Goal: Information Seeking & Learning: Learn about a topic

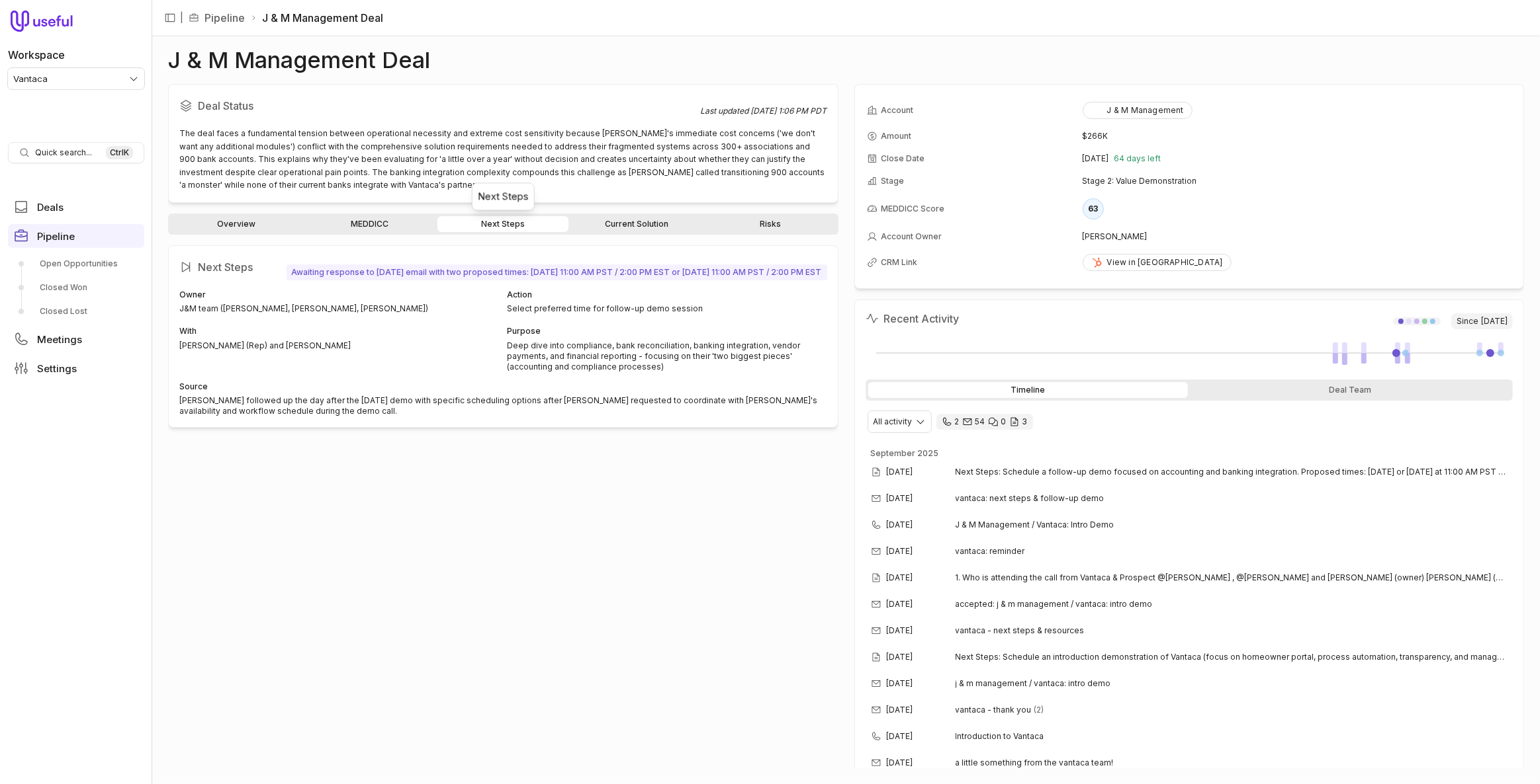
click at [23, 84] on html "Workspace Vantaca Quick search... Ctrl K Deals Pipeline Open Opportunities Clos…" at bounding box center [770, 392] width 1540 height 784
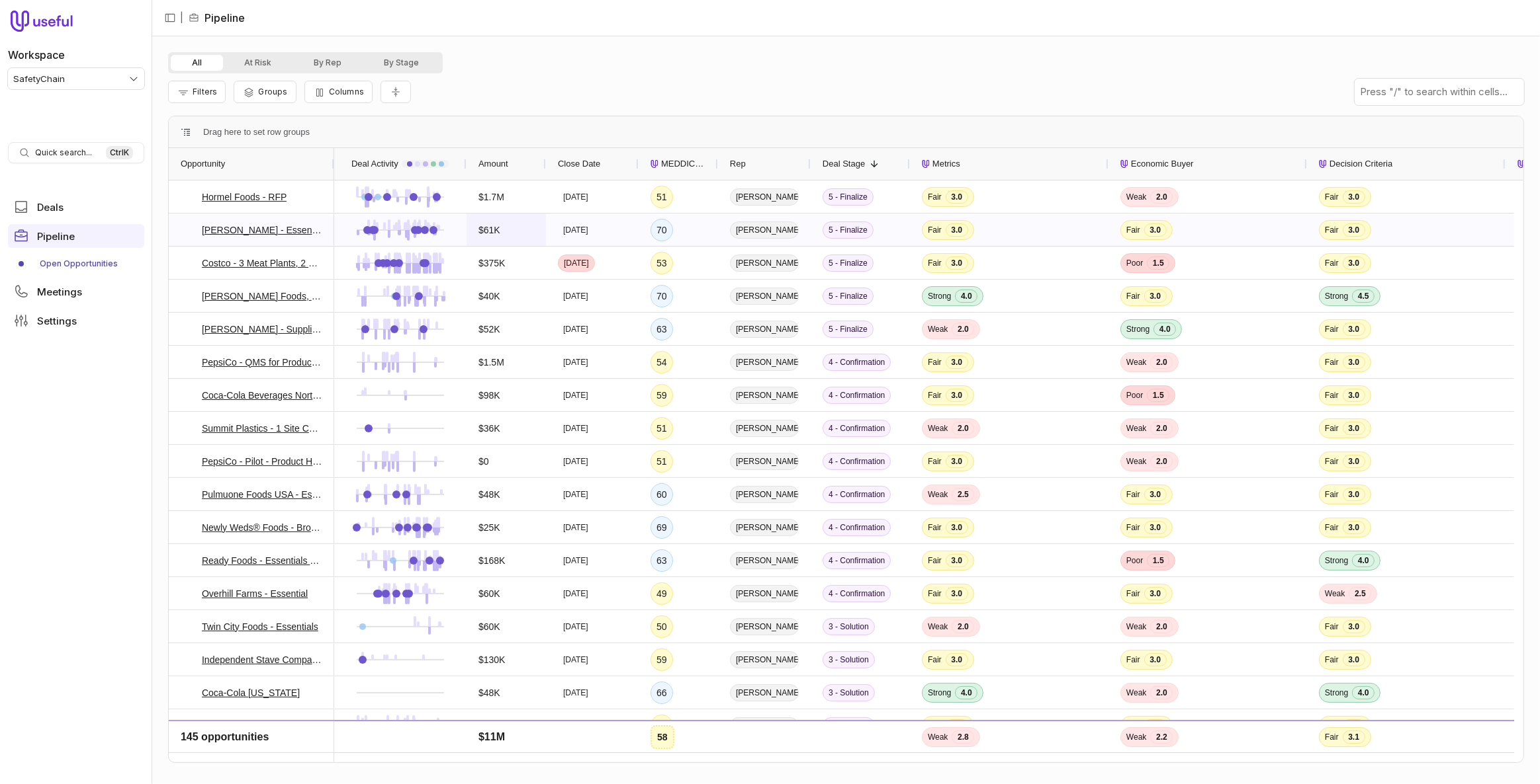
click at [491, 239] on div "$61K" at bounding box center [506, 229] width 55 height 32
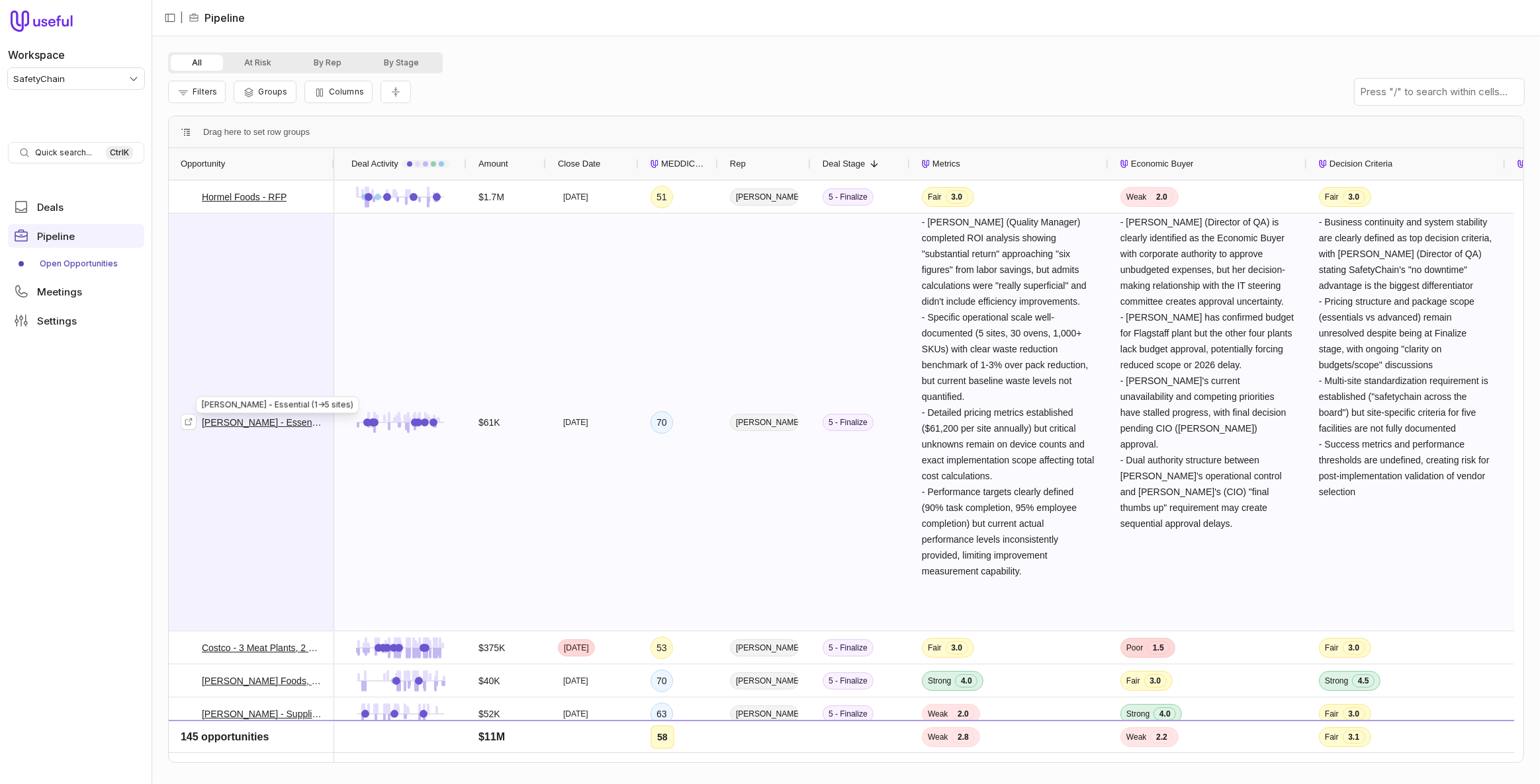
click at [278, 424] on link "Joy Cone - Essential (1->5 sites)" at bounding box center [262, 423] width 121 height 16
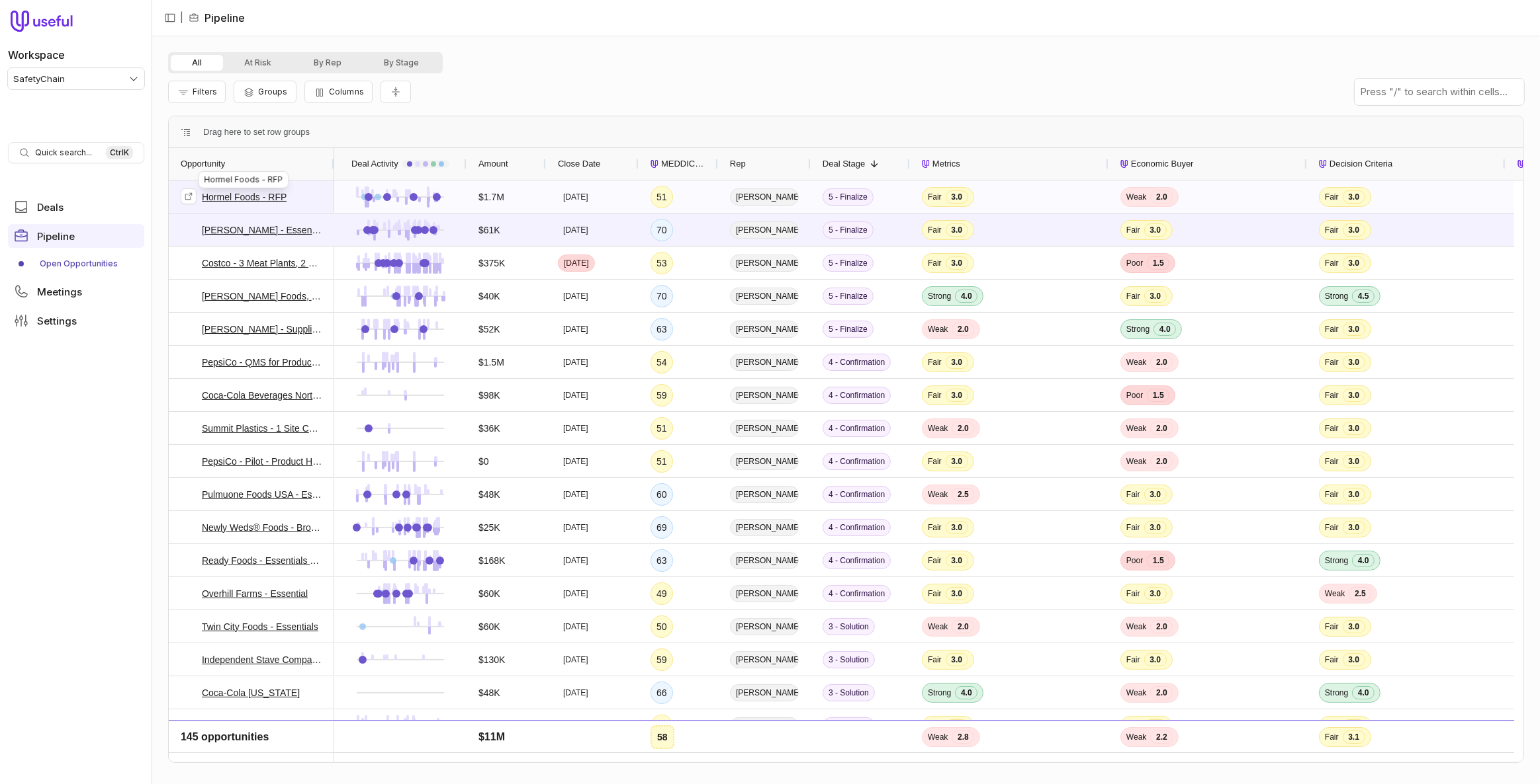
click at [264, 199] on link "Hormel Foods - RFP" at bounding box center [244, 197] width 85 height 16
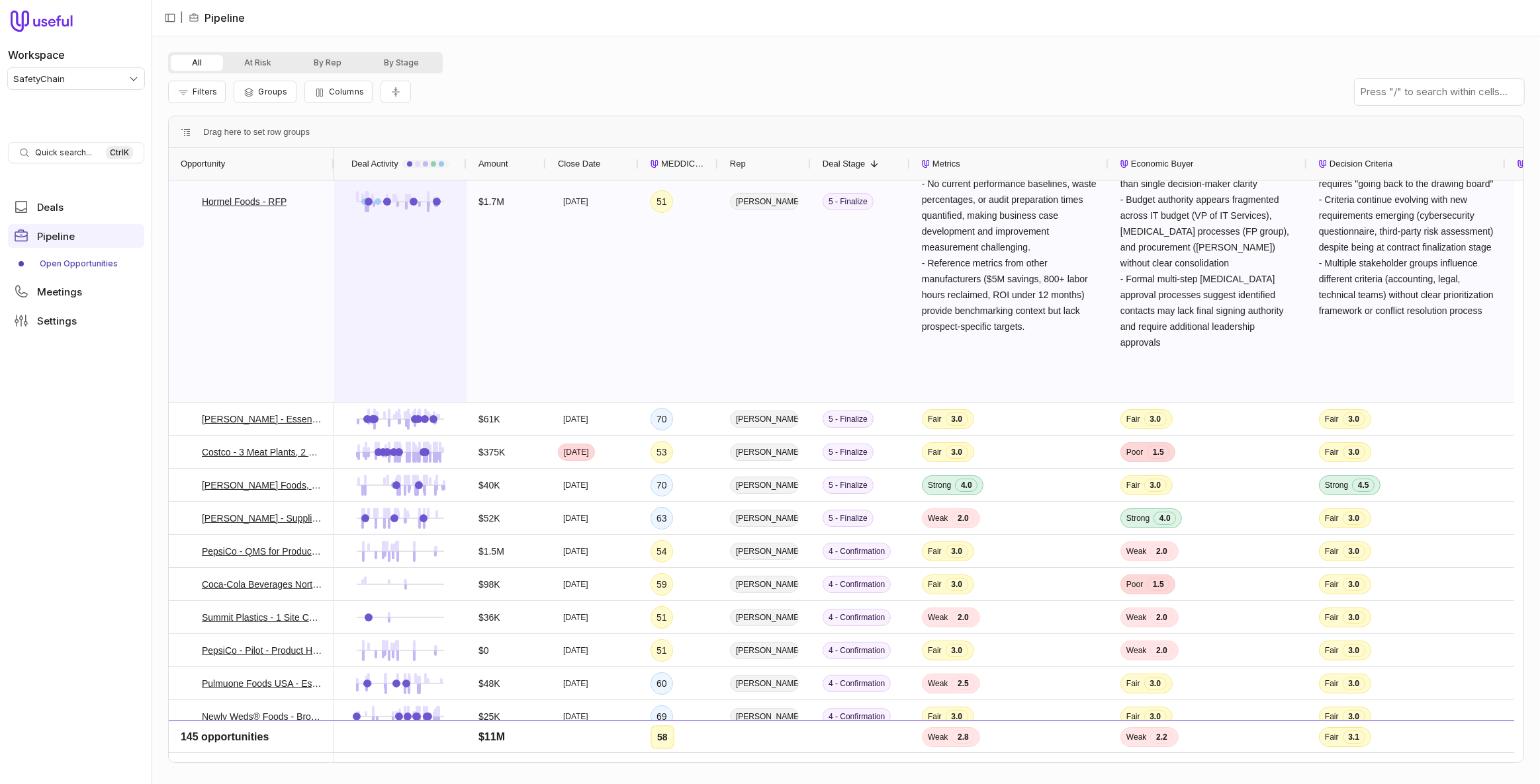
scroll to position [240, 0]
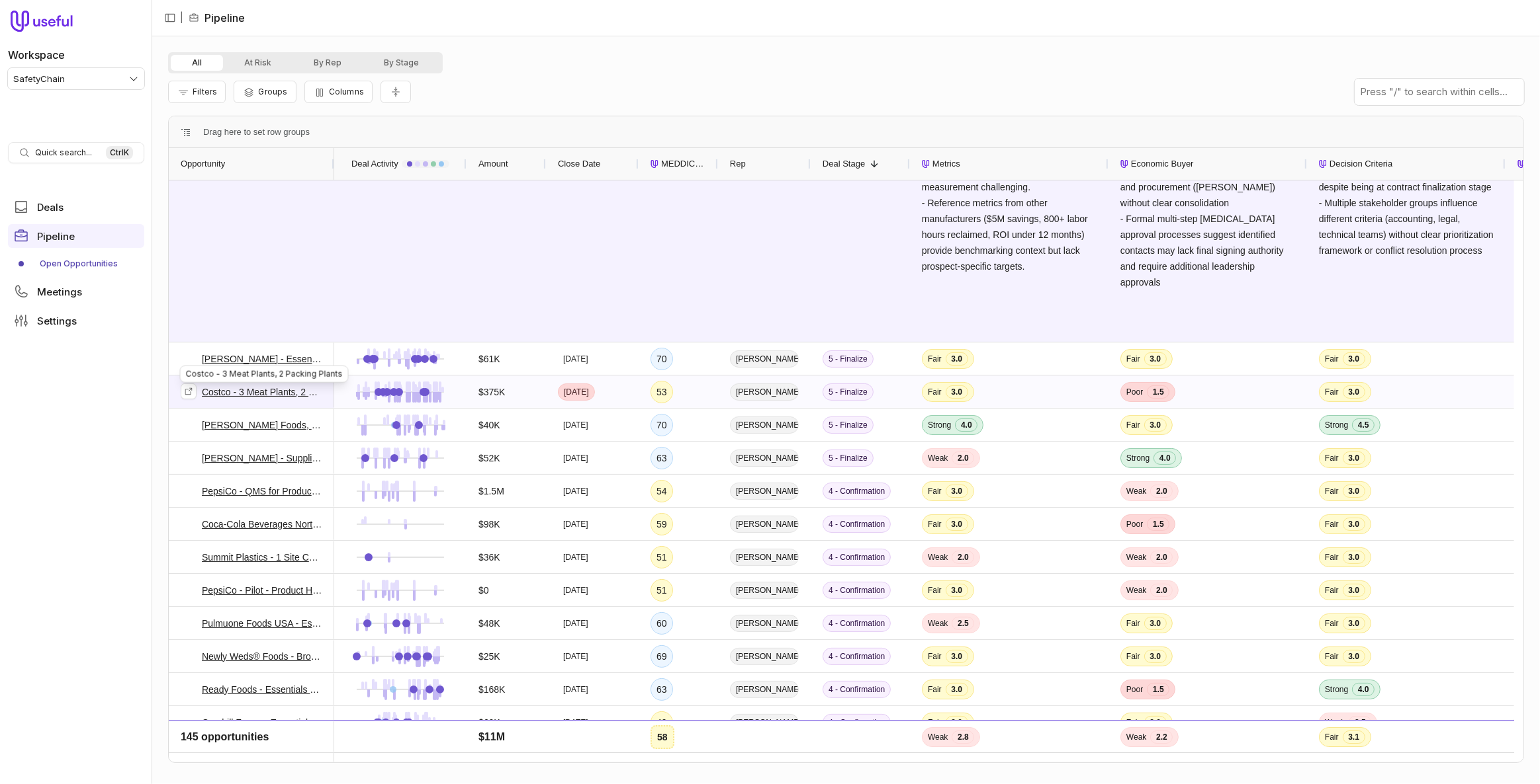
click at [260, 393] on link "Costco - 3 Meat Plants, 2 Packing Plants" at bounding box center [262, 392] width 121 height 16
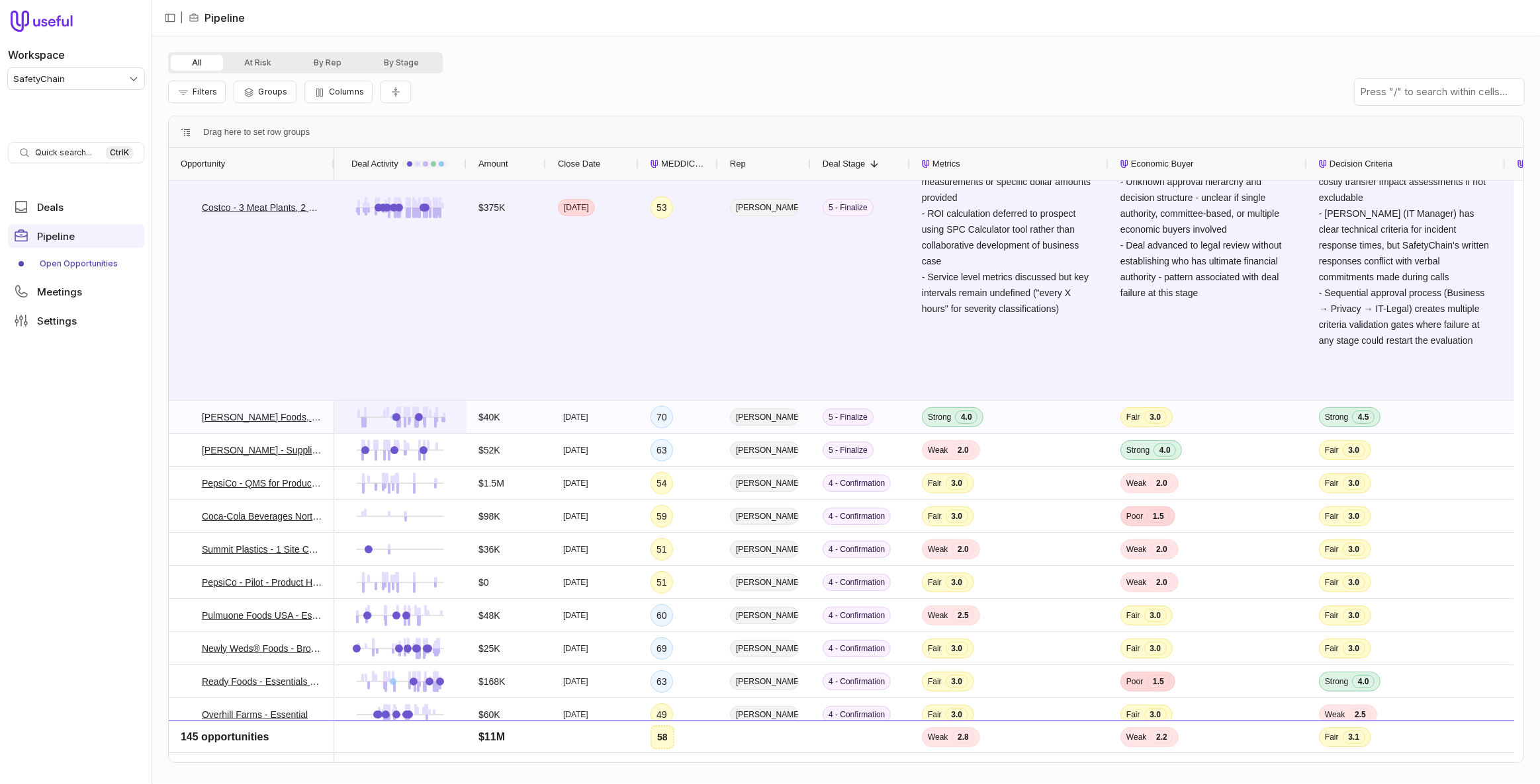
scroll to position [601, 0]
click at [278, 417] on link "Yost Foods, Inc. - Essentials" at bounding box center [262, 417] width 121 height 16
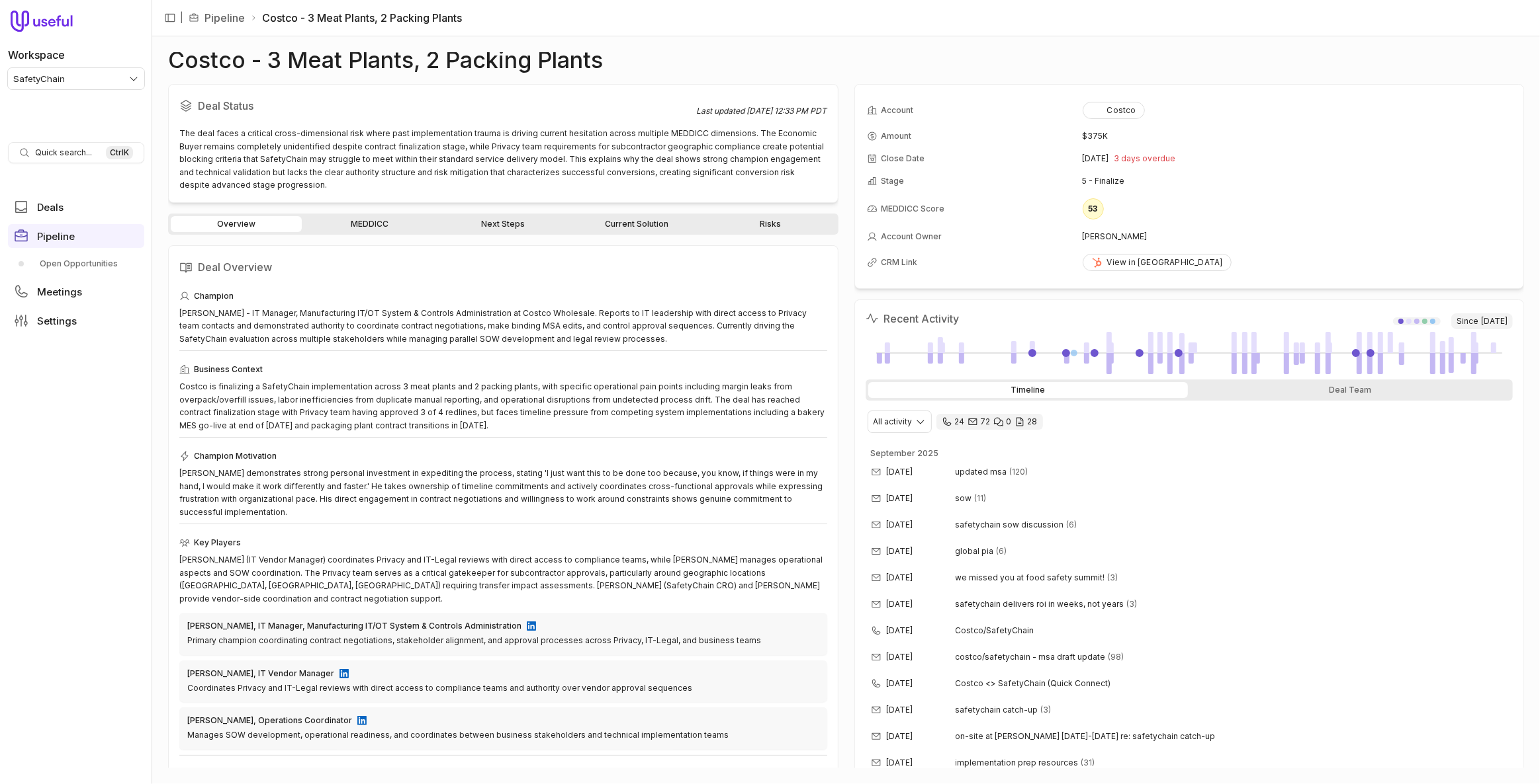
click at [510, 223] on link "Next Steps" at bounding box center [502, 224] width 131 height 16
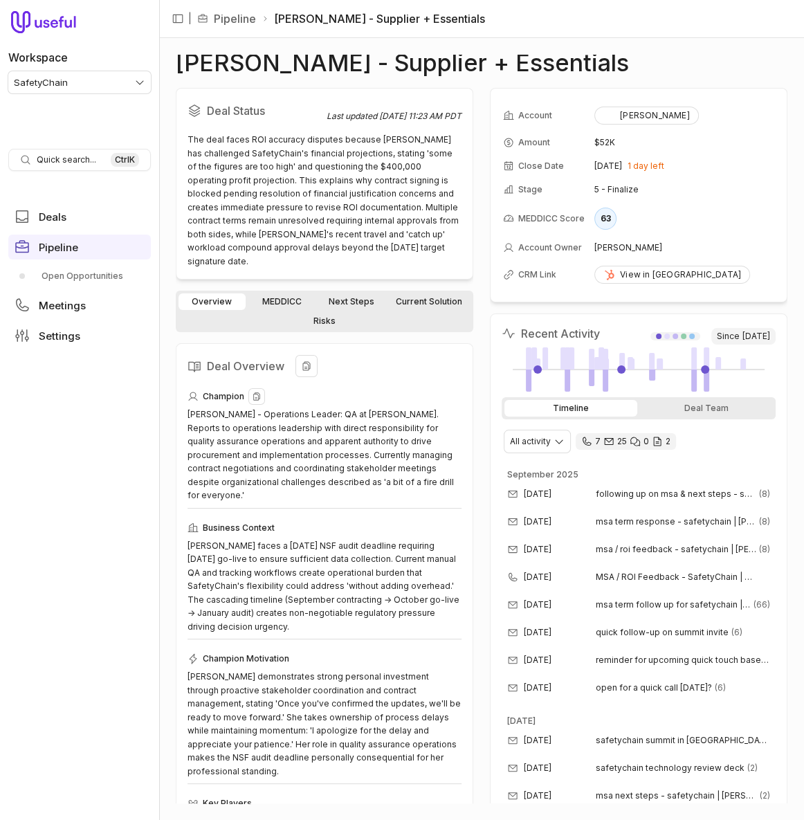
click at [378, 427] on div "[PERSON_NAME] - Operations Leader: QA at [PERSON_NAME]. Reports to operations l…" at bounding box center [324, 454] width 274 height 95
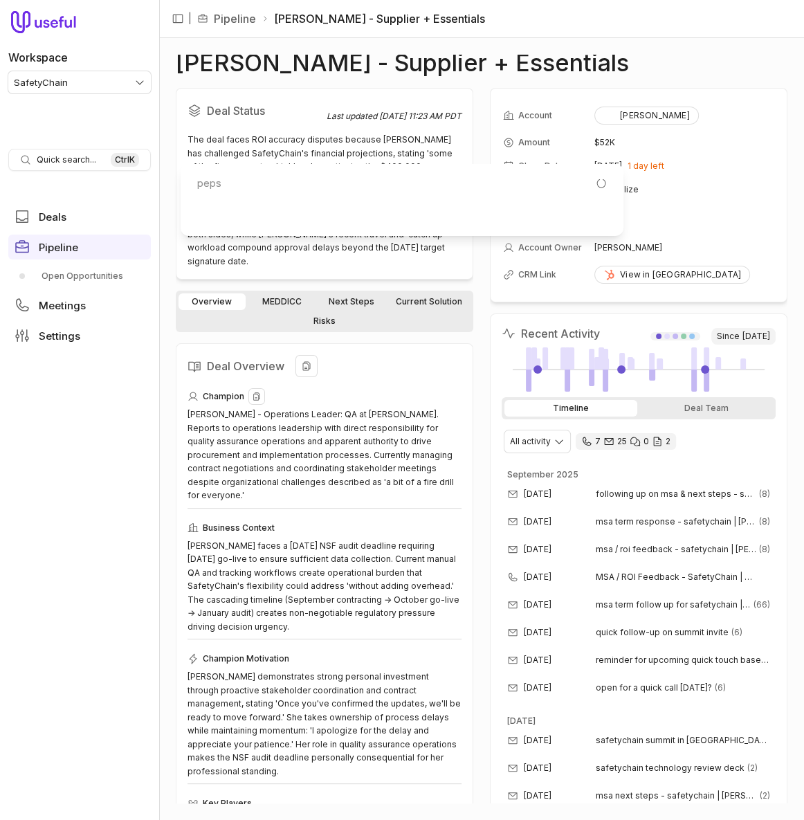
type input "pepsi"
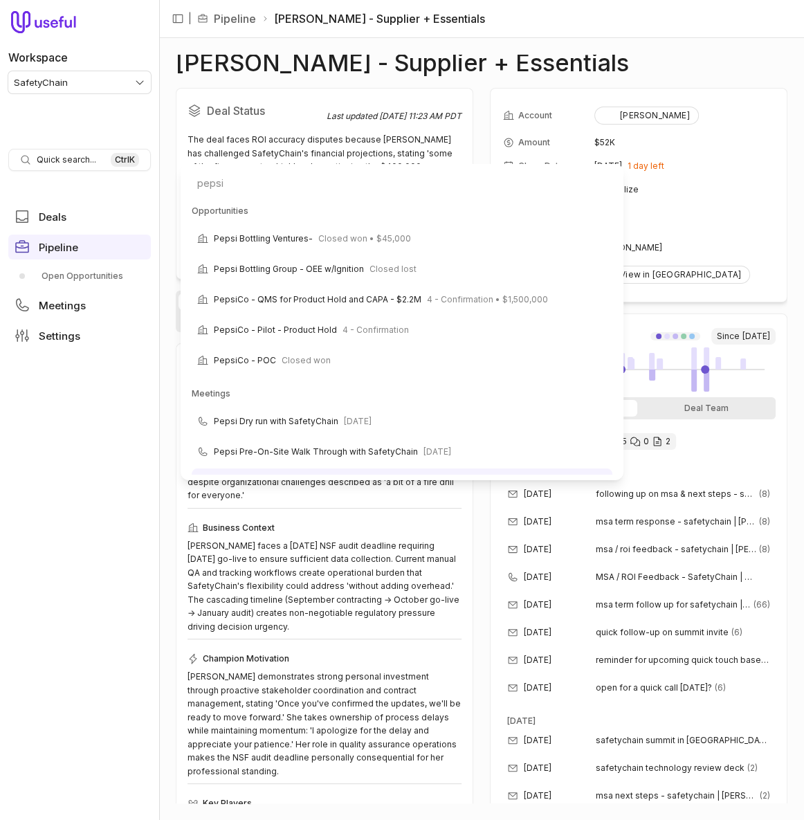
click at [439, 650] on html "Workspace SafetyChain Quick search... Ctrl K Deals Pipeline Open Opportunities …" at bounding box center [402, 410] width 804 height 820
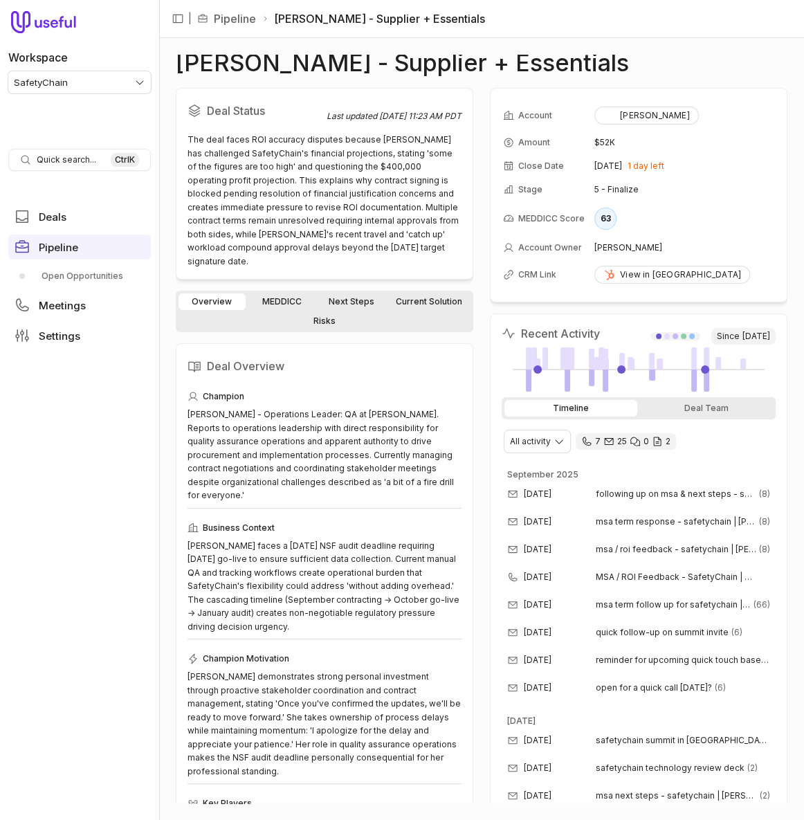
click at [272, 299] on link "MEDDICC" at bounding box center [281, 301] width 67 height 17
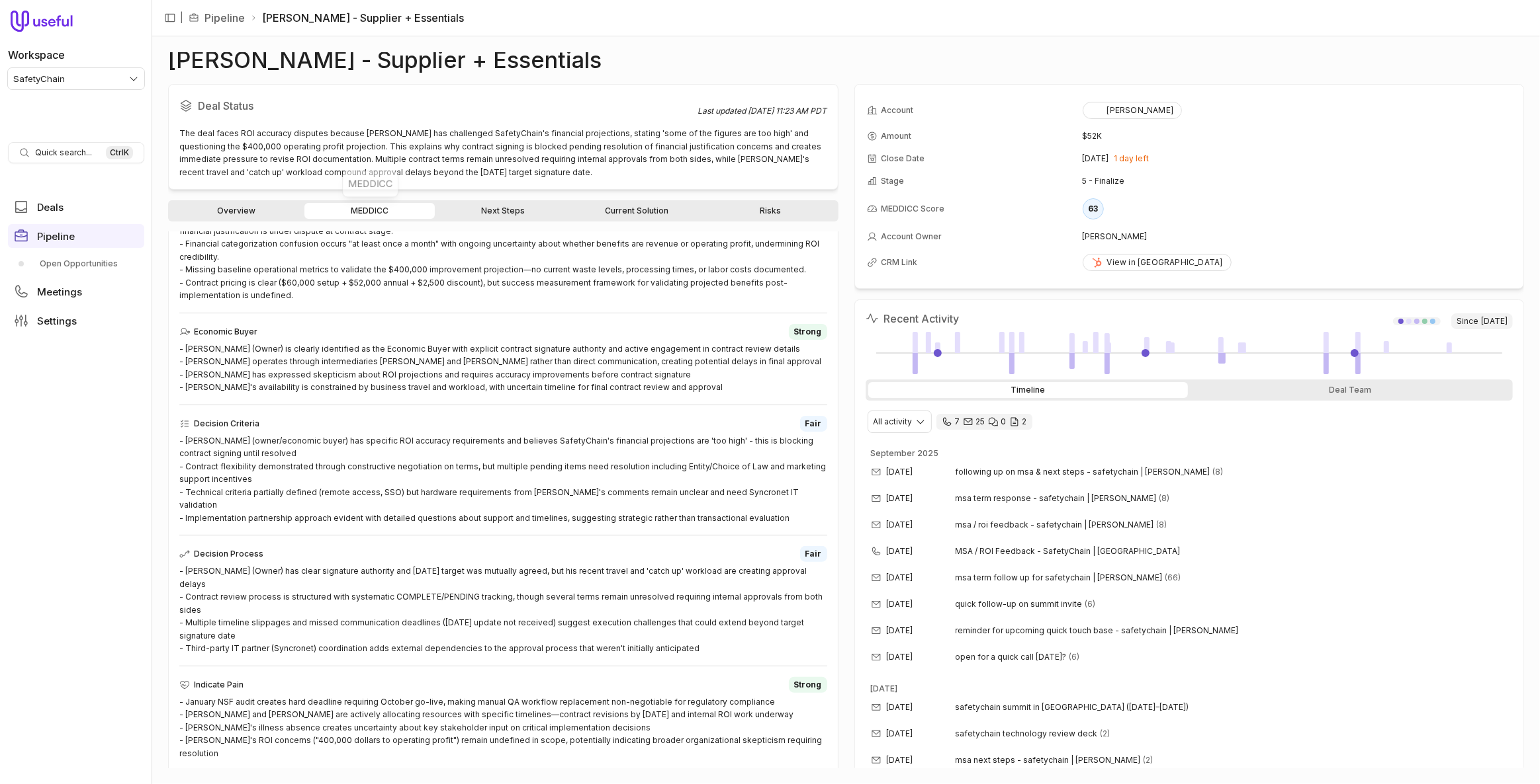
scroll to position [376, 0]
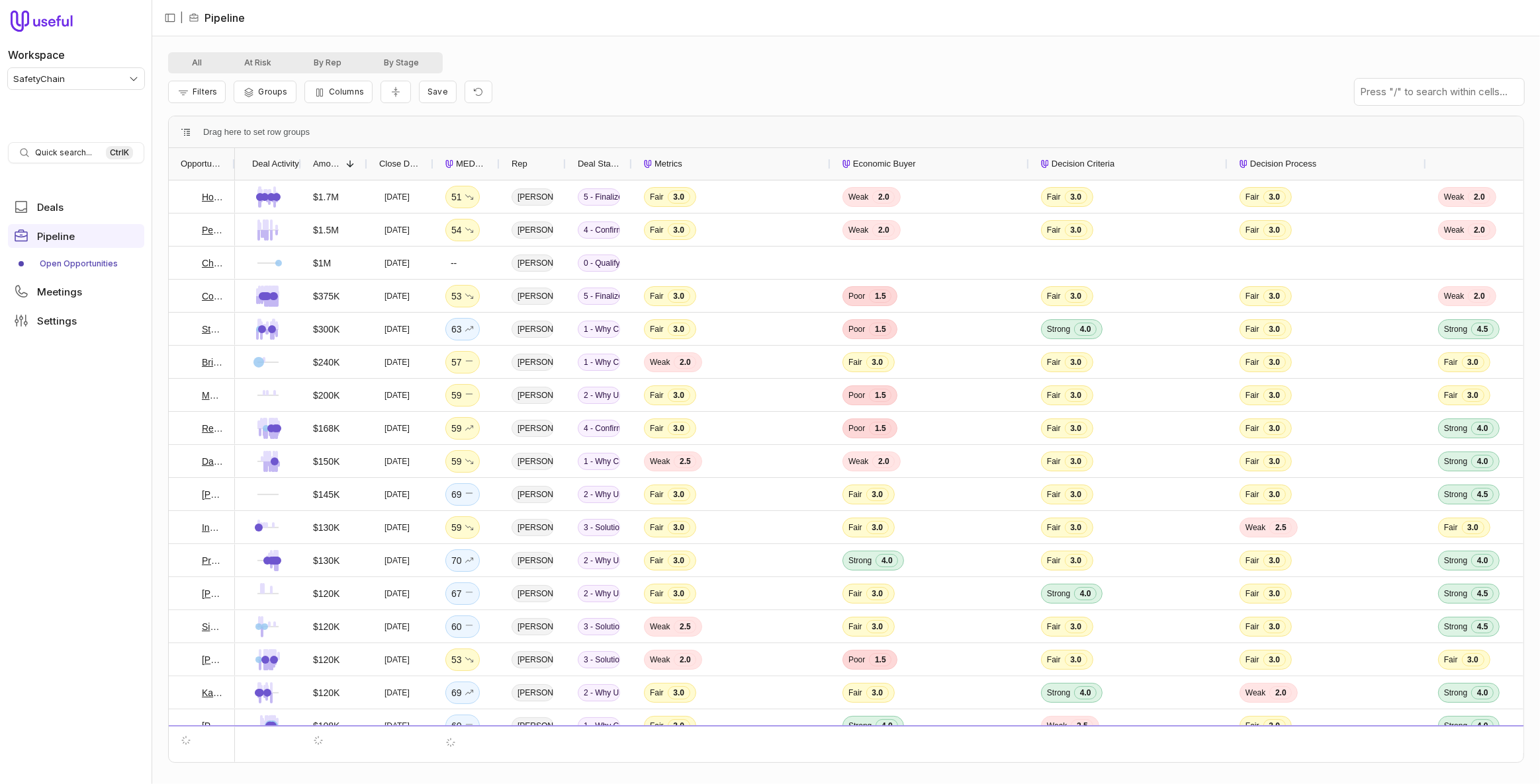
click at [107, 83] on html "Workspace SafetyChain Quick search... Ctrl K Deals Pipeline Open Opportunities …" at bounding box center [770, 392] width 1540 height 784
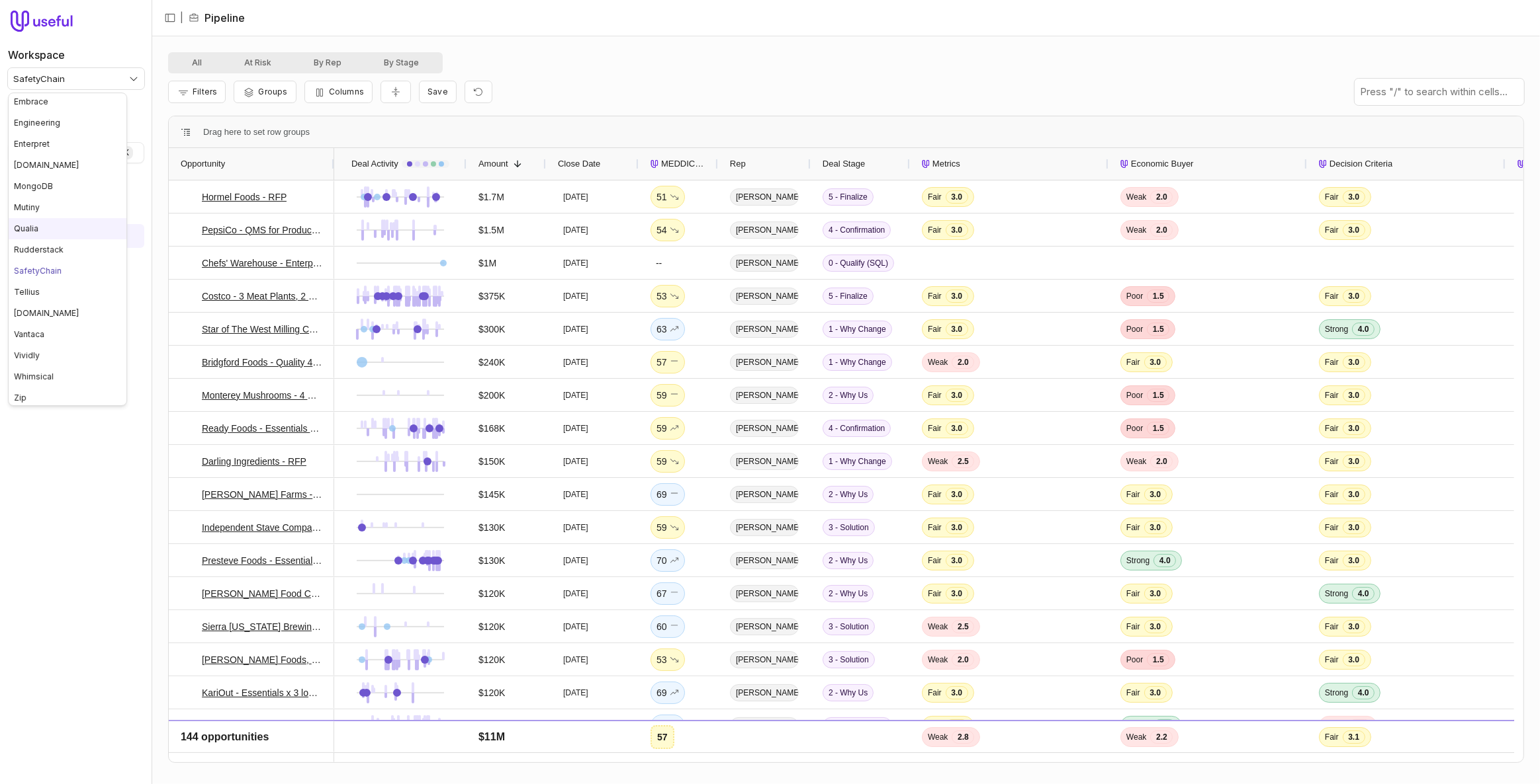
scroll to position [131, 0]
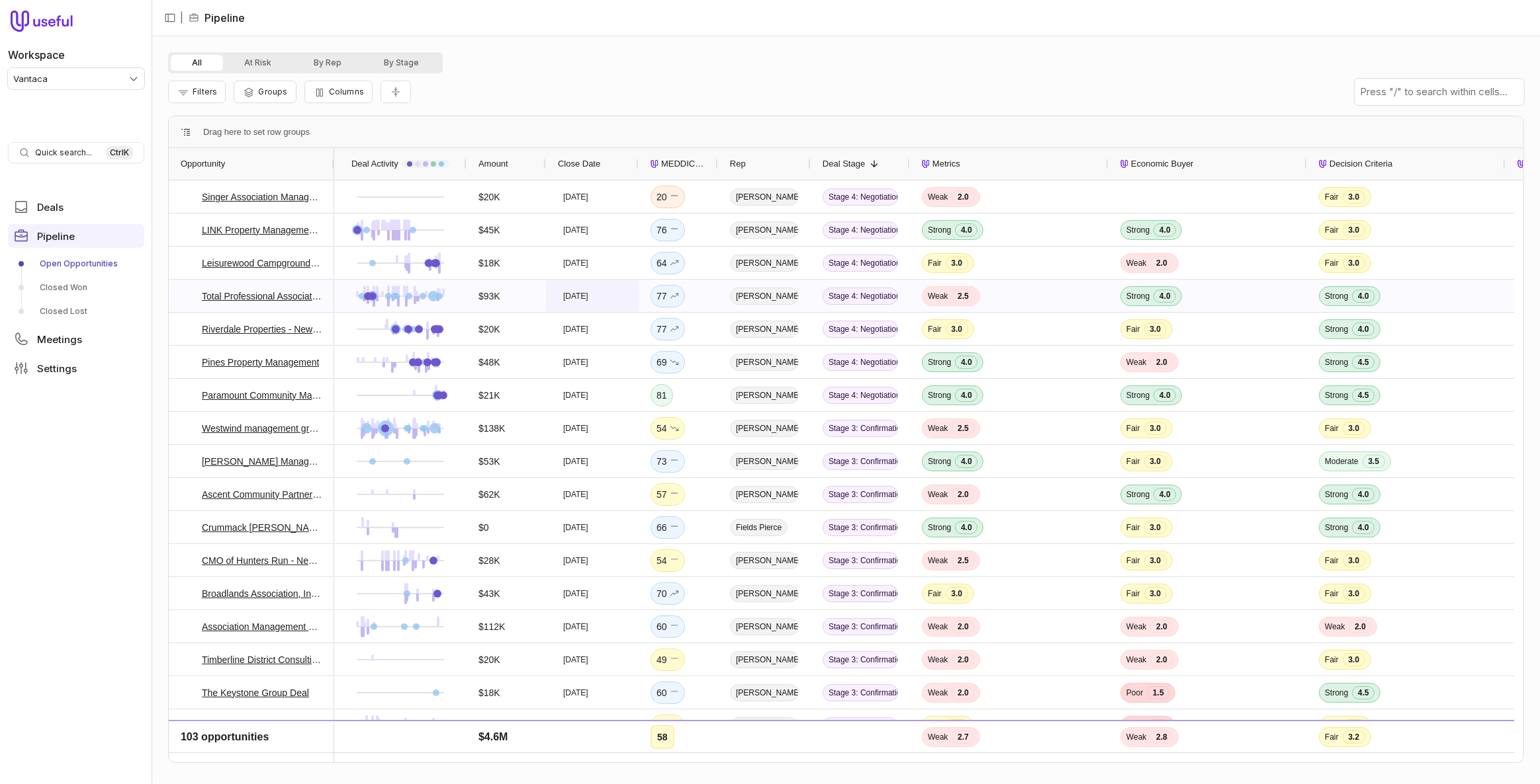
scroll to position [59, 0]
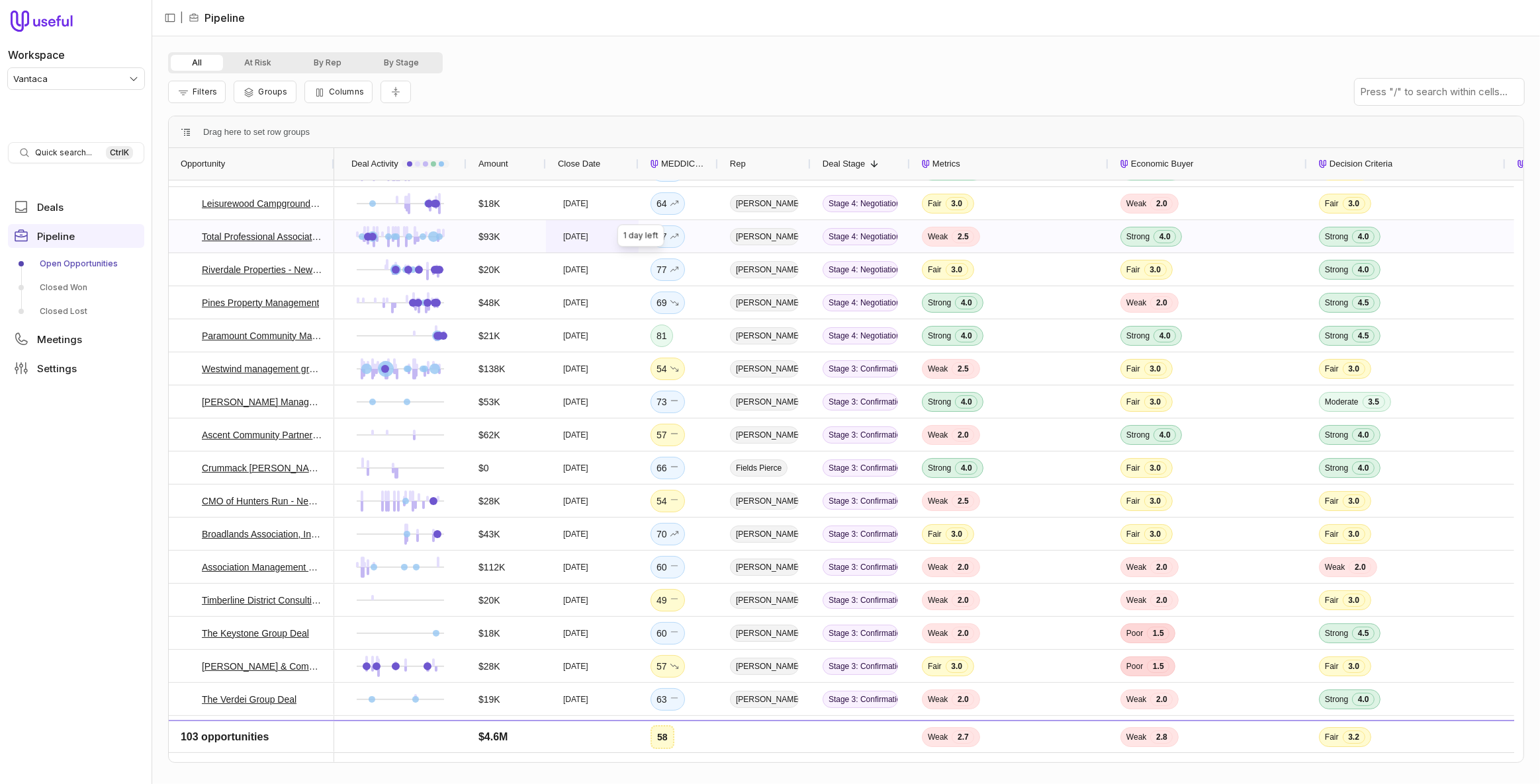
click at [588, 240] on time "Sep 30, 2025" at bounding box center [576, 236] width 25 height 11
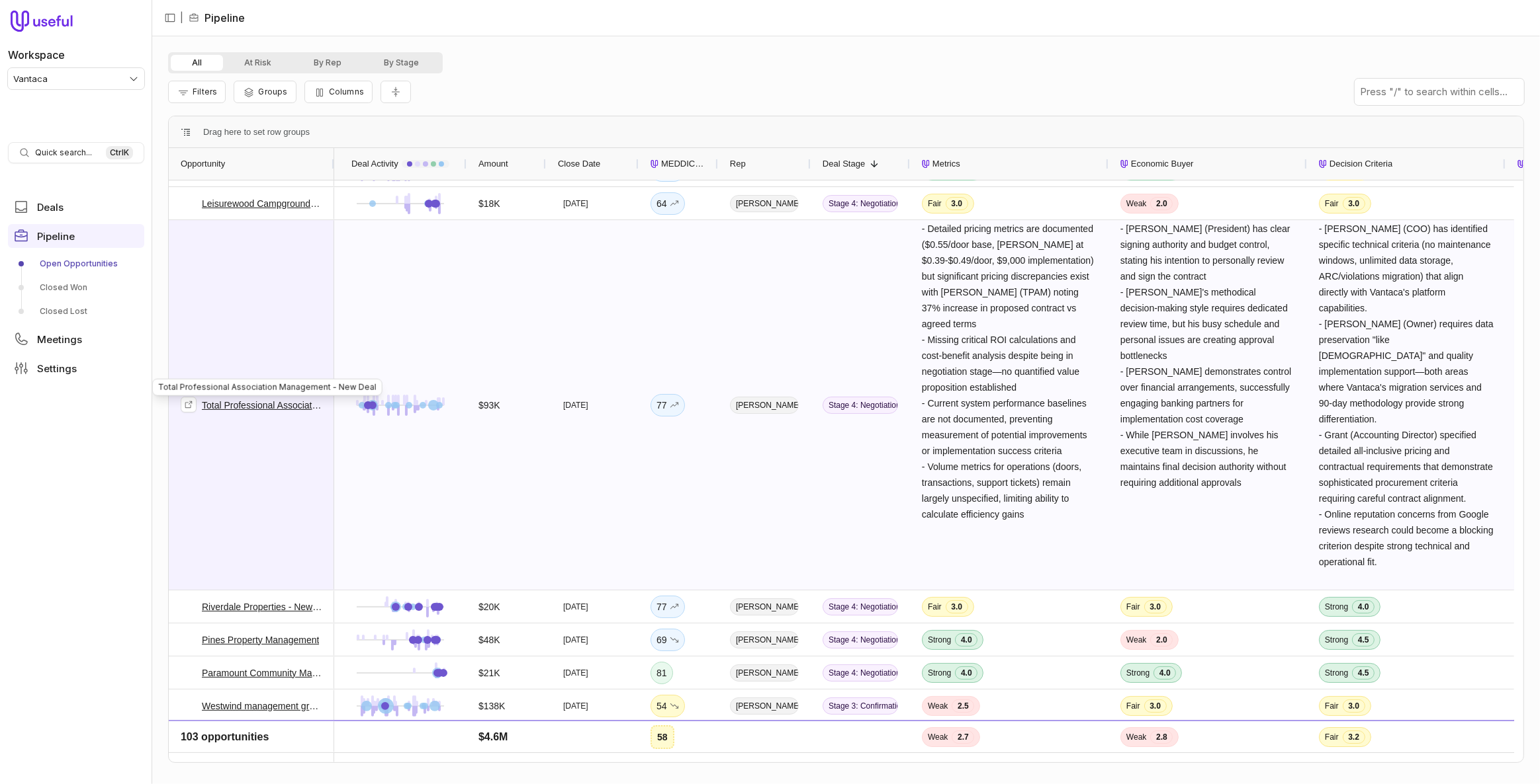
click at [271, 403] on link "Total Professional Association Management - New Deal" at bounding box center [262, 405] width 121 height 16
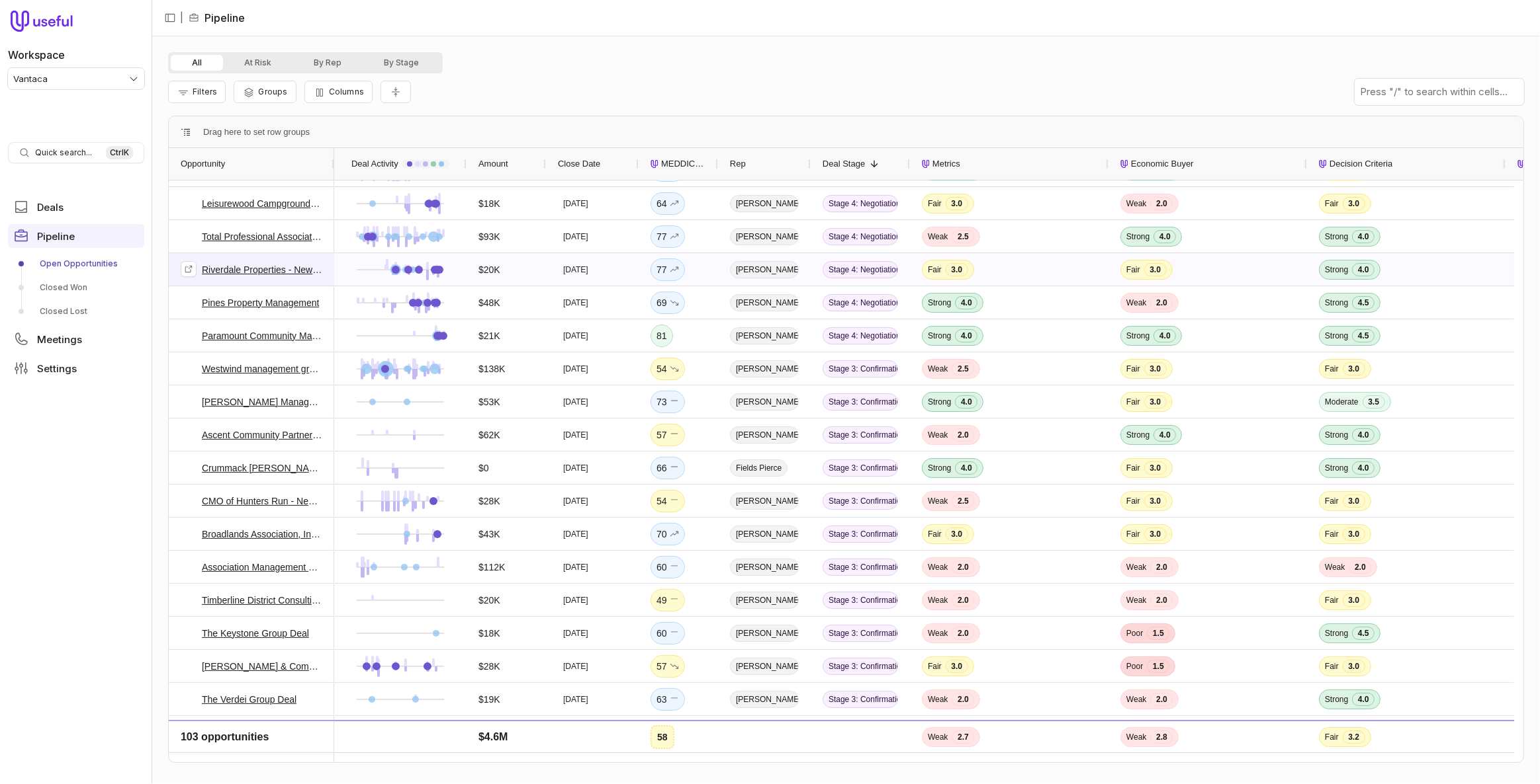
click at [301, 273] on link "Riverdale Properties - New Deal" at bounding box center [262, 270] width 121 height 16
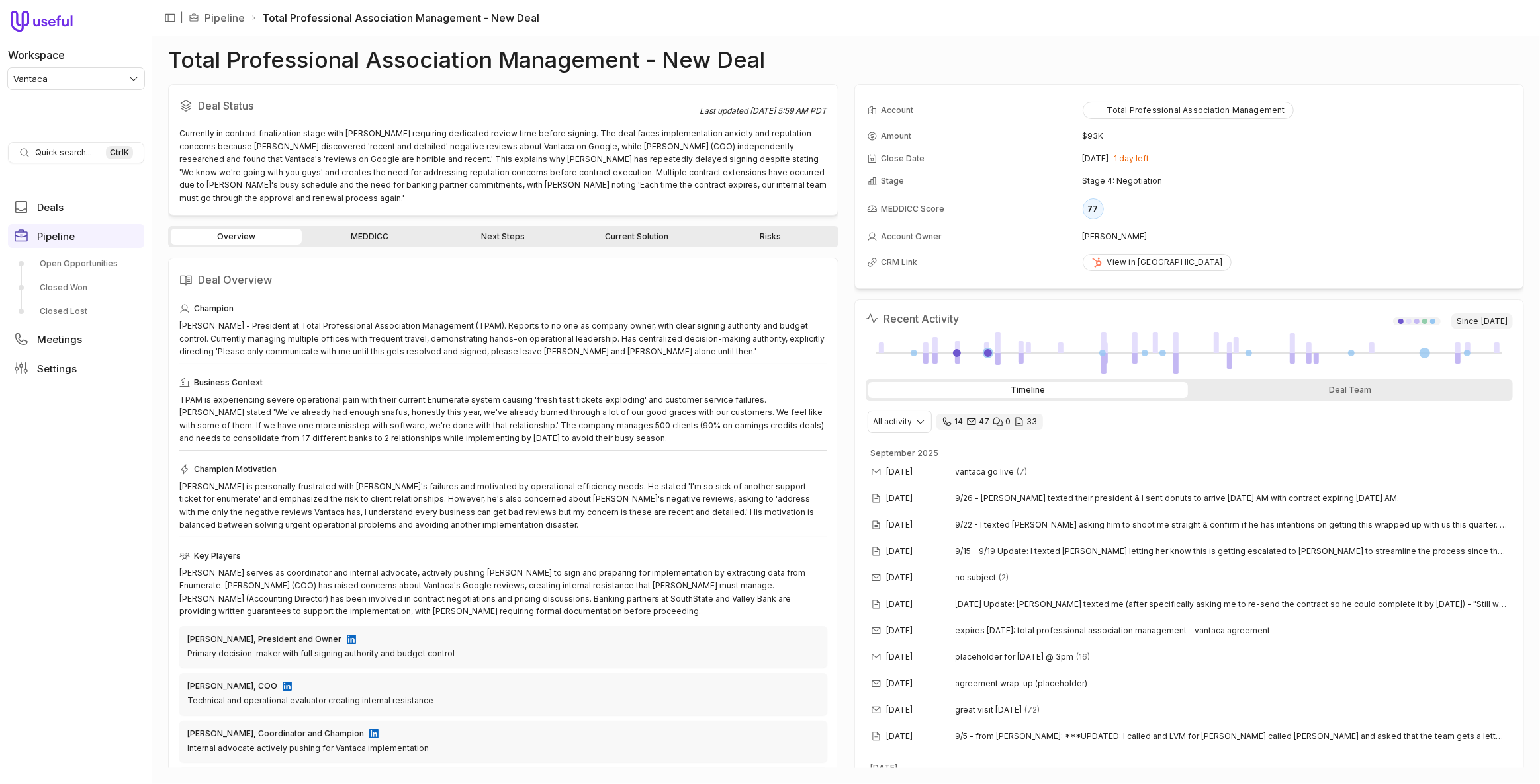
click at [518, 229] on link "Next Steps" at bounding box center [502, 236] width 131 height 16
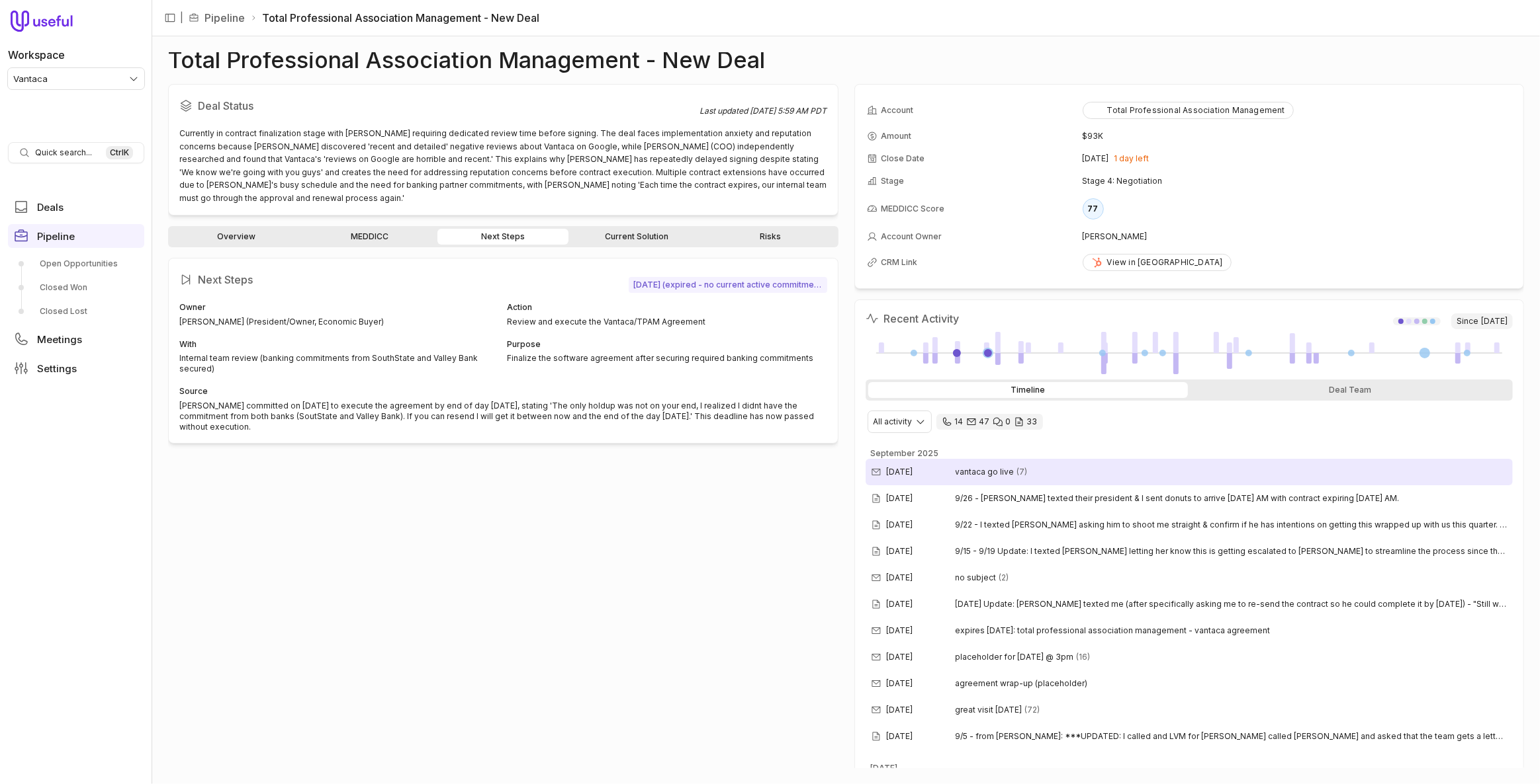
click at [1064, 465] on div "[DATE] vantaca go live (7)" at bounding box center [1189, 472] width 648 height 27
click at [593, 229] on link "Current Solution" at bounding box center [636, 236] width 131 height 16
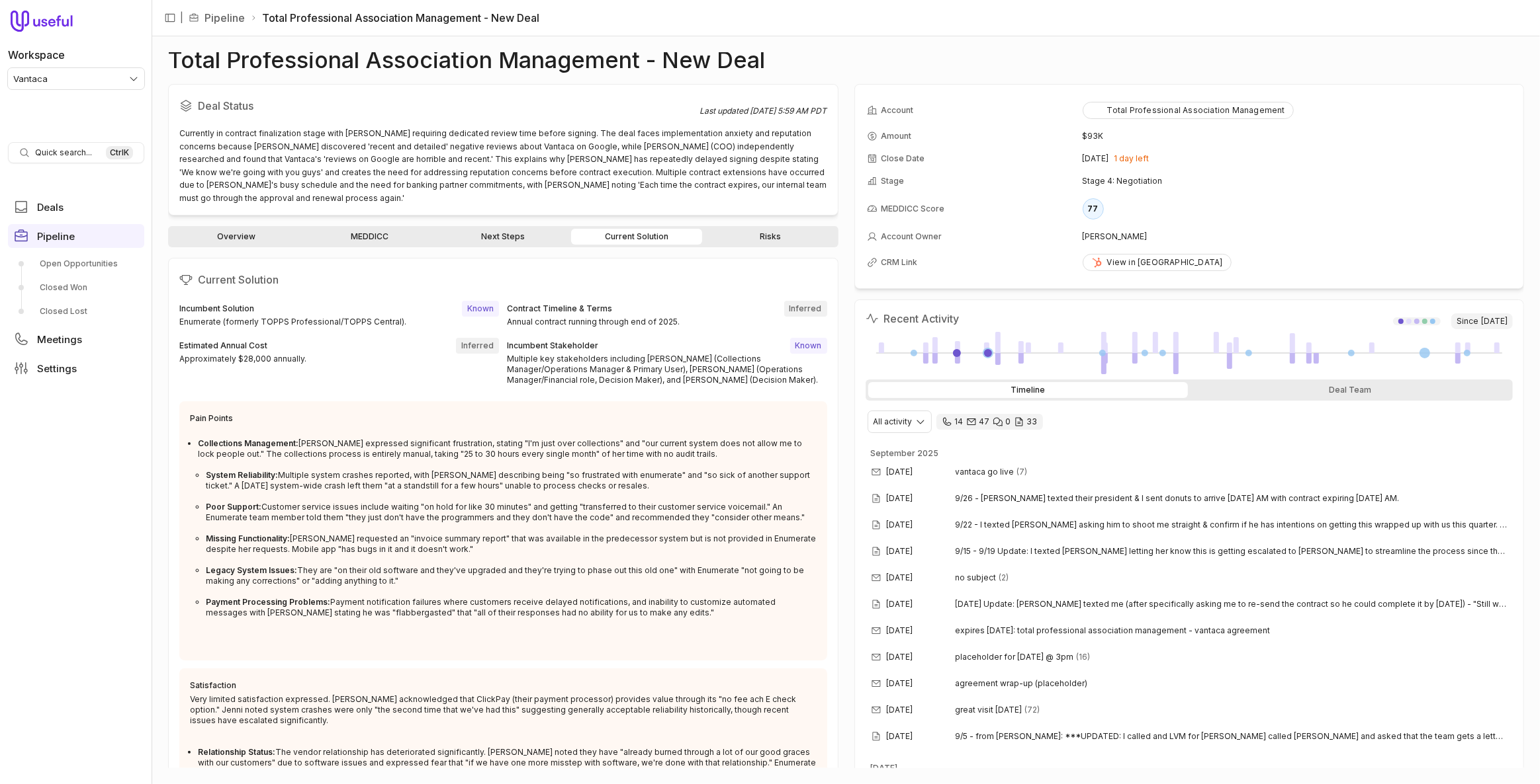
click at [240, 229] on link "Overview" at bounding box center [235, 236] width 131 height 16
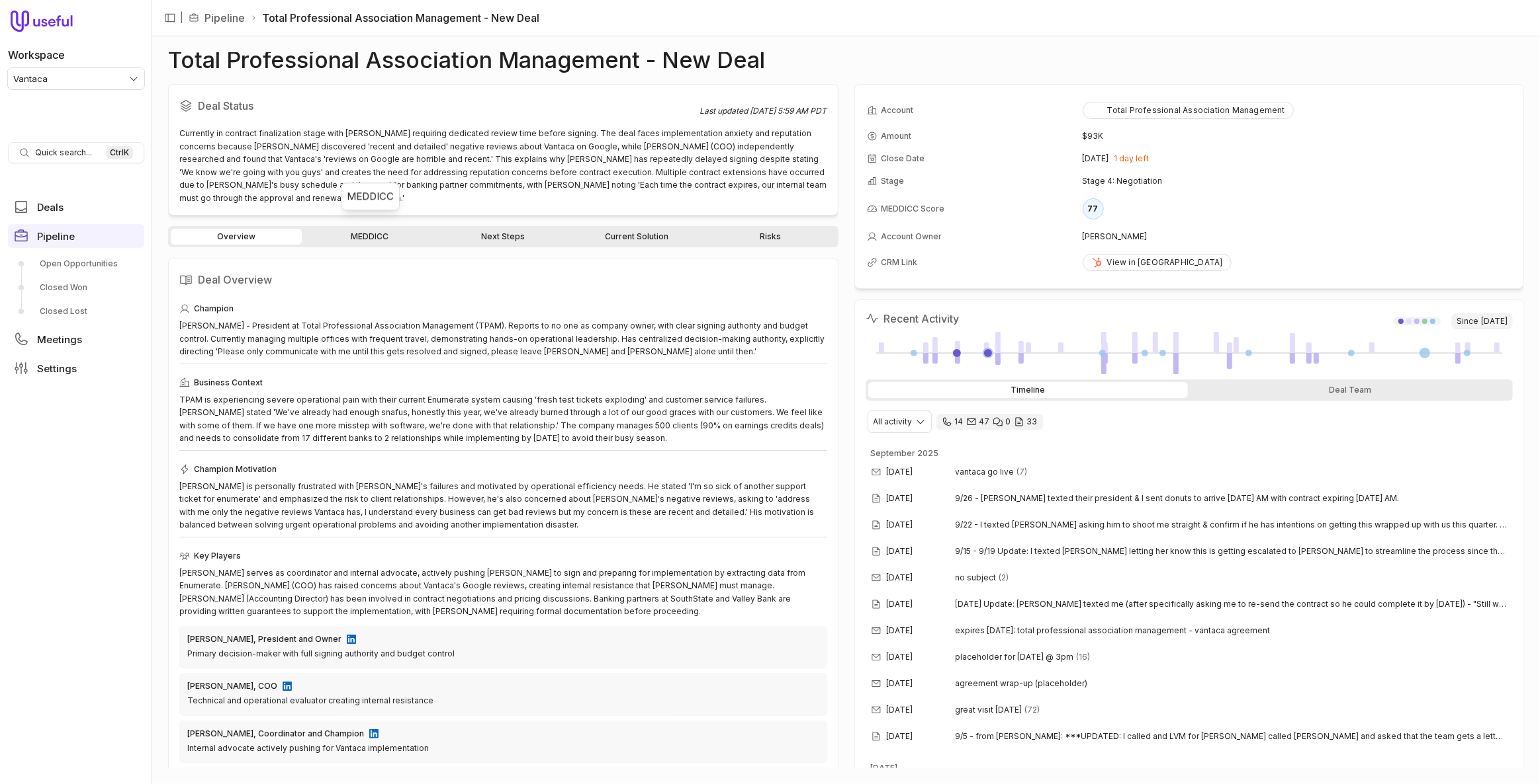
click at [365, 229] on link "MEDDICC" at bounding box center [369, 236] width 131 height 16
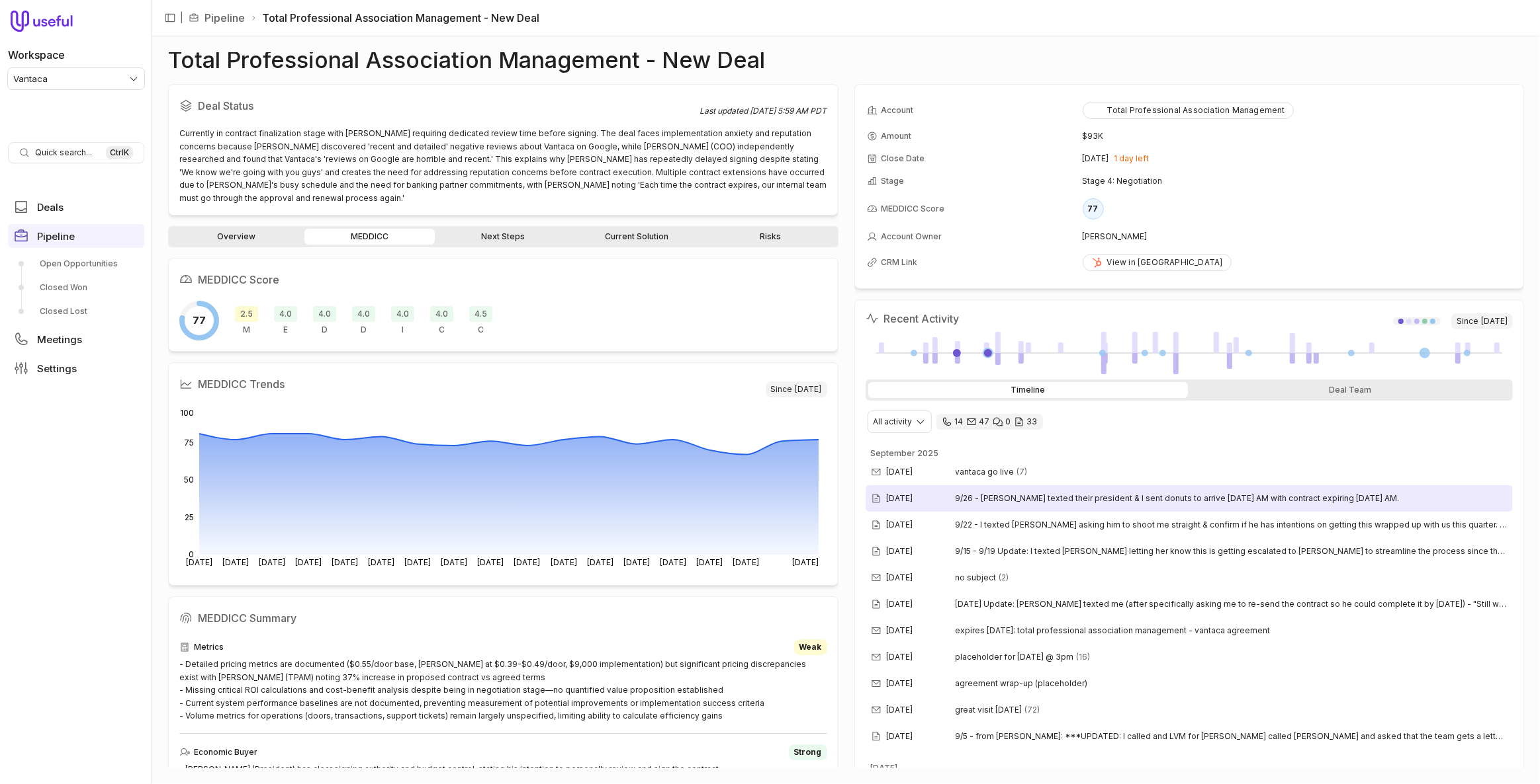
click at [1002, 496] on span "9/26 - John texted their president & I sent donuts to arrive Monday AM with con…" at bounding box center [1232, 498] width 553 height 11
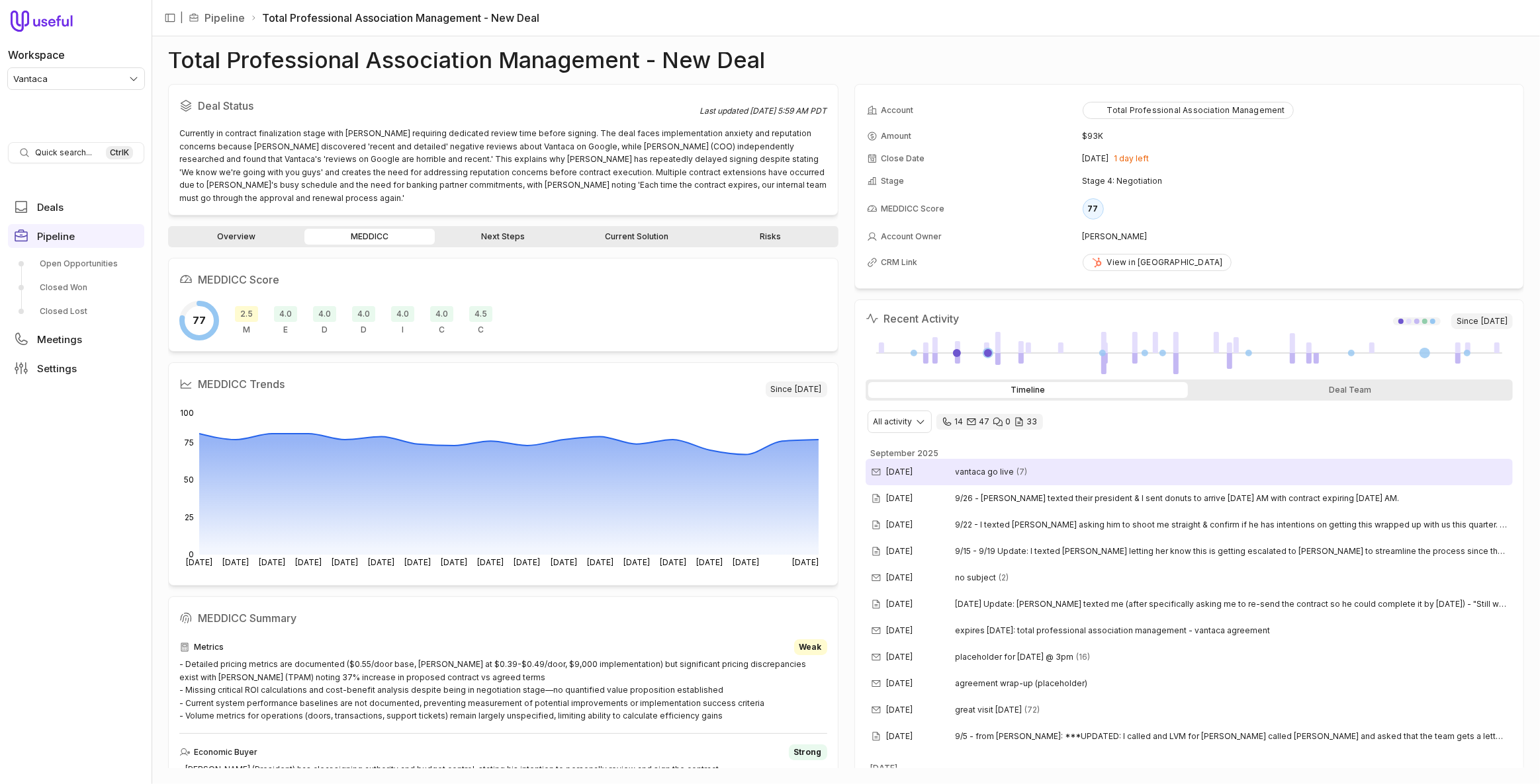
click at [1113, 471] on div "Sep 29, 2025 vantaca go live (7)" at bounding box center [1189, 472] width 648 height 27
click at [621, 229] on link "Current Solution" at bounding box center [636, 236] width 131 height 16
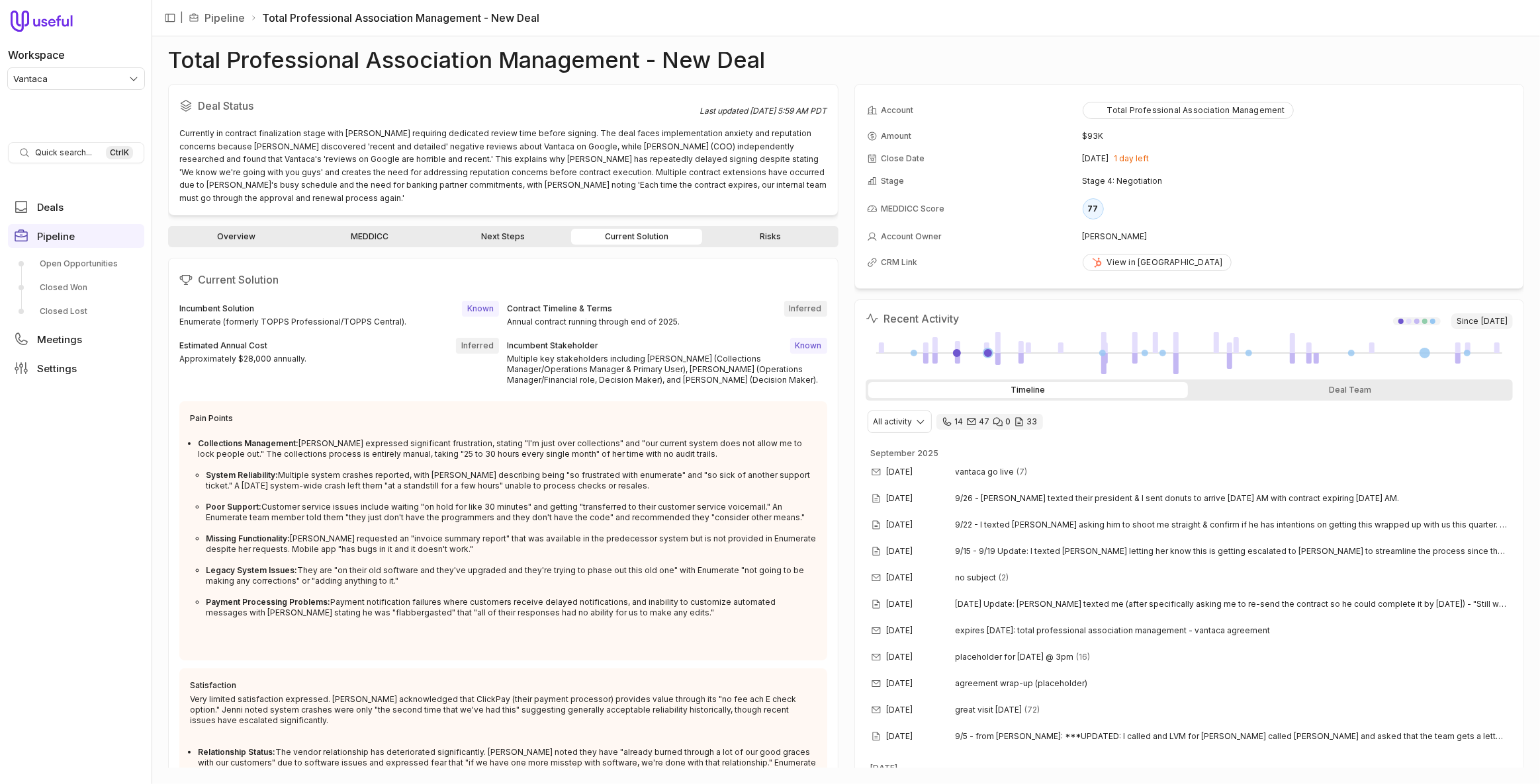
click at [805, 229] on link "Risks" at bounding box center [770, 236] width 131 height 16
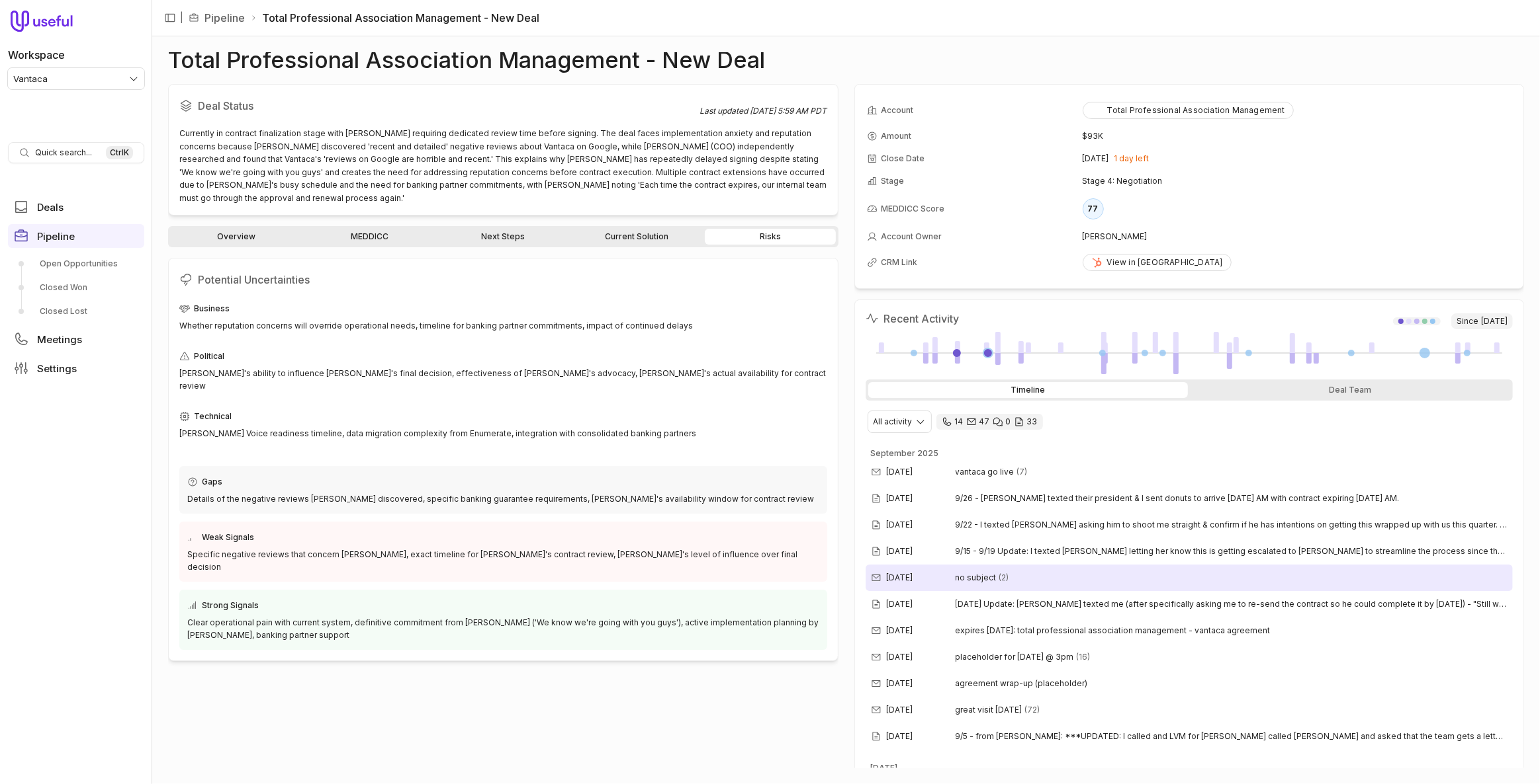
click at [1009, 570] on div "Sep 17, 2025 no subject (2)" at bounding box center [1189, 578] width 648 height 27
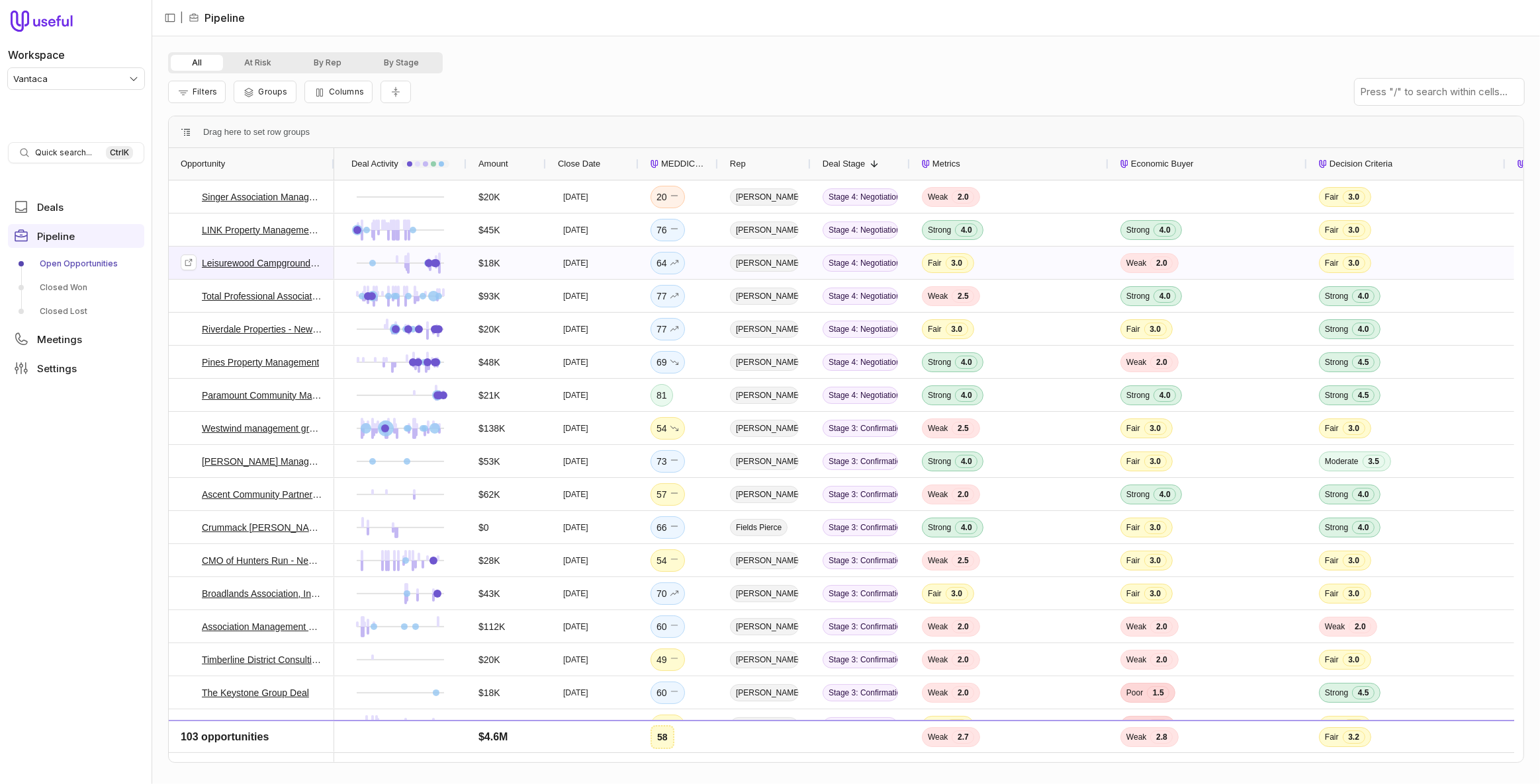
click at [222, 267] on link "Leisurewood Campground Deal" at bounding box center [262, 263] width 121 height 16
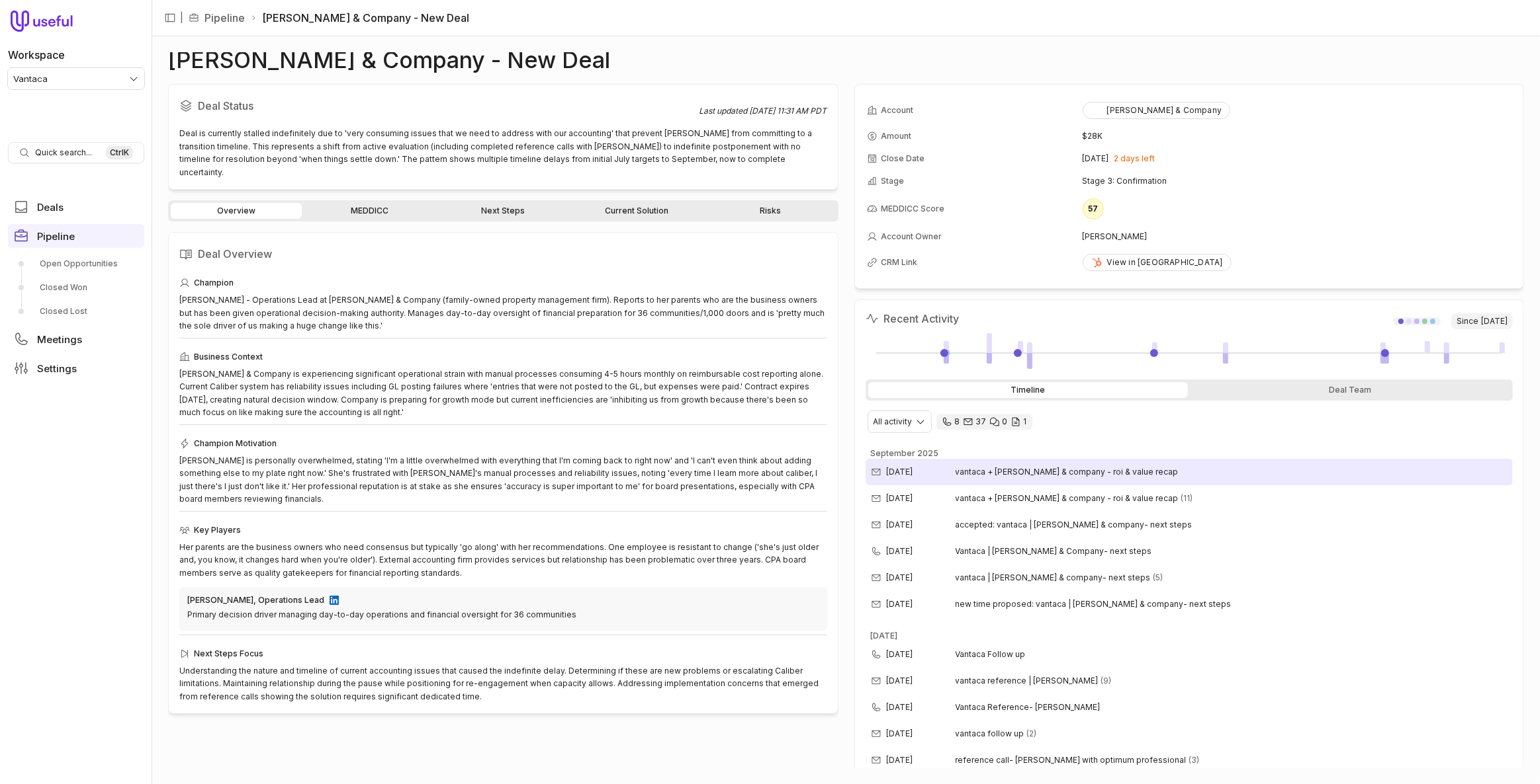
click at [989, 459] on div "Sep 29, 2025 vantaca + anderson & company - roi & value recap" at bounding box center [1189, 472] width 648 height 27
click at [370, 203] on link "MEDDICC" at bounding box center [369, 210] width 131 height 16
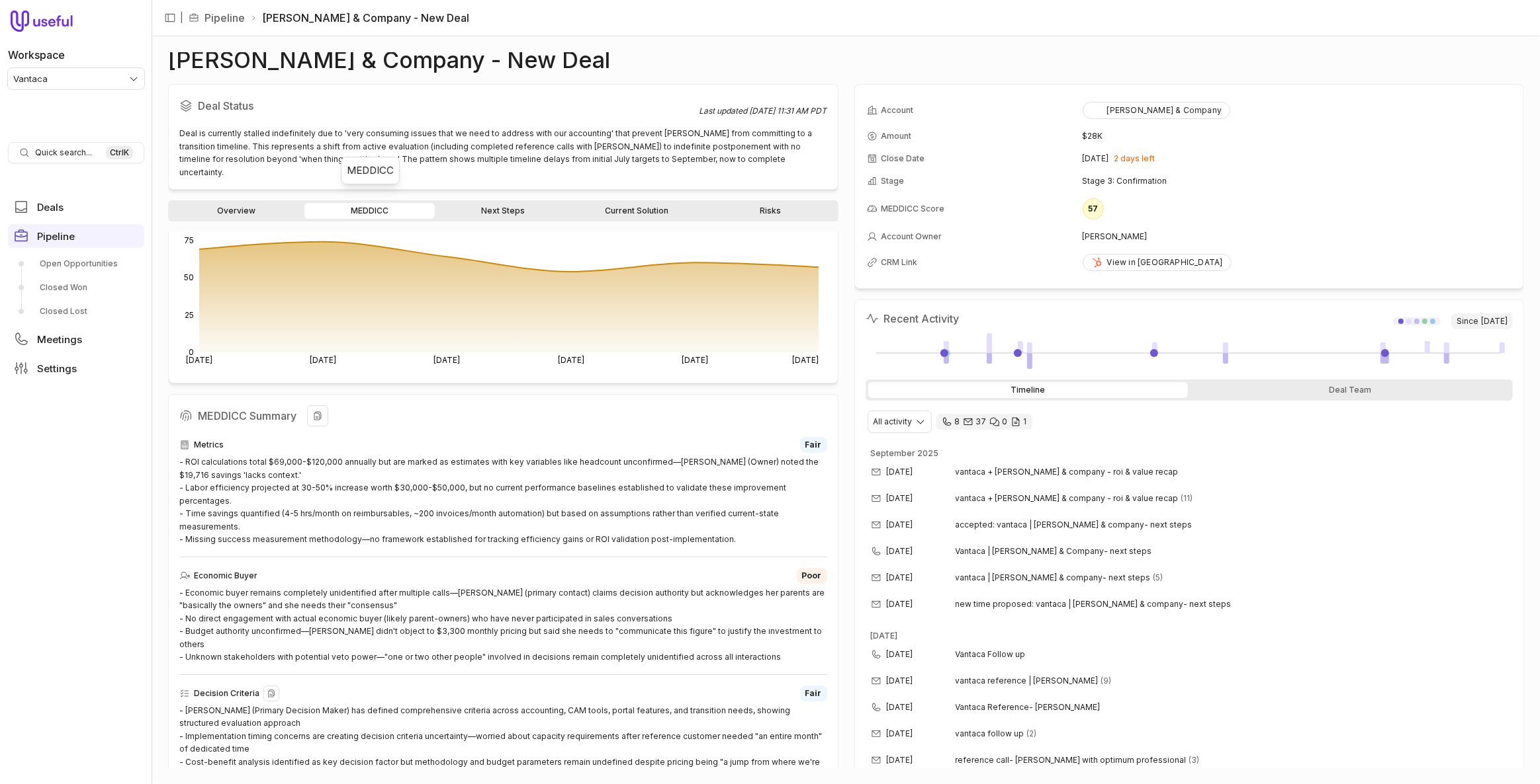
scroll to position [1, 0]
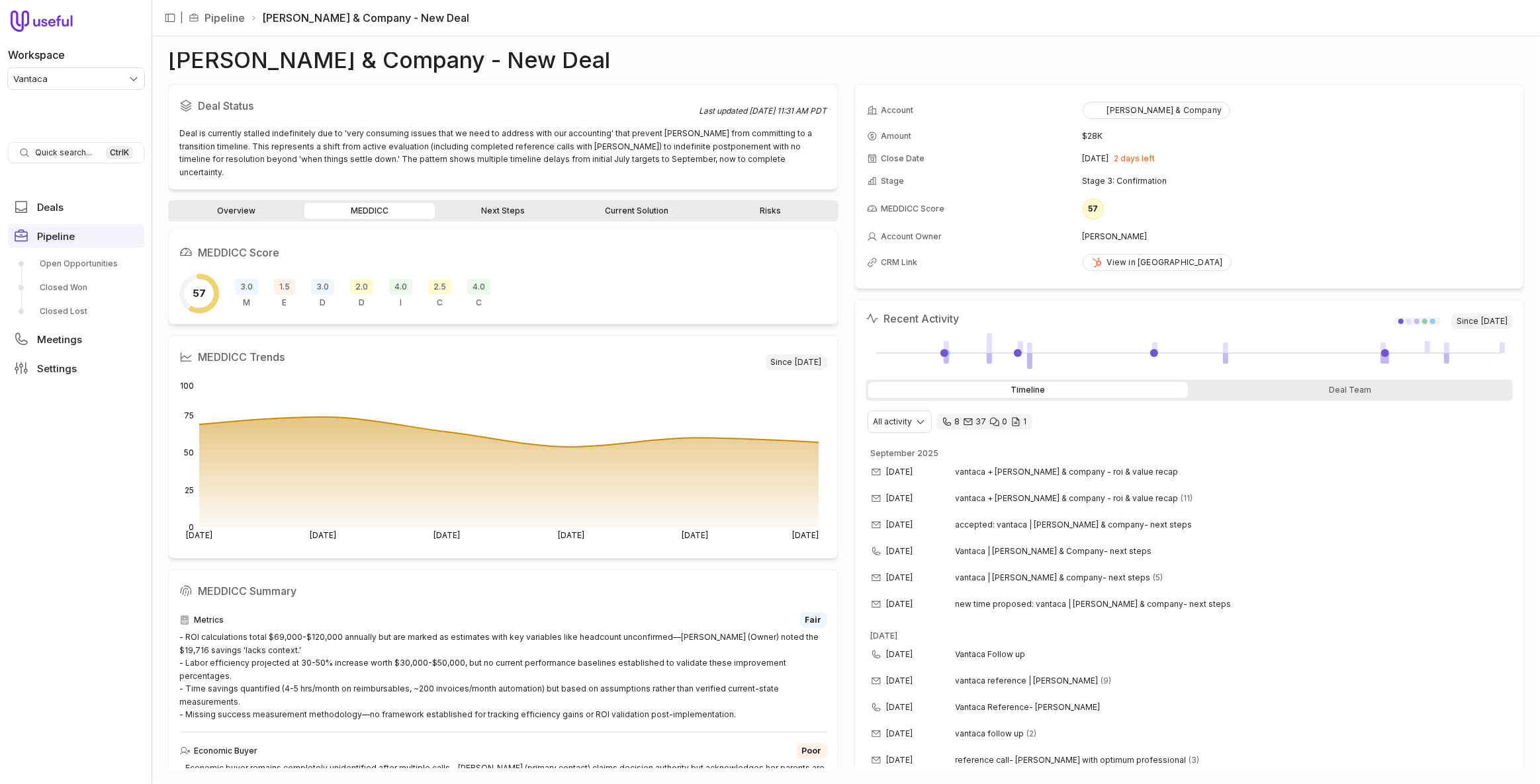
click at [228, 205] on div "Overview MEDDICC Next Steps Current Solution Risks" at bounding box center [503, 211] width 671 height 21
click at [228, 204] on link "Overview" at bounding box center [235, 210] width 131 height 16
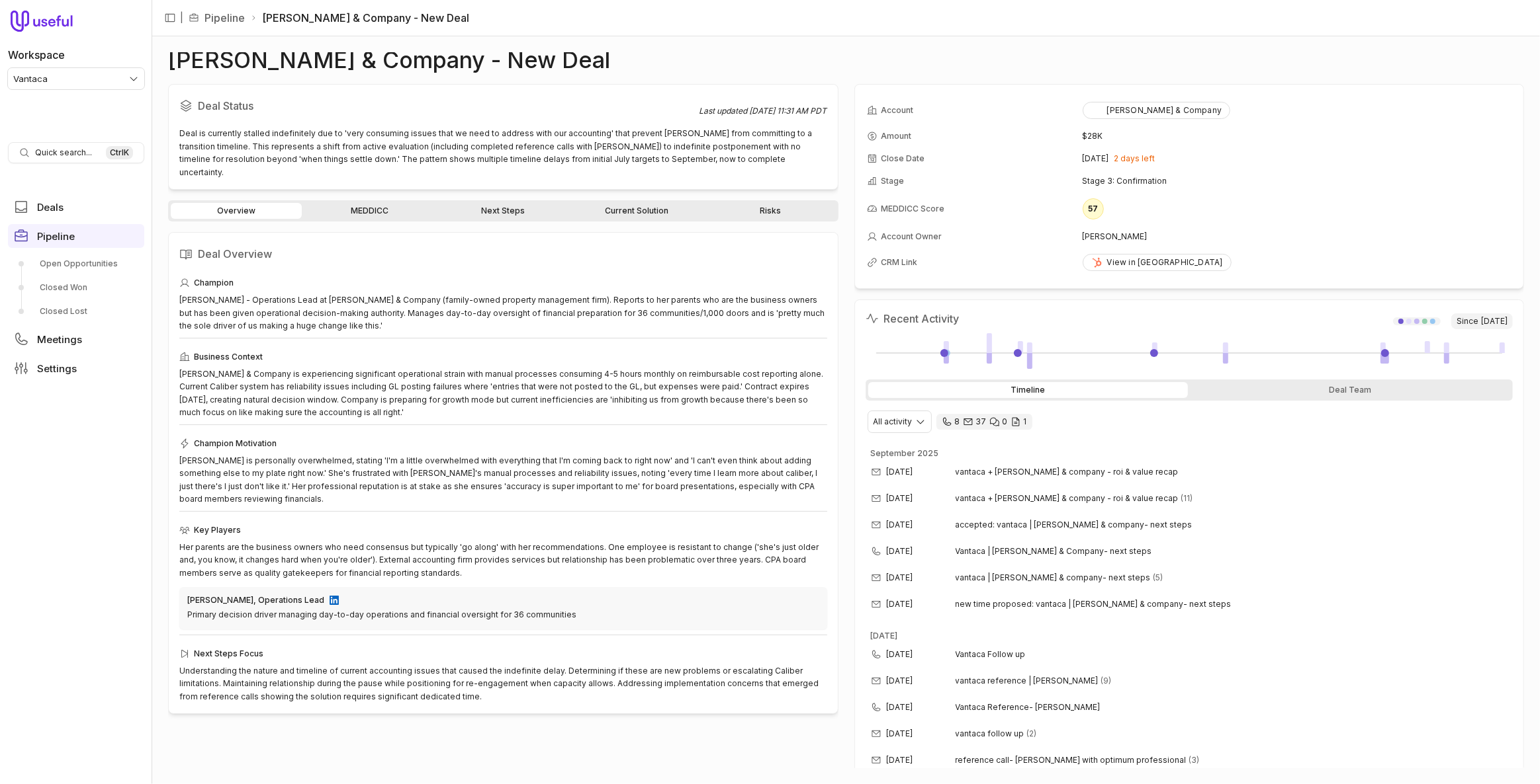
click at [391, 203] on link "MEDDICC" at bounding box center [369, 210] width 131 height 16
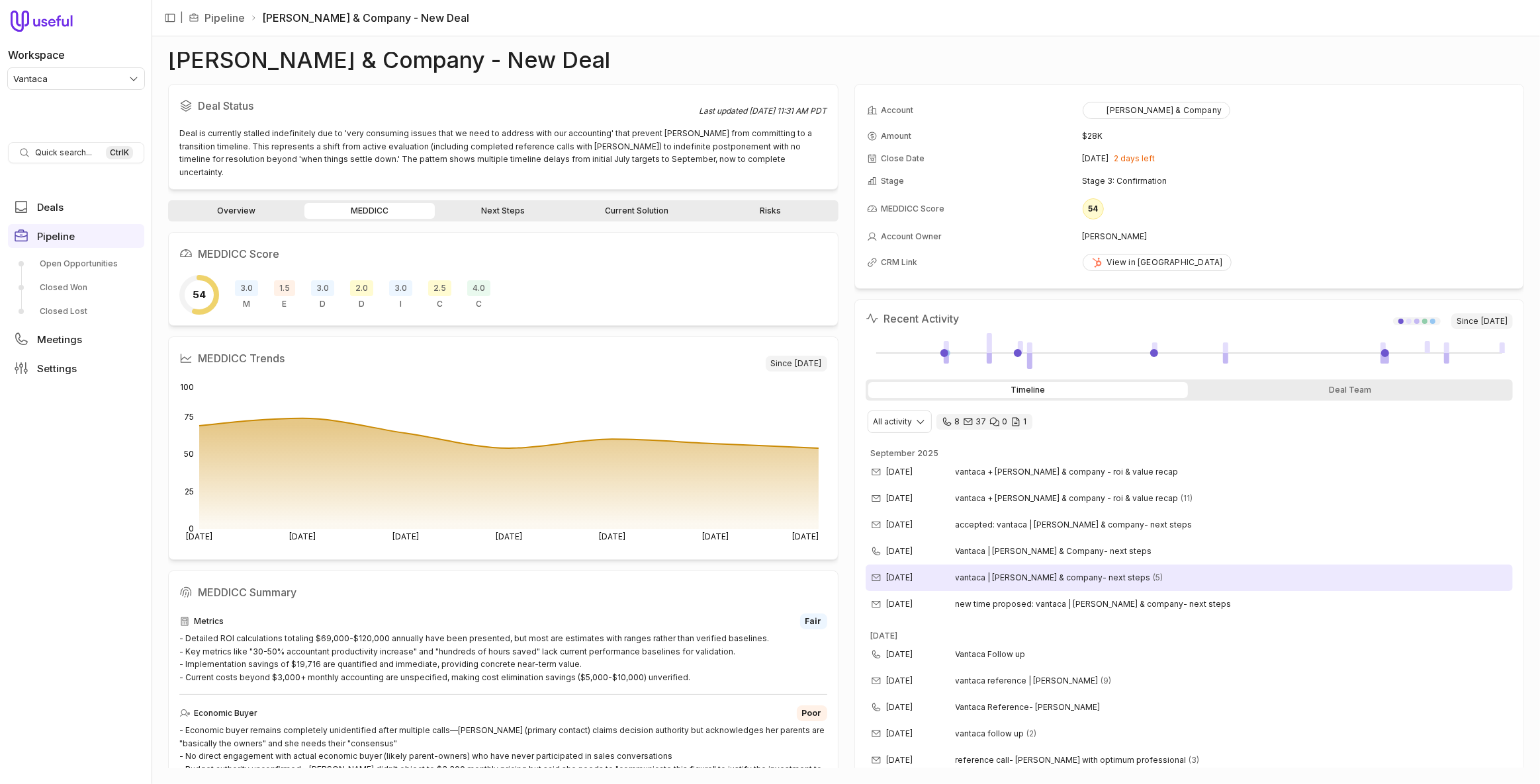
click at [1210, 572] on div "Sep 18, 2025 vantaca | anderson & company- next steps (5)" at bounding box center [1189, 578] width 648 height 27
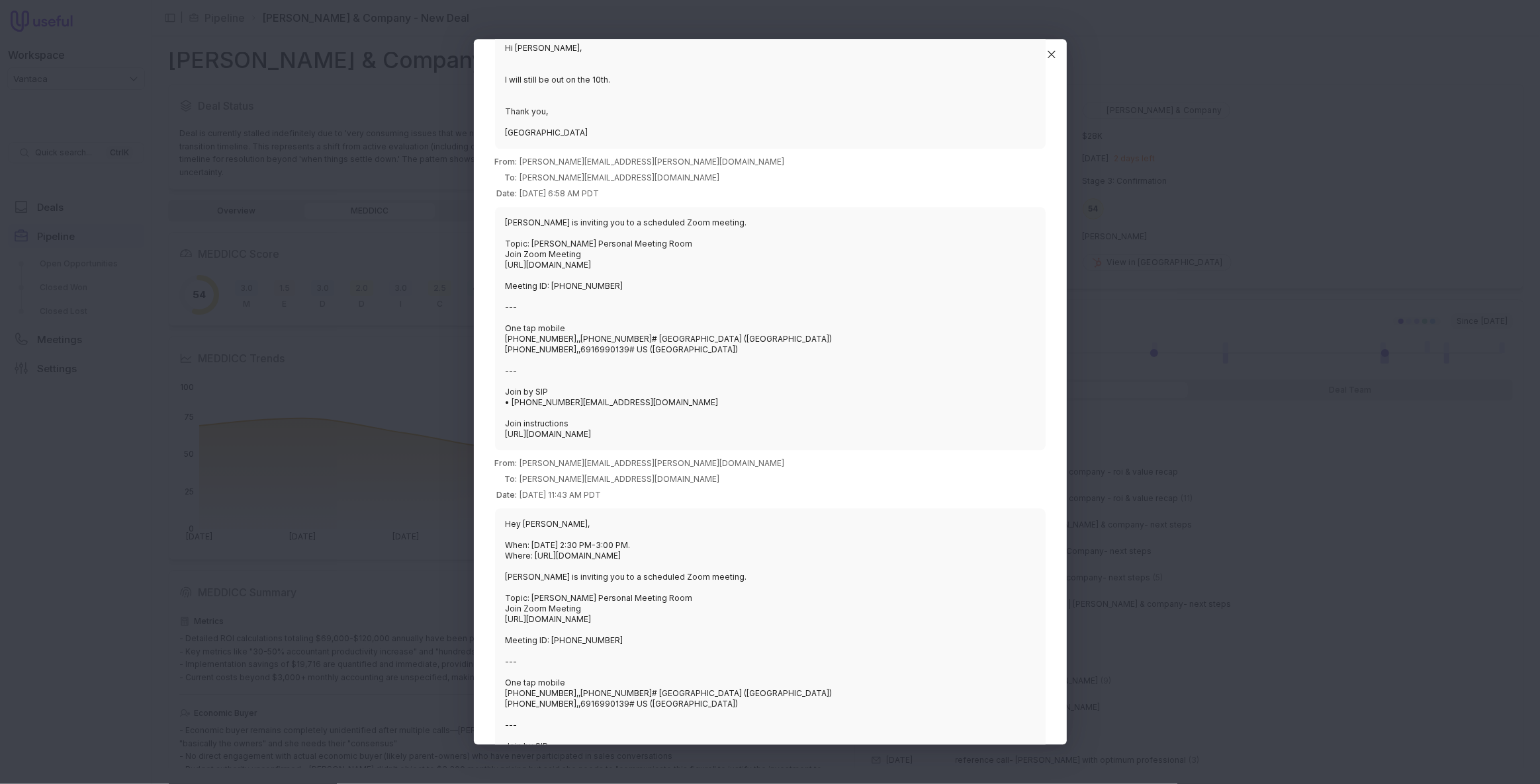
scroll to position [1066, 0]
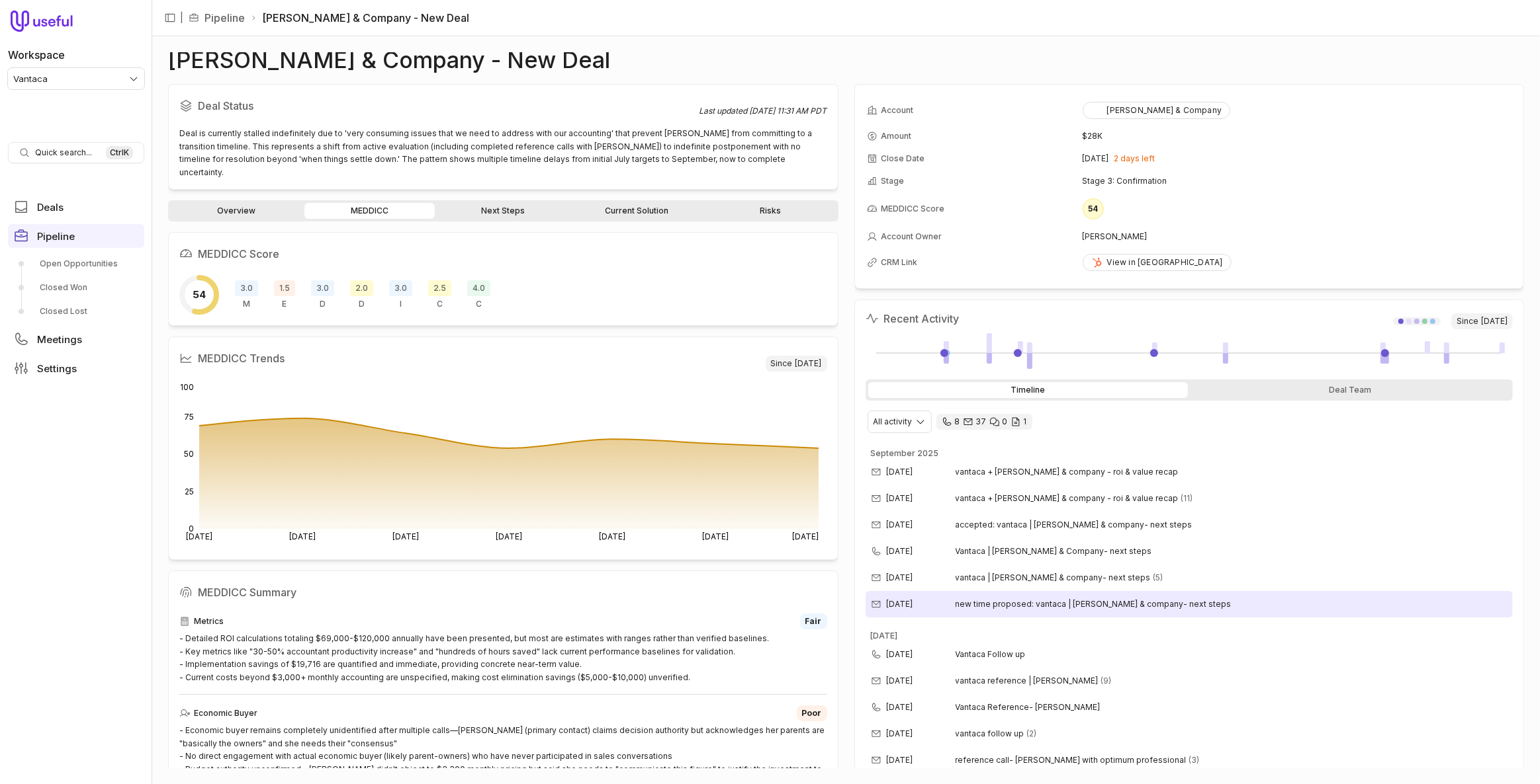
click at [1234, 606] on div "Sep 2, 2025 new time proposed: vantaca | anderson & company- next steps" at bounding box center [1189, 604] width 648 height 27
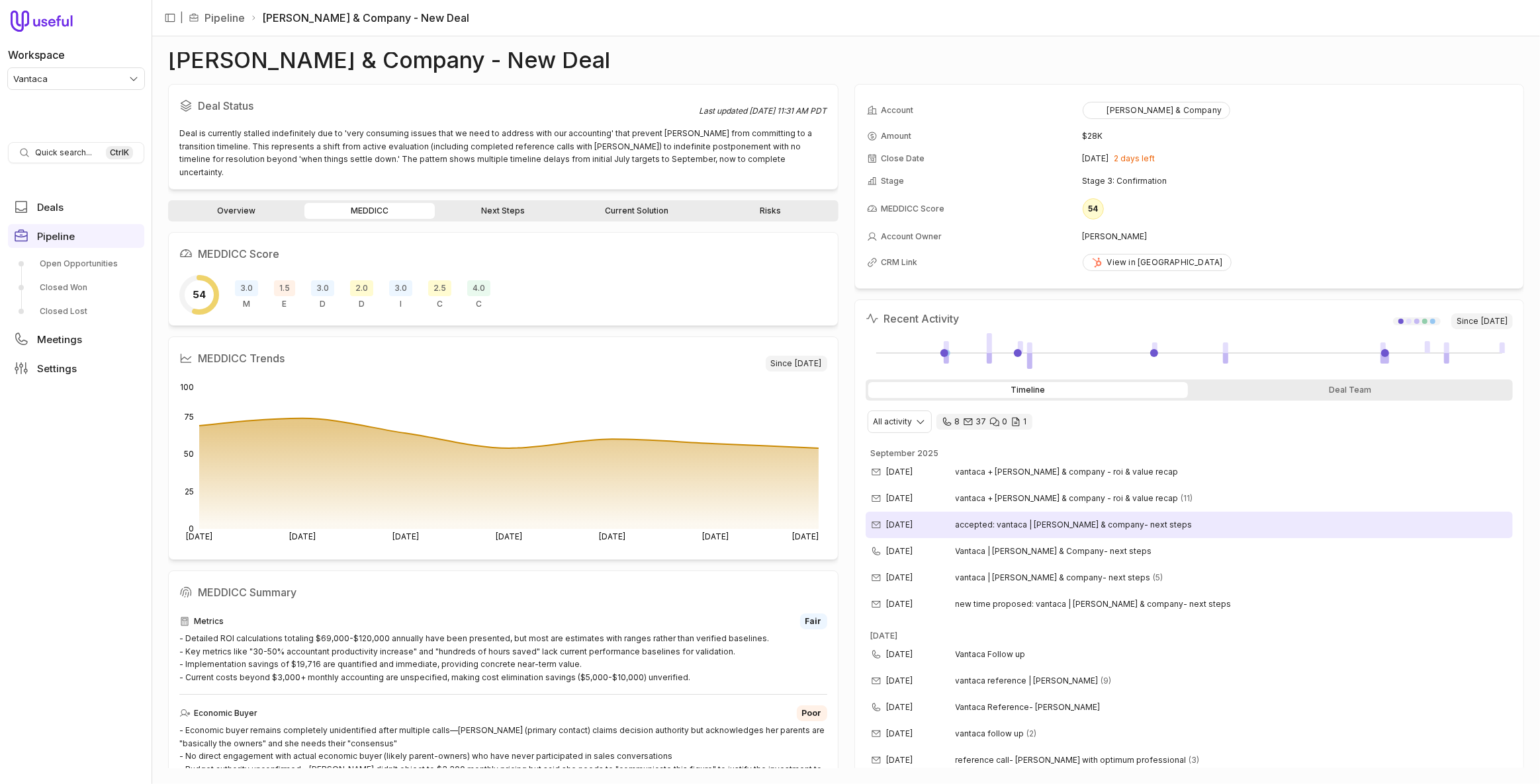
click at [1186, 520] on div "Sep 18, 2025 accepted: vantaca | anderson & company- next steps" at bounding box center [1189, 525] width 648 height 27
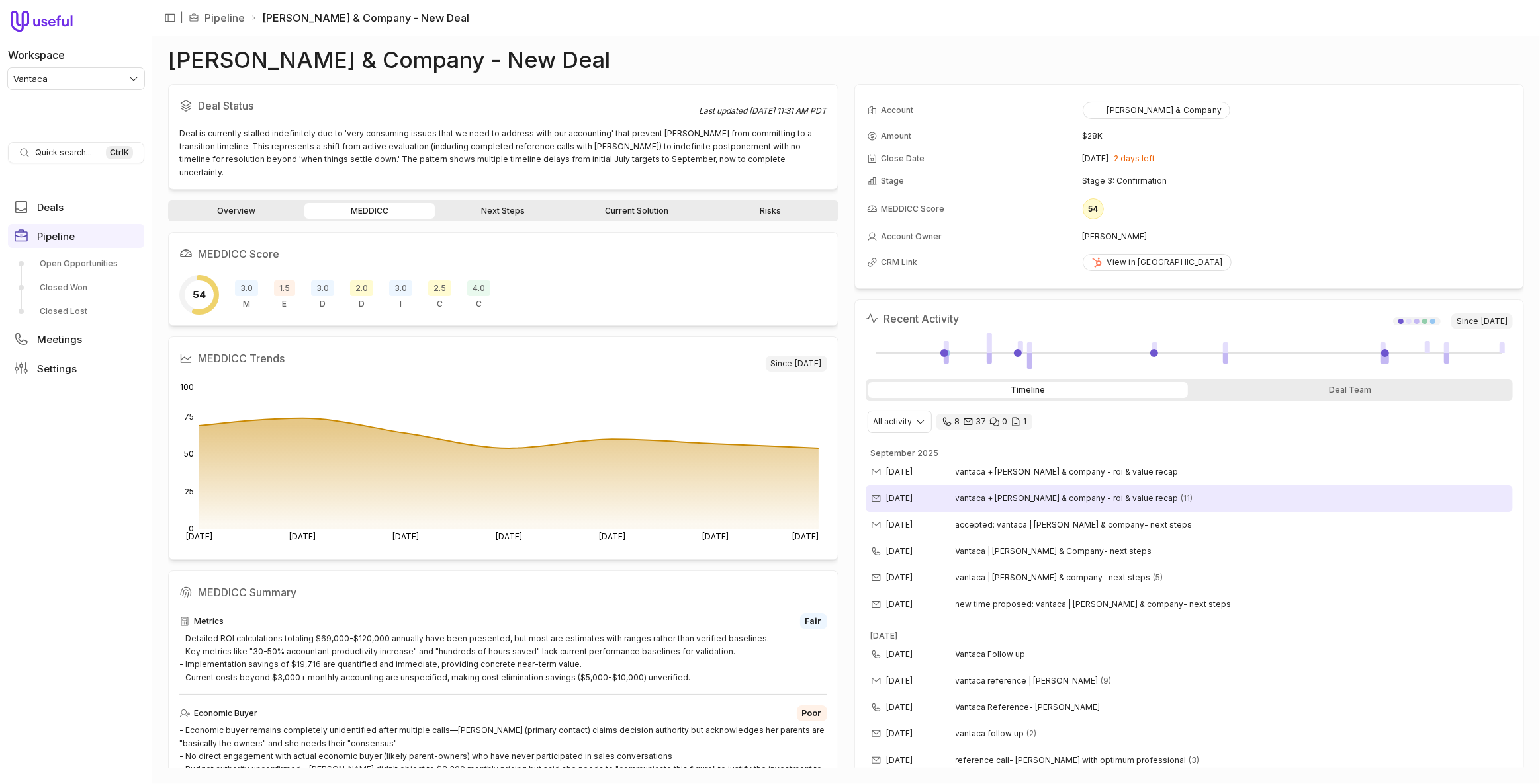
click at [1184, 499] on div "Sep 24, 2025 vantaca + anderson & company - roi & value recap (11)" at bounding box center [1189, 499] width 648 height 27
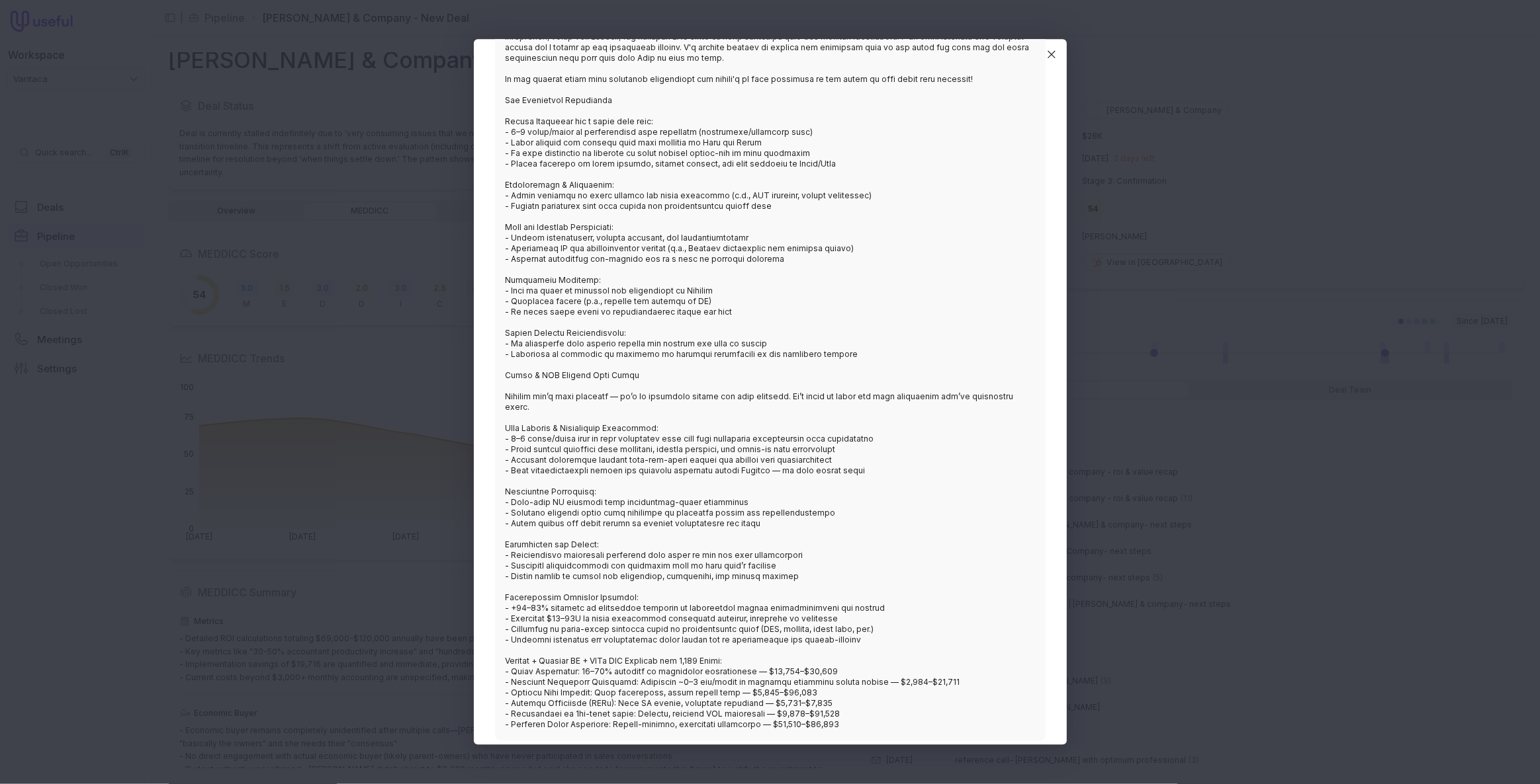
scroll to position [3944, 0]
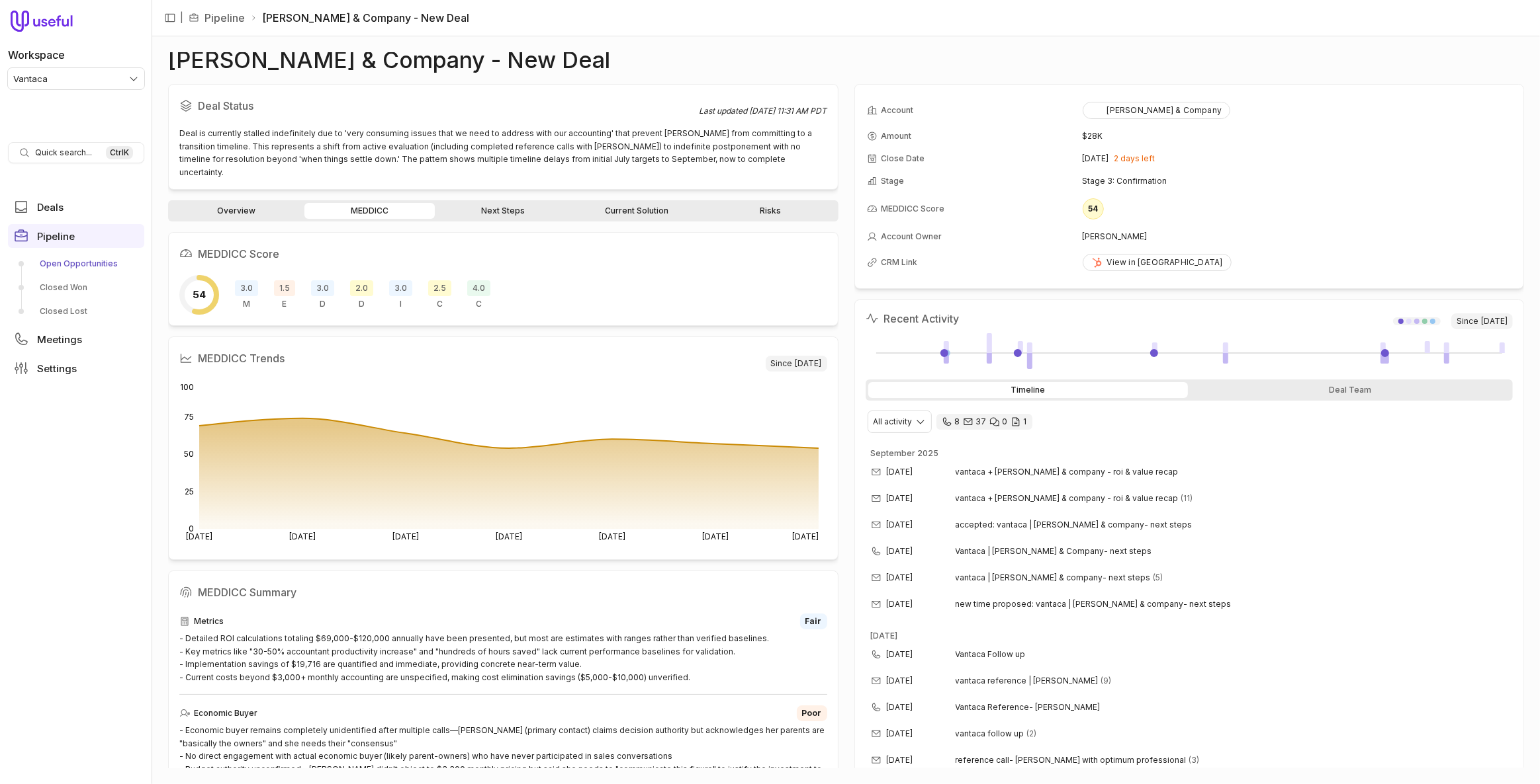
click at [85, 264] on link "Open Opportunities" at bounding box center [76, 264] width 136 height 21
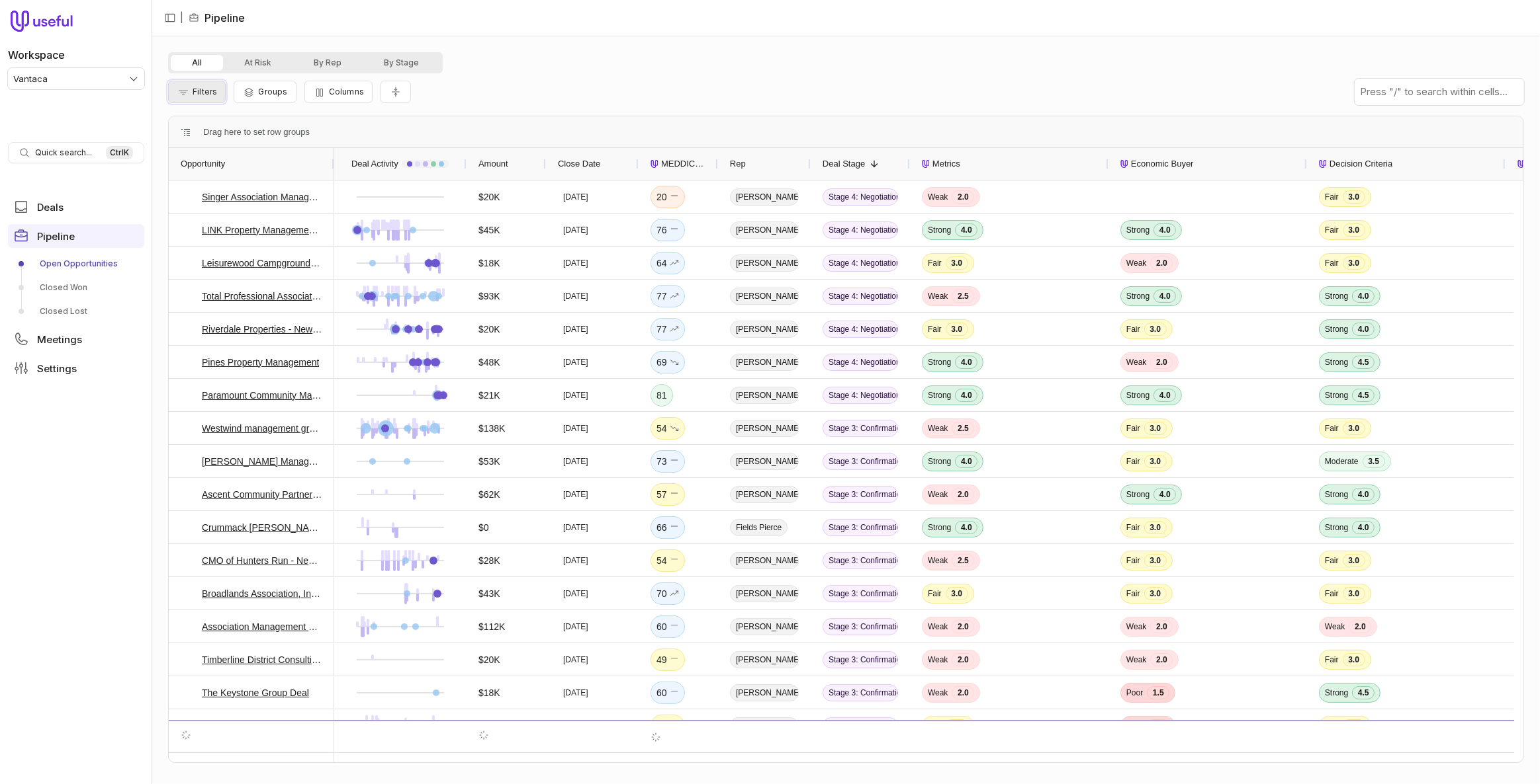
click at [205, 92] on span "Filters" at bounding box center [205, 92] width 25 height 10
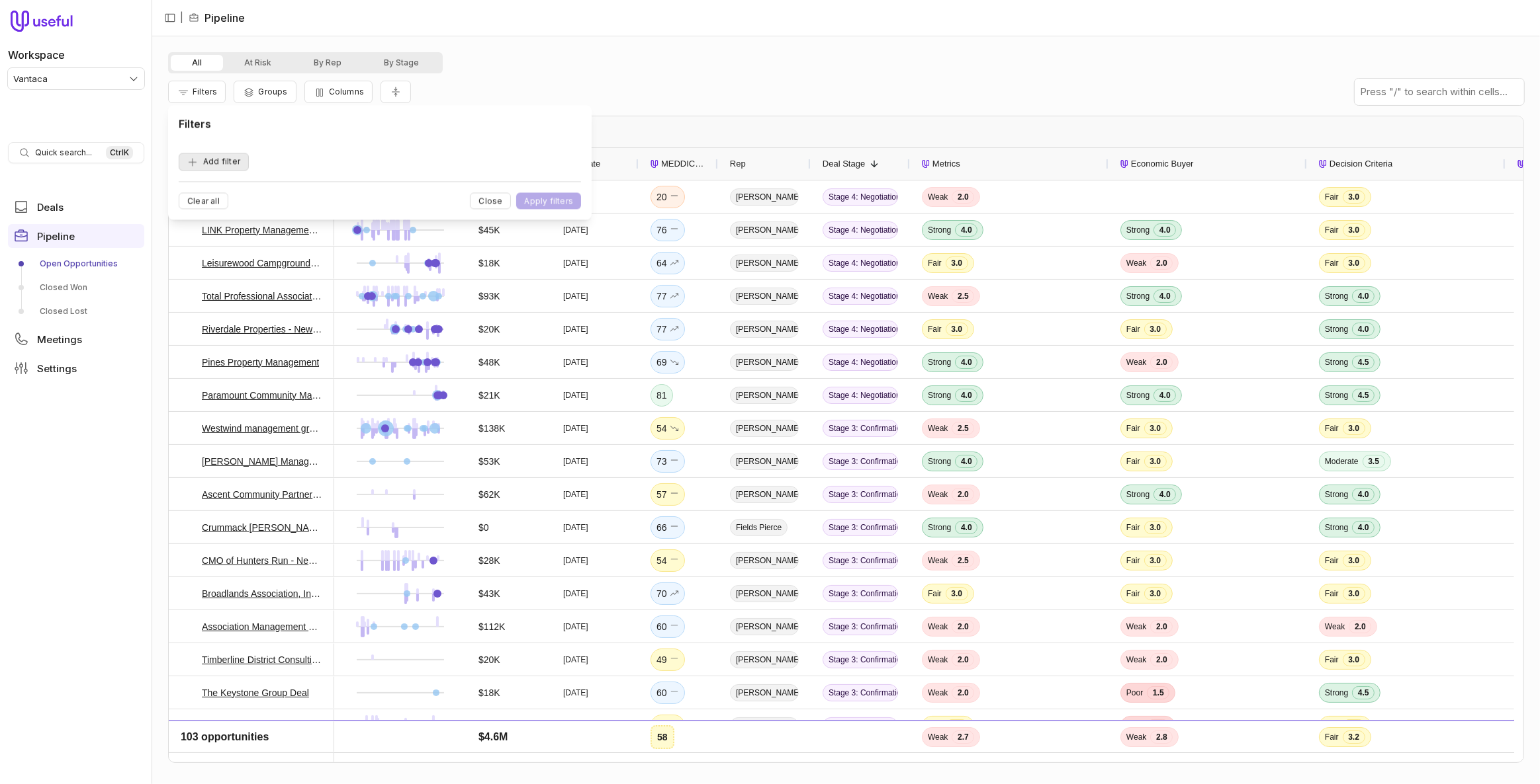
click at [207, 158] on button "Add filter" at bounding box center [213, 162] width 70 height 18
click at [207, 158] on span "Opportunity Name" at bounding box center [229, 162] width 74 height 16
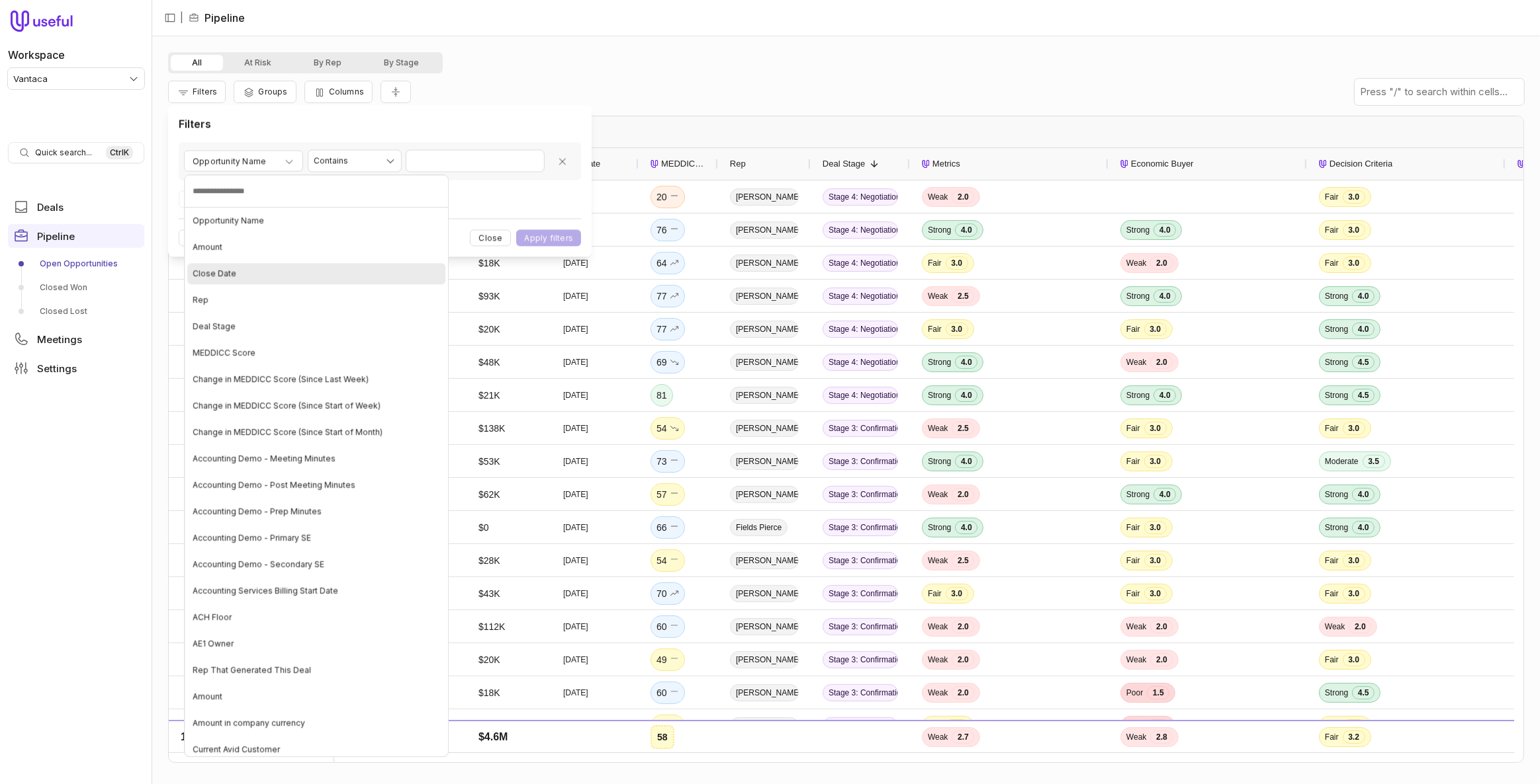
click at [232, 264] on div "Close Date" at bounding box center [317, 273] width 258 height 21
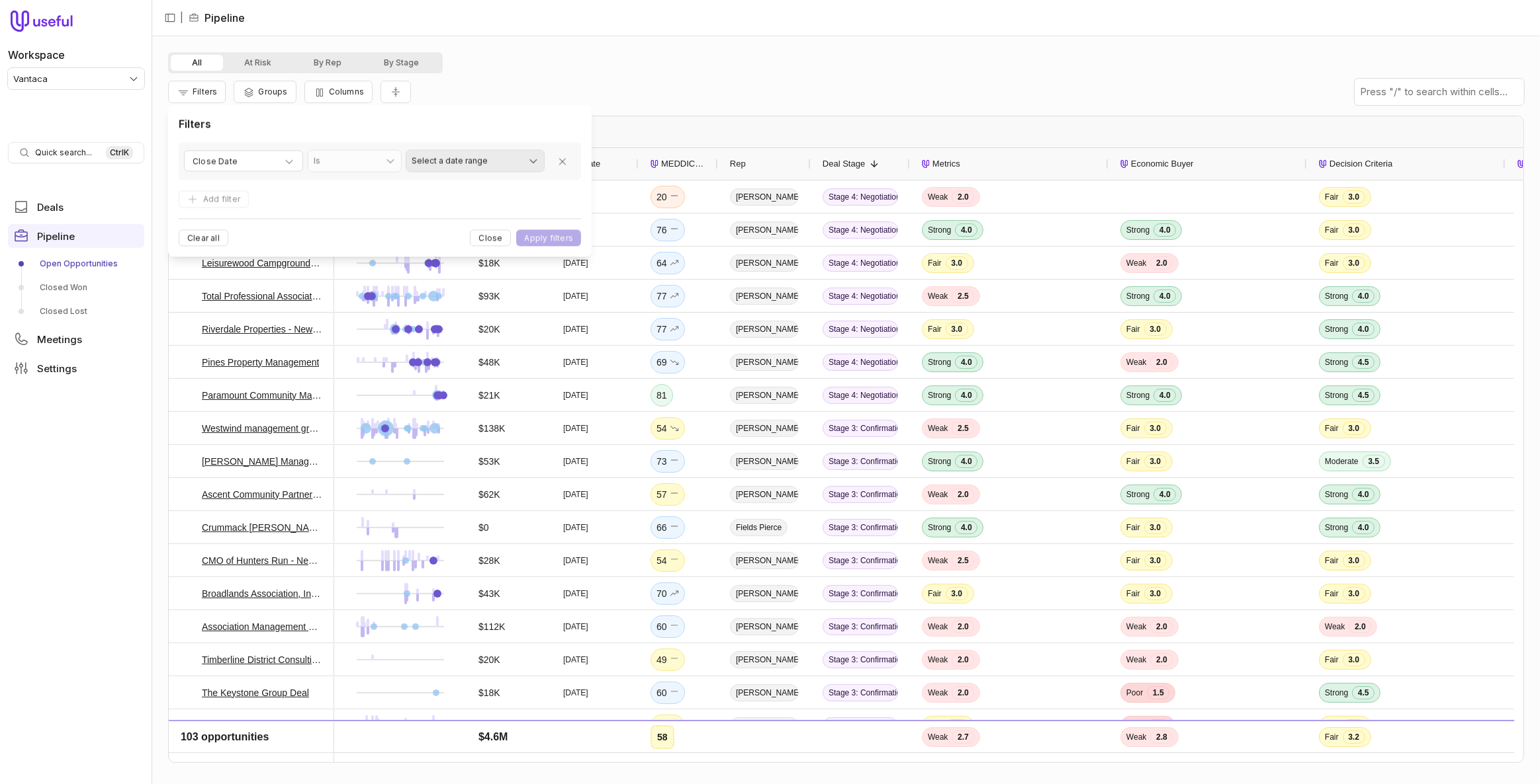
click at [450, 164] on html "Workspace Vantaca Quick search... Ctrl K Deals Pipeline Open Opportunities Clos…" at bounding box center [770, 392] width 1540 height 784
select select "**********"
click at [527, 230] on button "Apply filters" at bounding box center [549, 238] width 65 height 16
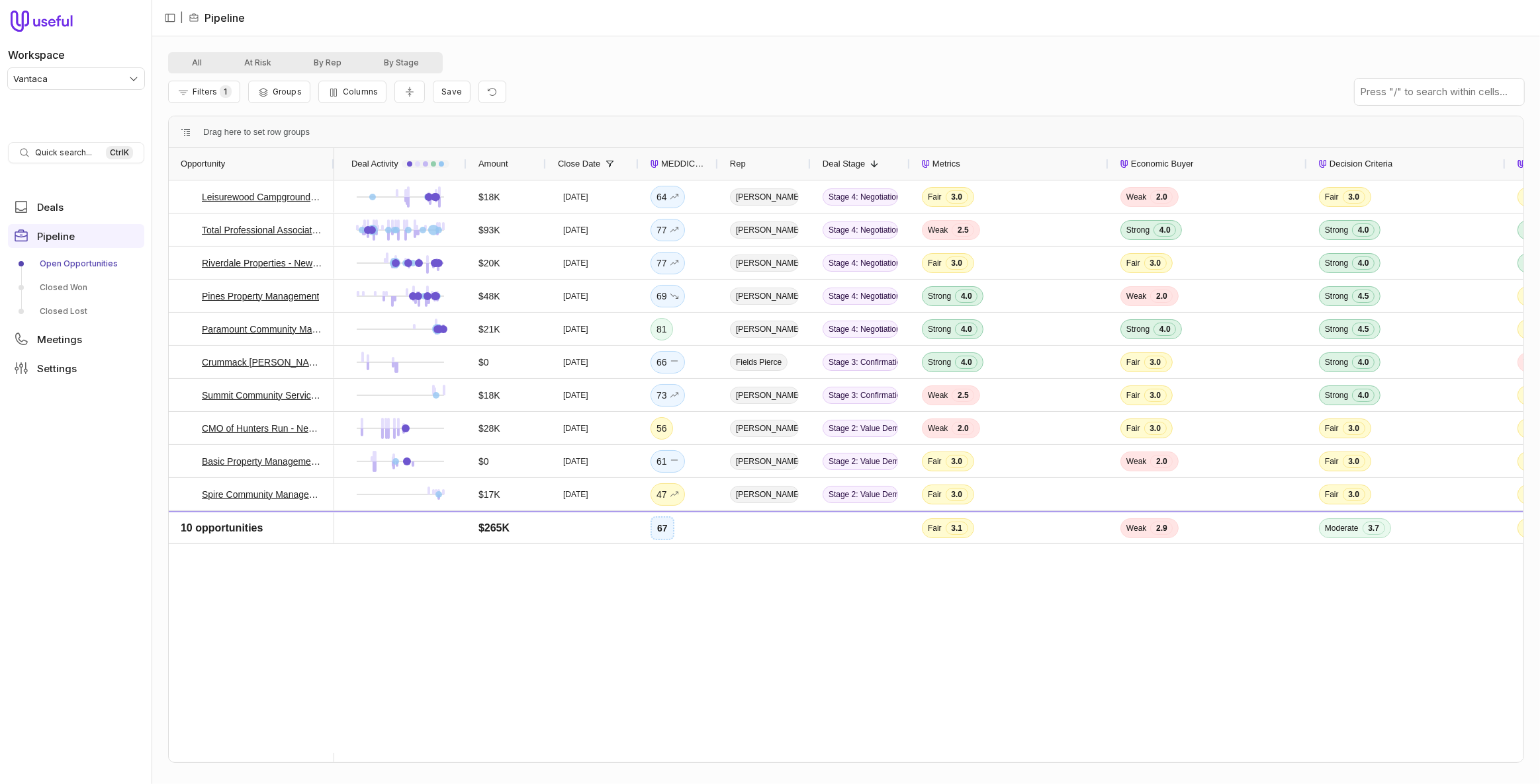
click at [508, 160] on span "Amount" at bounding box center [493, 163] width 30 height 16
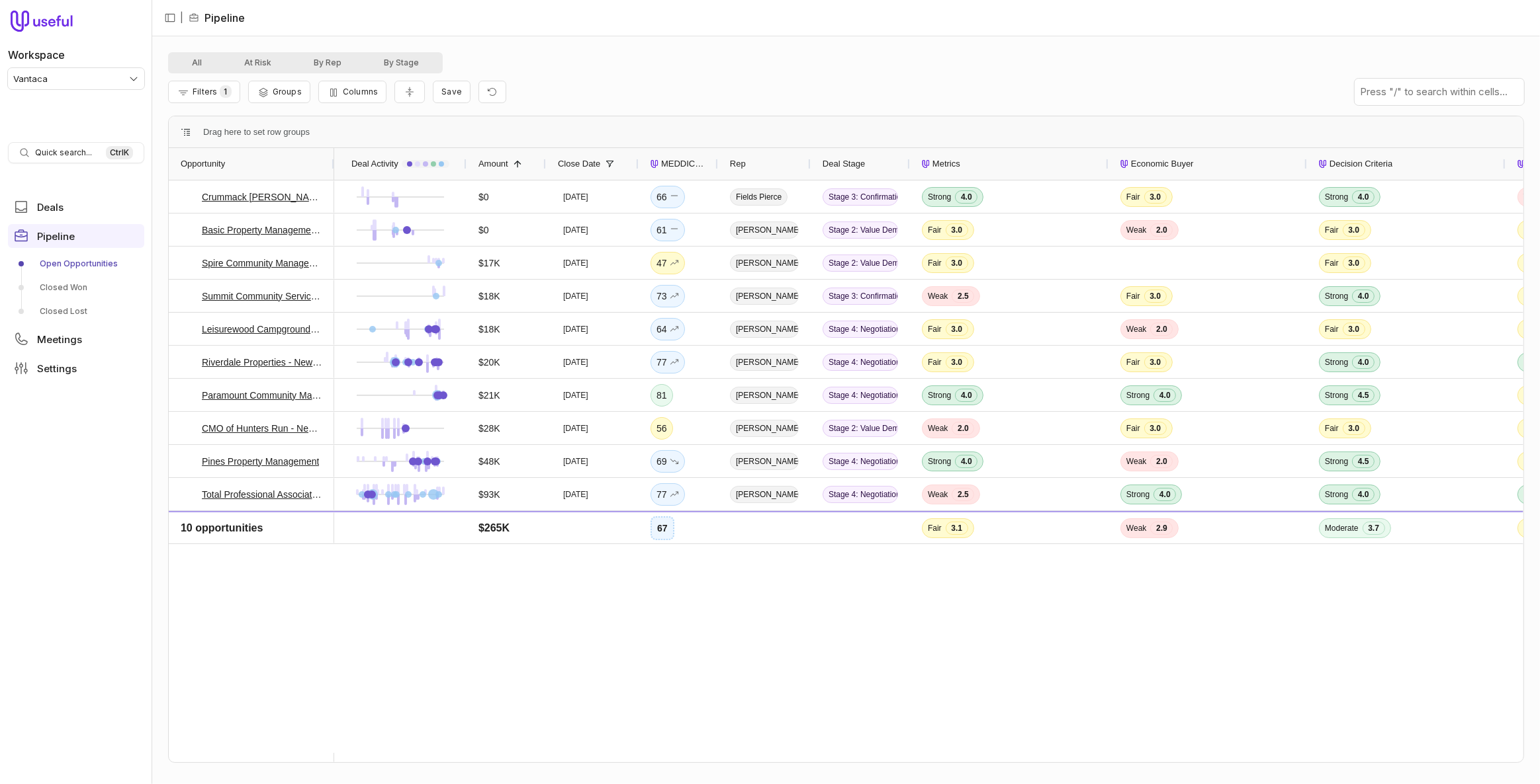
click at [508, 160] on span "Amount" at bounding box center [493, 163] width 30 height 16
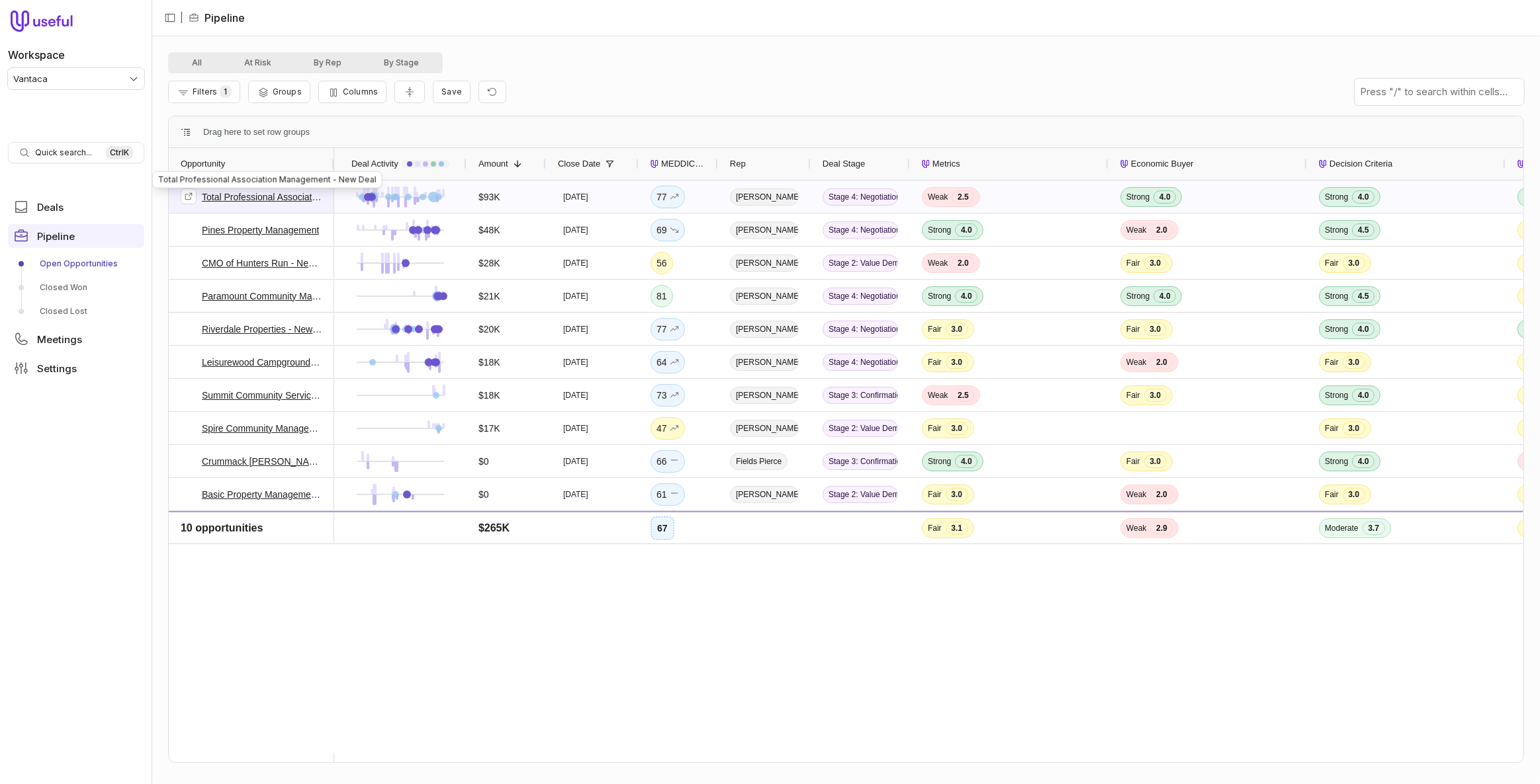
click at [291, 196] on link "Total Professional Association Management - New Deal" at bounding box center [262, 197] width 121 height 16
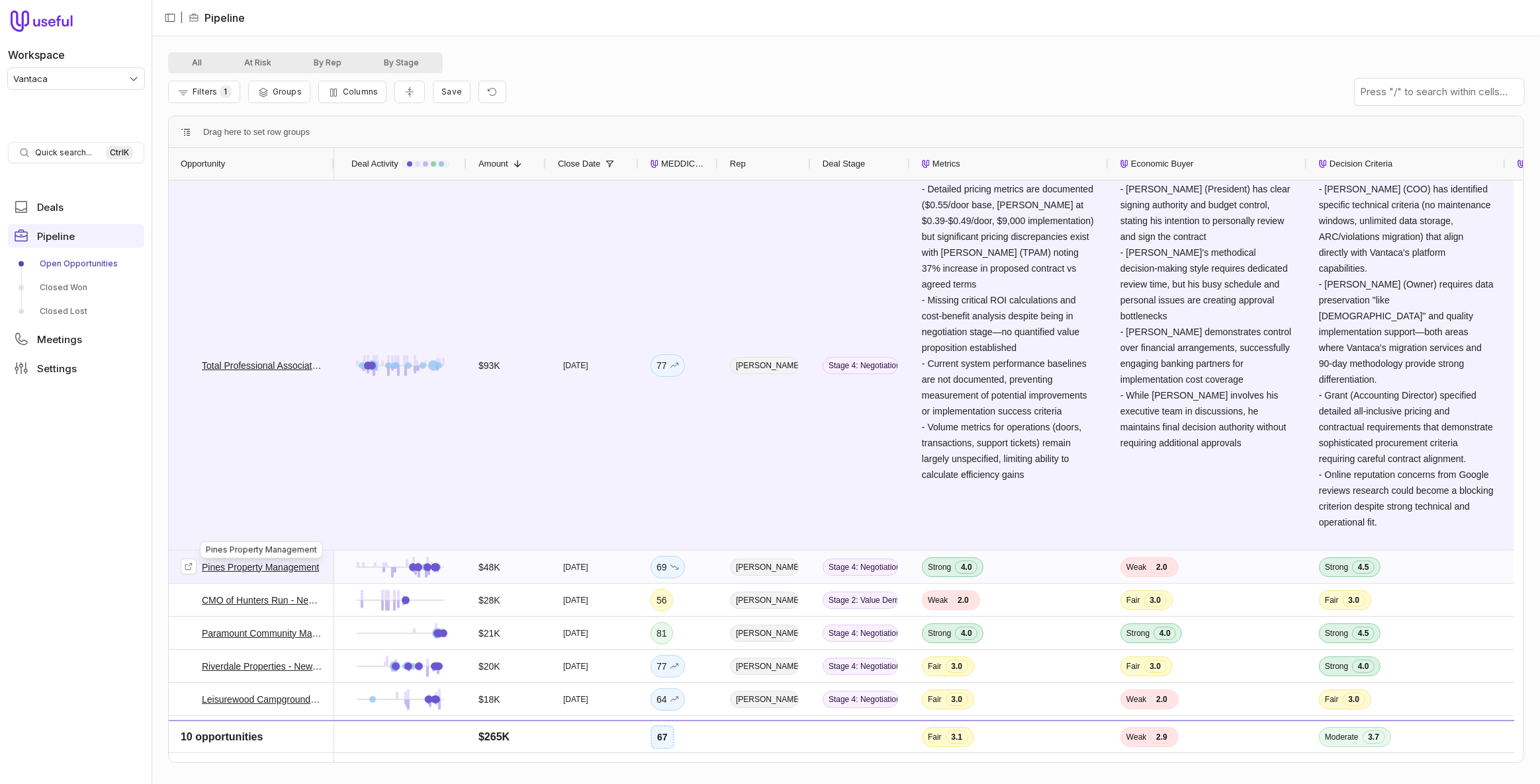
click at [274, 563] on link "Pines Property Management" at bounding box center [260, 567] width 117 height 16
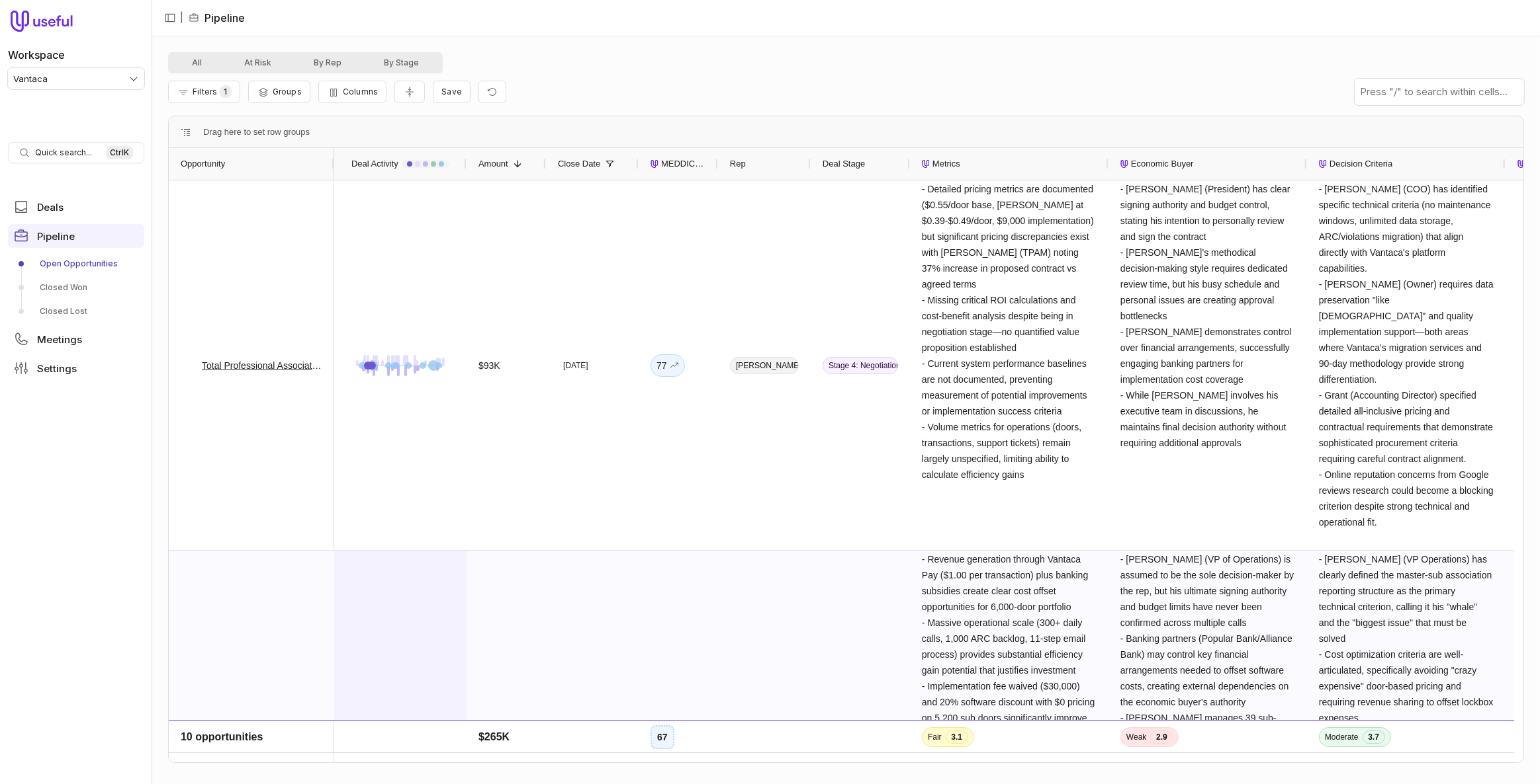
click at [424, 586] on div at bounding box center [400, 735] width 108 height 368
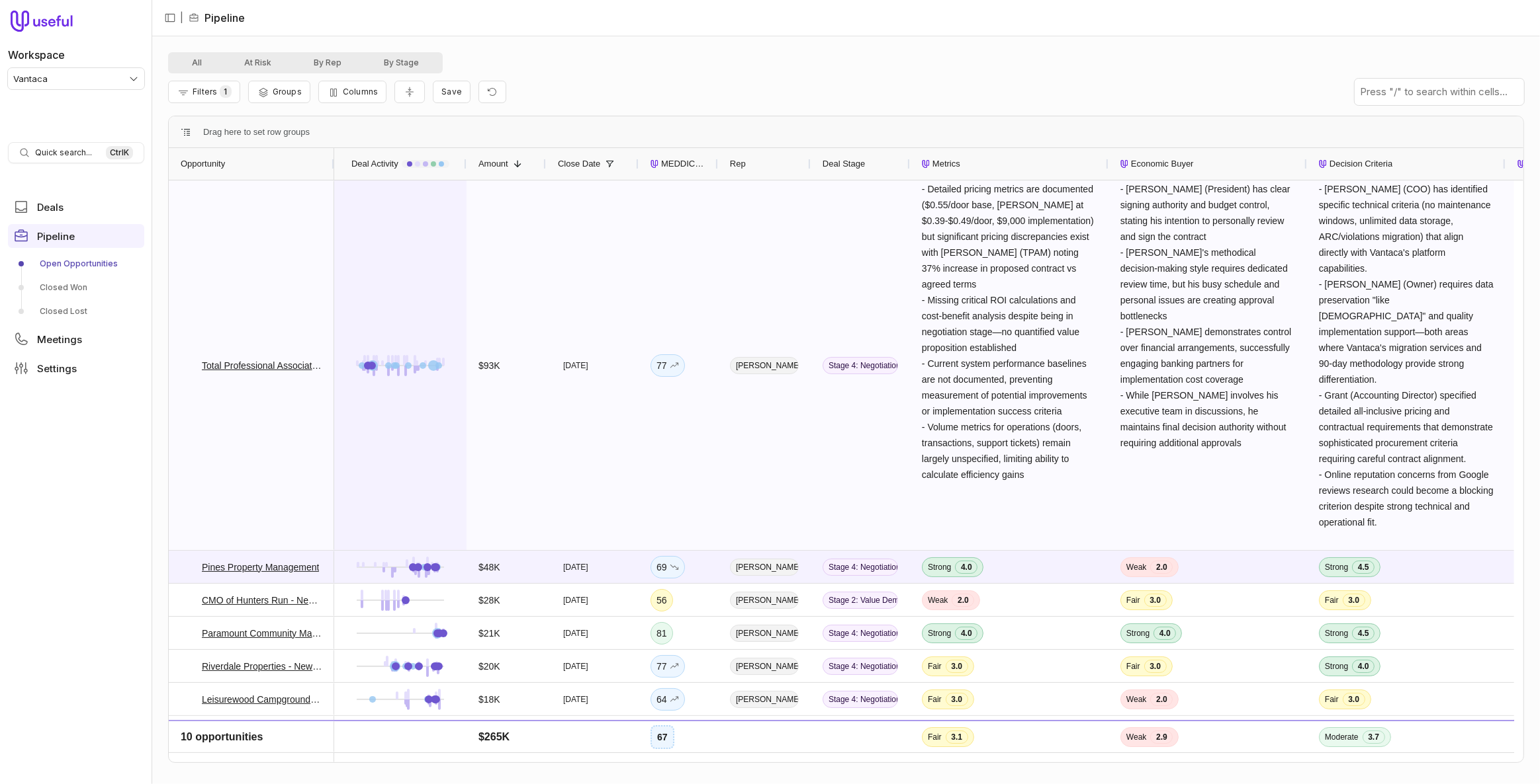
click at [406, 460] on div at bounding box center [400, 365] width 108 height 368
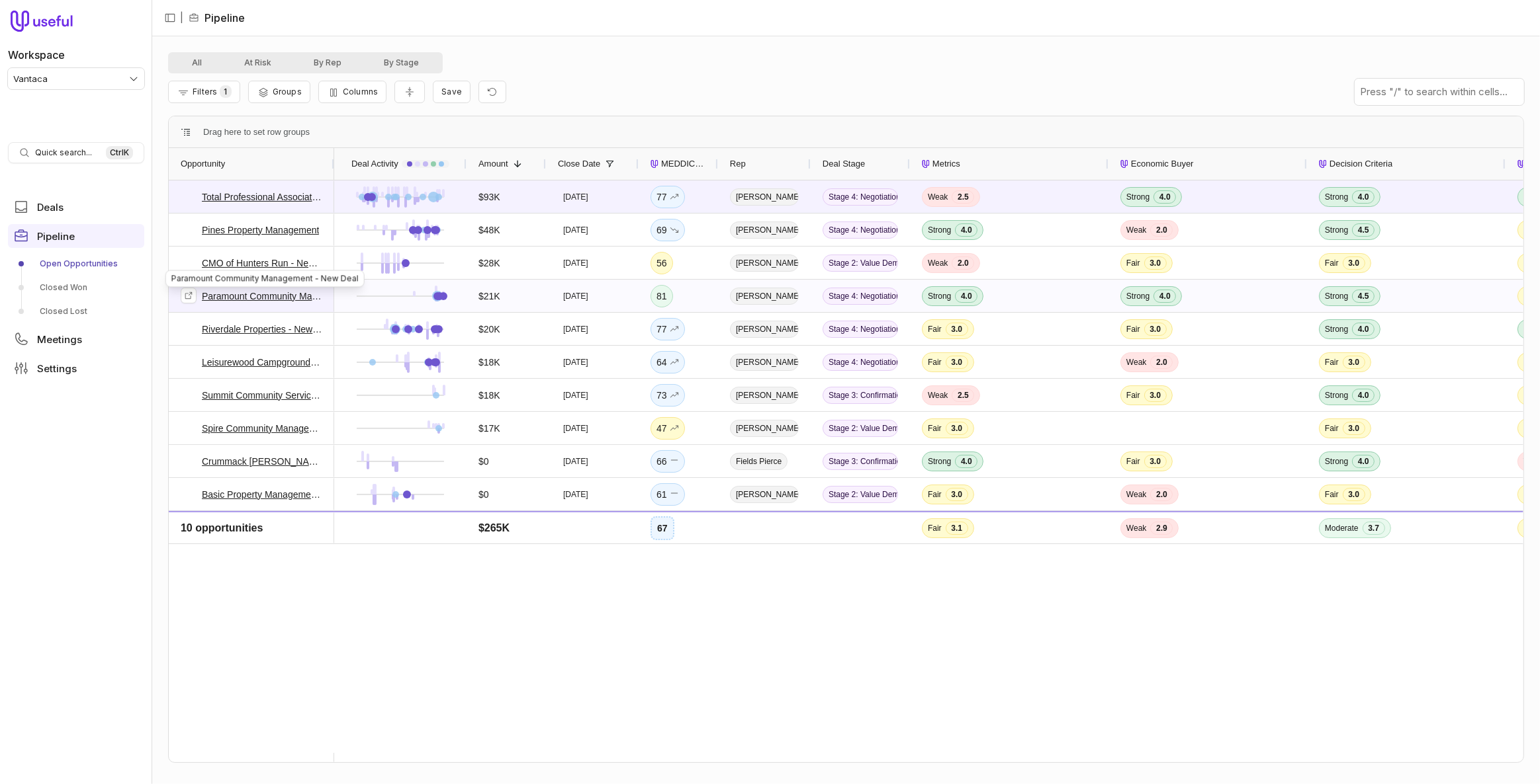
click at [292, 296] on link "Paramount Community Management - New Deal" at bounding box center [262, 296] width 121 height 16
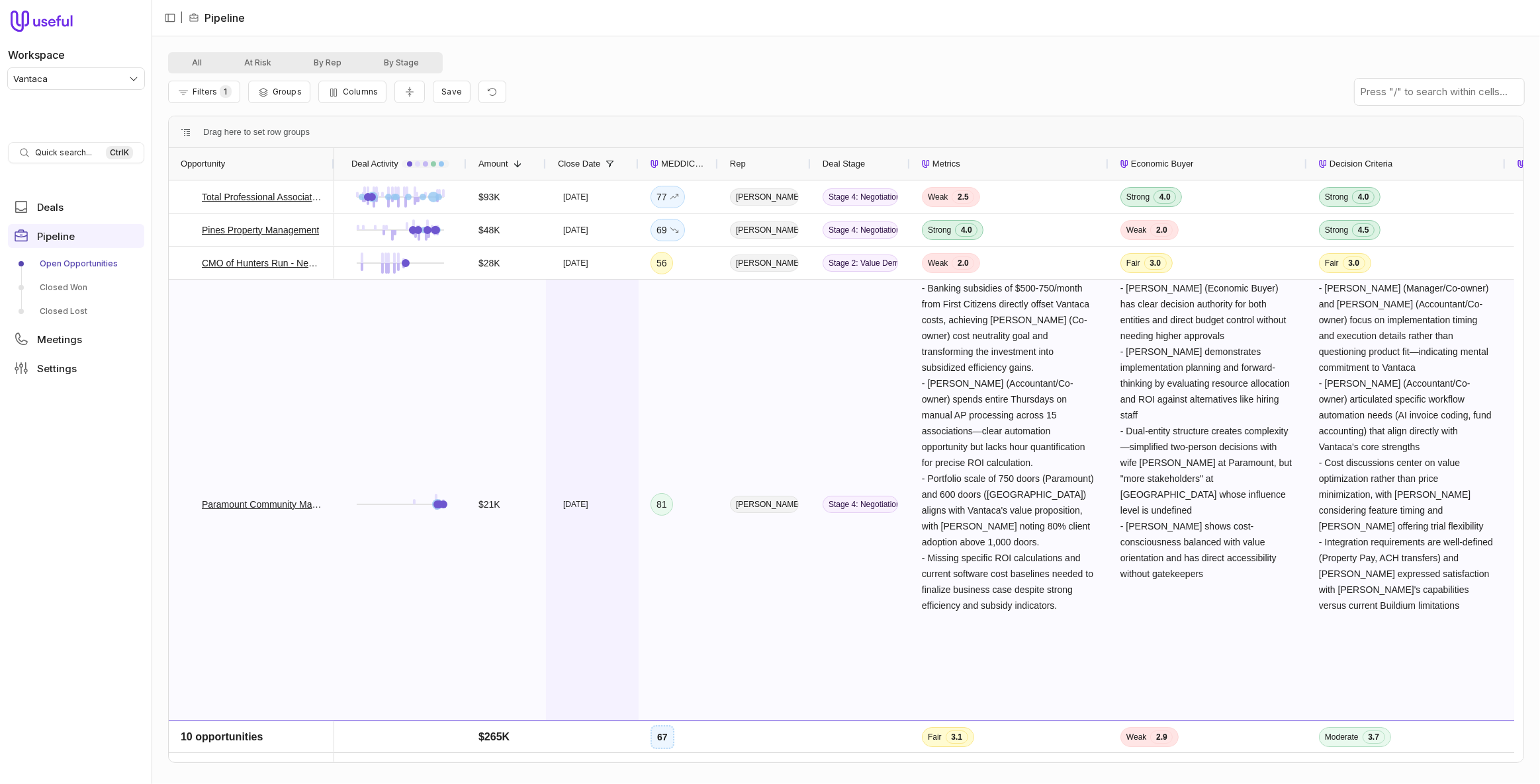
click at [577, 330] on div "Sep 30, 2025" at bounding box center [592, 505] width 93 height 449
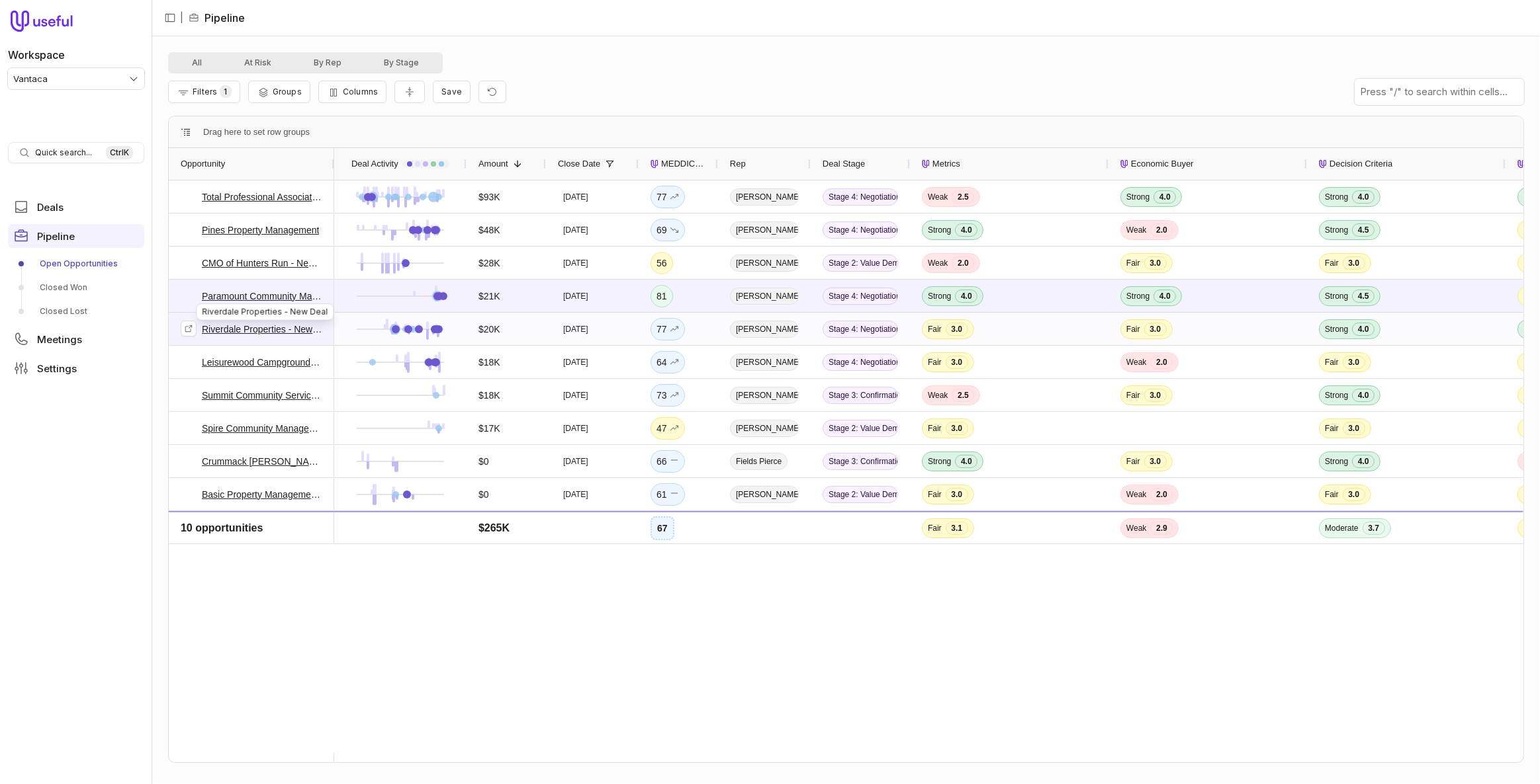
click at [295, 326] on link "Riverdale Properties - New Deal" at bounding box center [262, 329] width 121 height 16
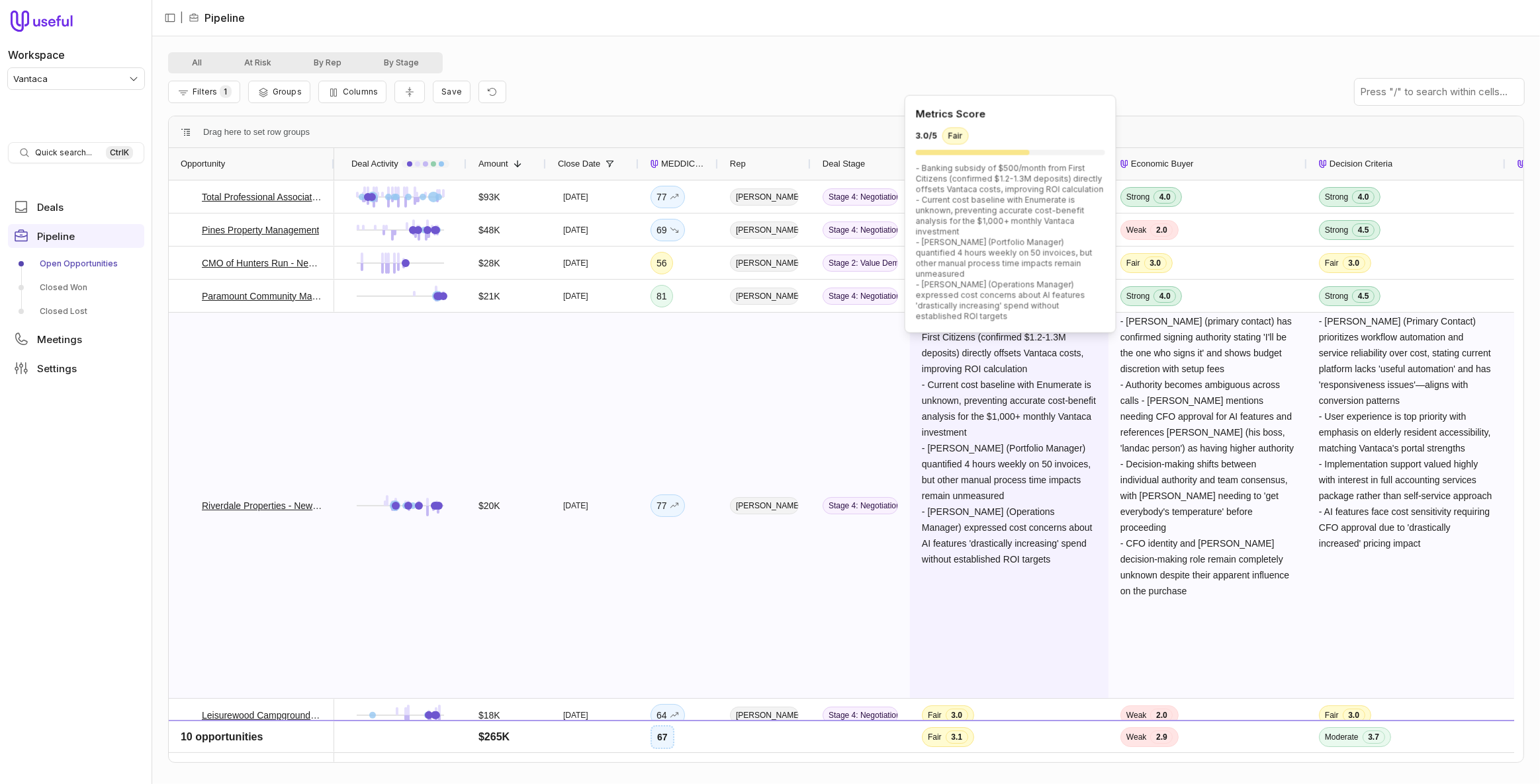
click at [1001, 409] on span "- Banking subsidy of $500/month from First Citizens (confirmed $1.2-1.3M deposi…" at bounding box center [1010, 441] width 177 height 249
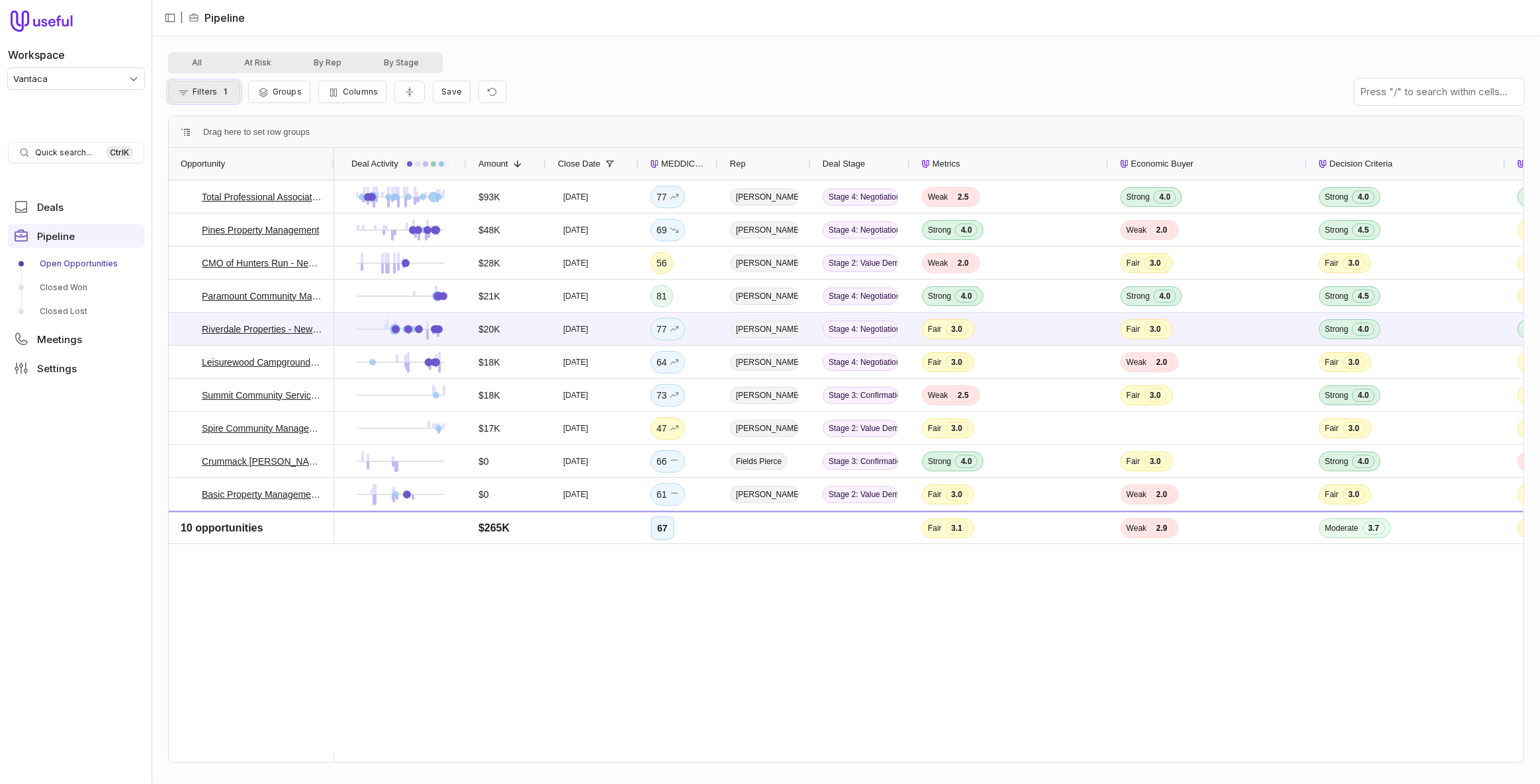
click at [220, 98] on button "Filters 1" at bounding box center [204, 92] width 72 height 23
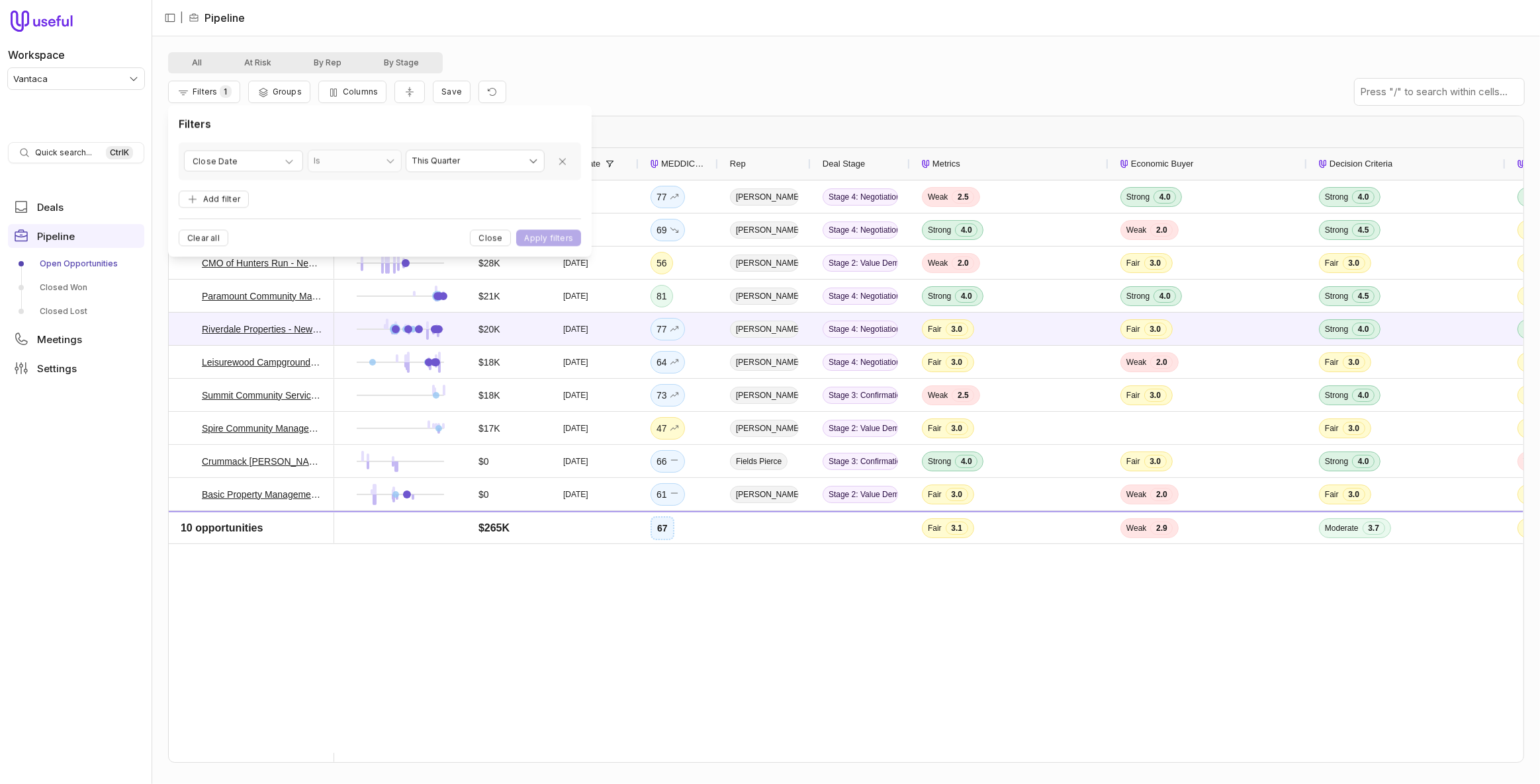
click at [432, 149] on div "**********" at bounding box center [380, 161] width 403 height 37
click at [439, 156] on html "Workspace Vantaca Quick search... Ctrl K Deals Pipeline Open Opportunities Clos…" at bounding box center [770, 392] width 1540 height 784
select select "**********"
click at [555, 230] on button "Apply filters" at bounding box center [549, 238] width 65 height 16
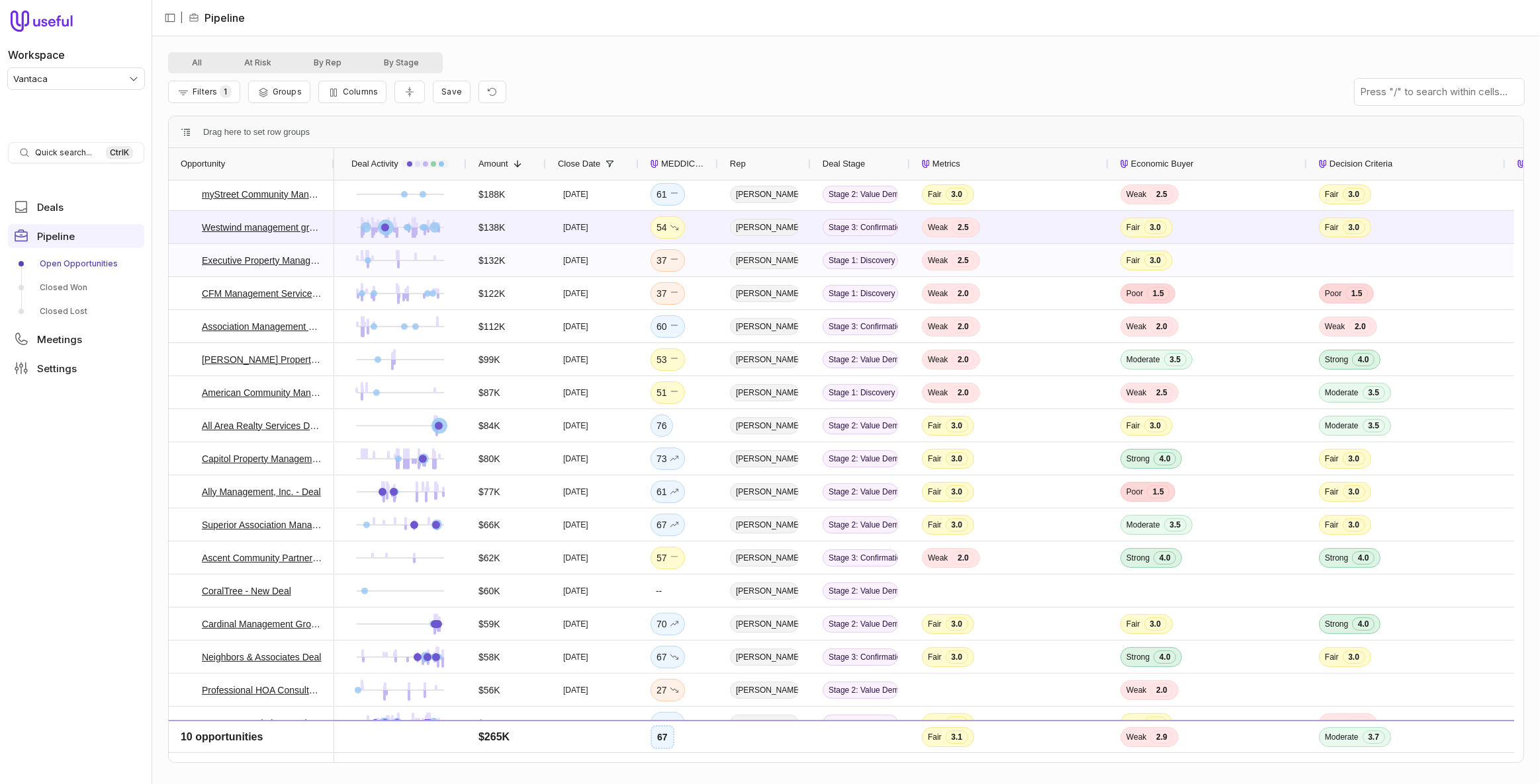
scroll to position [120, 0]
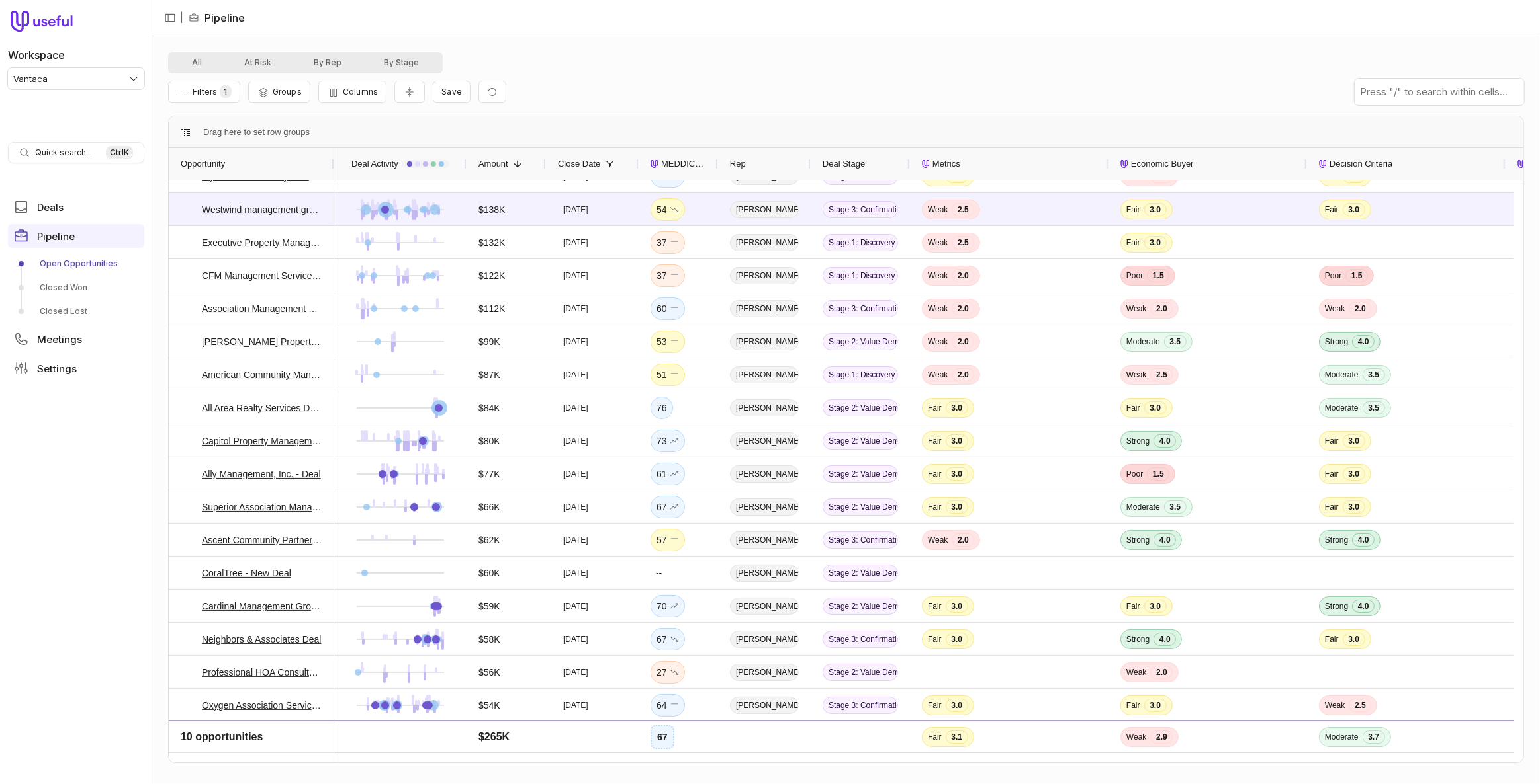
click at [494, 163] on span "Amount" at bounding box center [493, 163] width 30 height 16
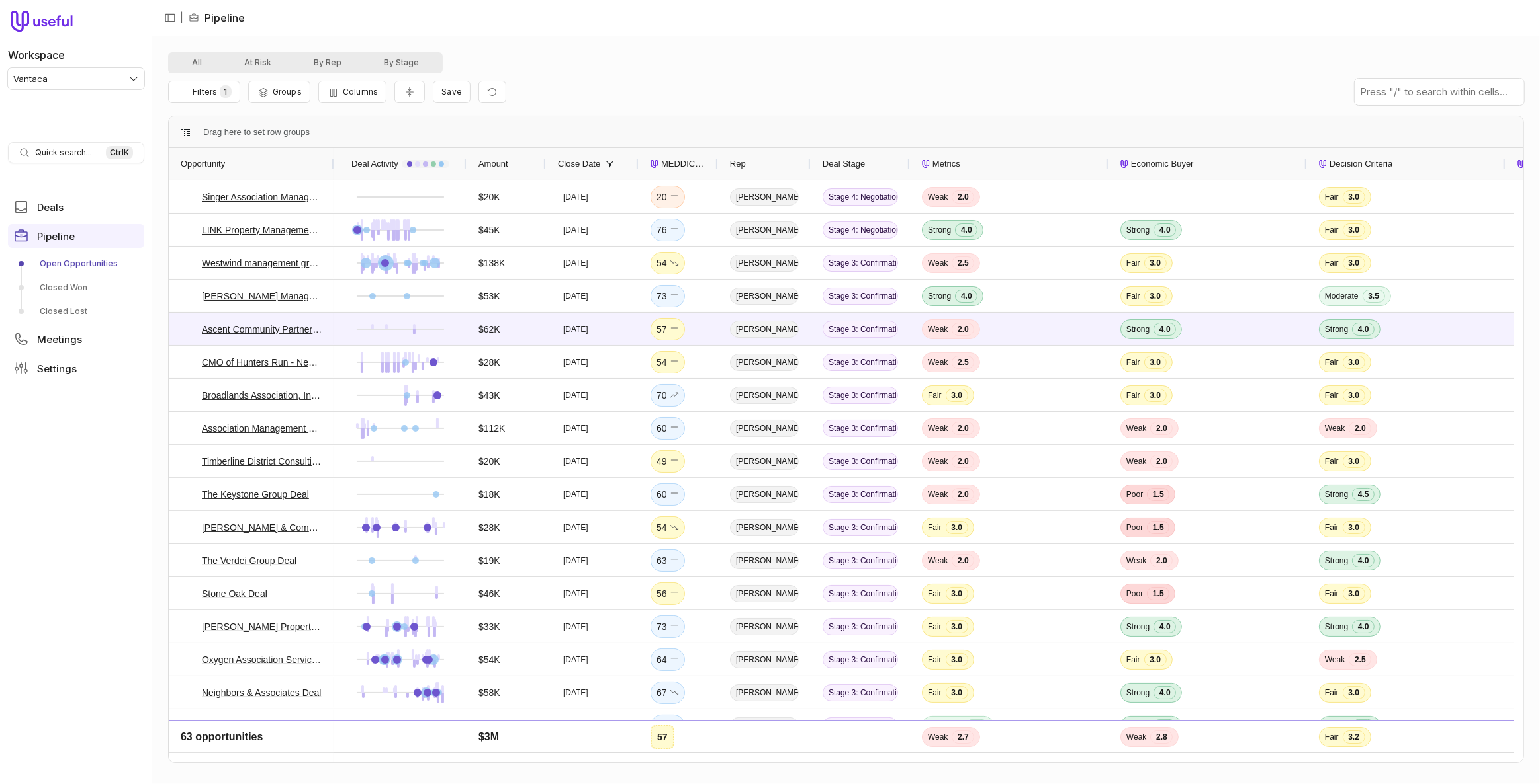
click at [669, 163] on span "MEDDICC Score" at bounding box center [683, 163] width 45 height 16
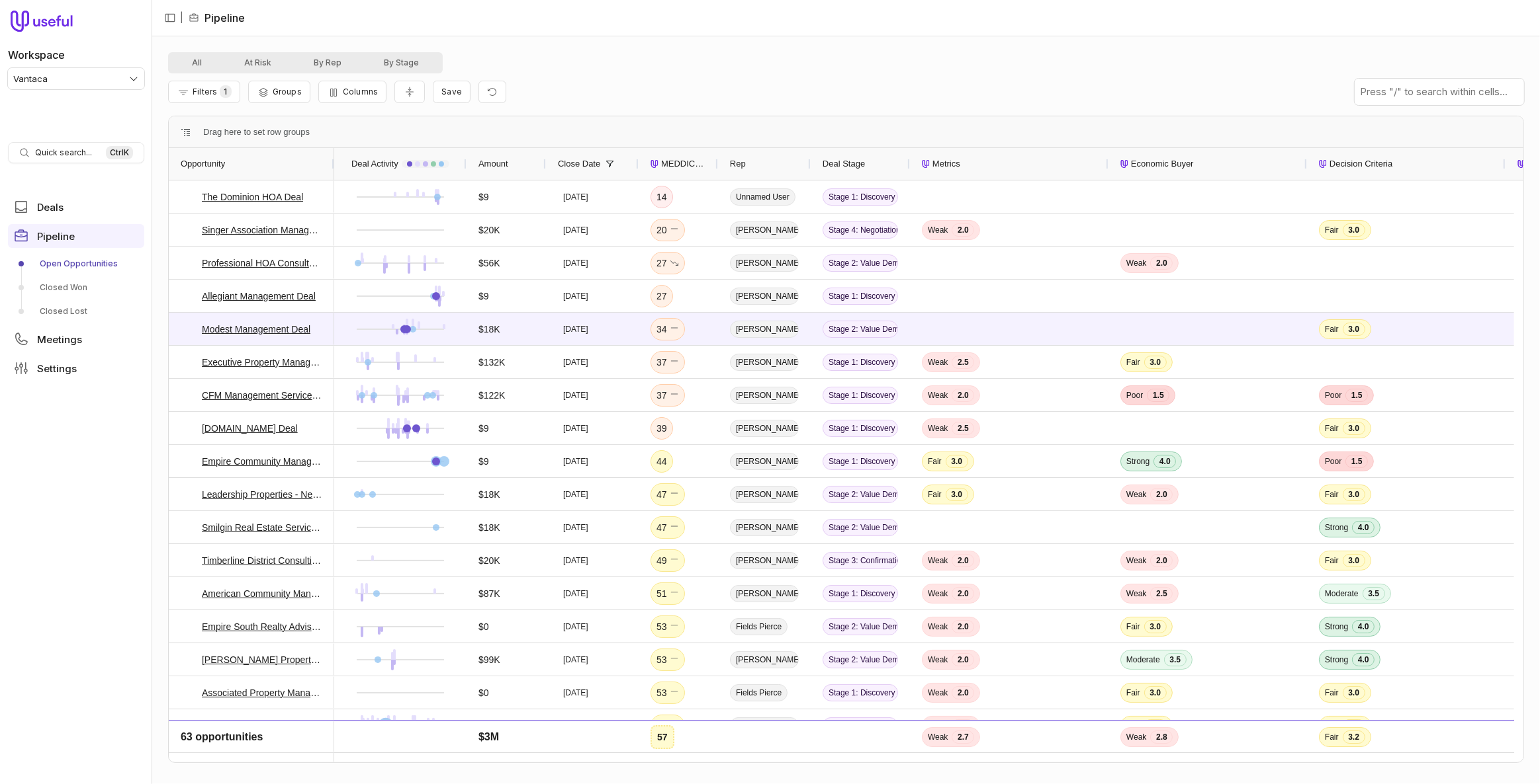
click at [672, 163] on span "MEDDICC Score" at bounding box center [683, 163] width 45 height 16
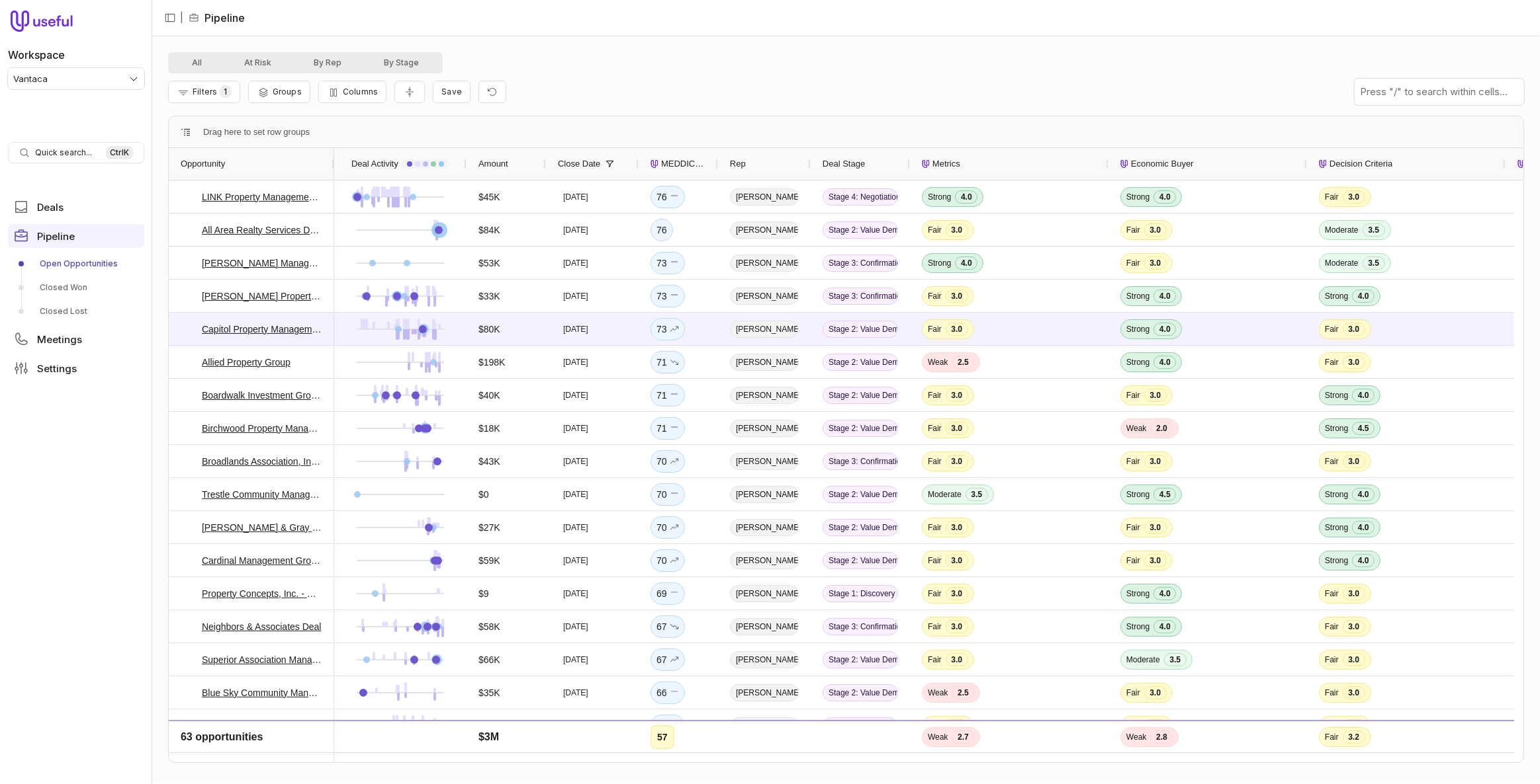
click at [672, 163] on span "MEDDICC Score" at bounding box center [683, 163] width 45 height 16
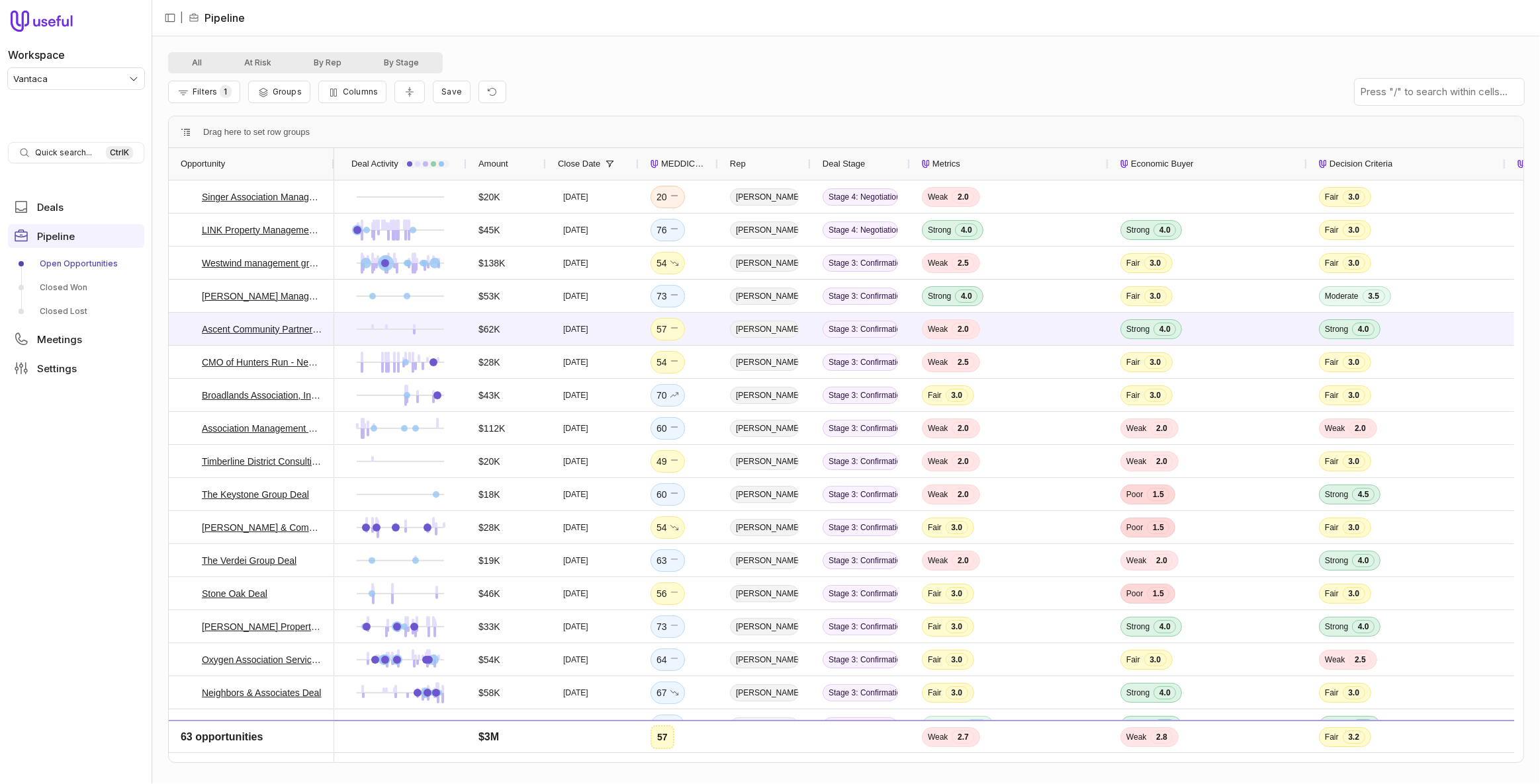
click at [672, 163] on span "MEDDICC Score" at bounding box center [683, 163] width 45 height 16
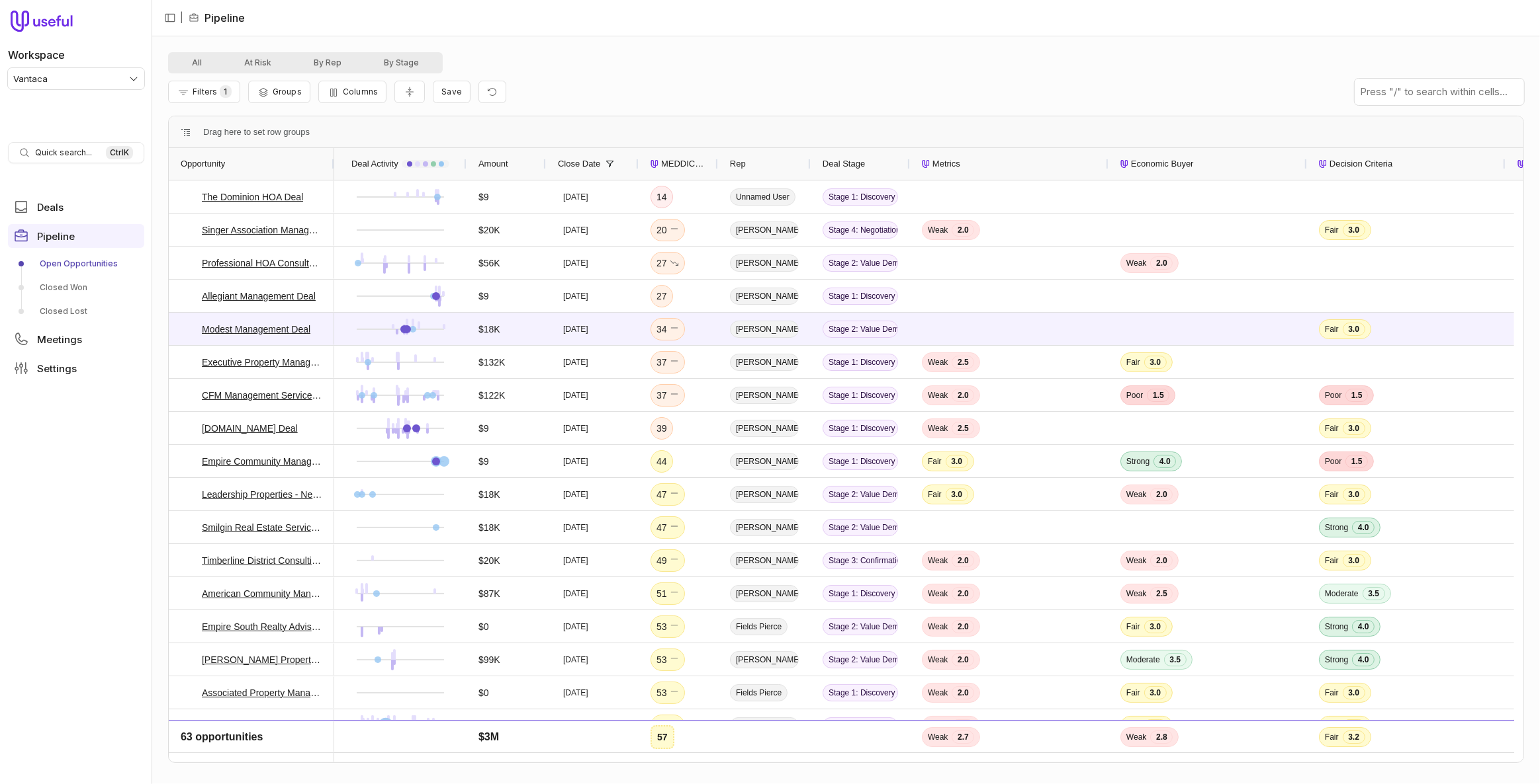
click at [672, 163] on span "MEDDICC Score" at bounding box center [683, 163] width 45 height 16
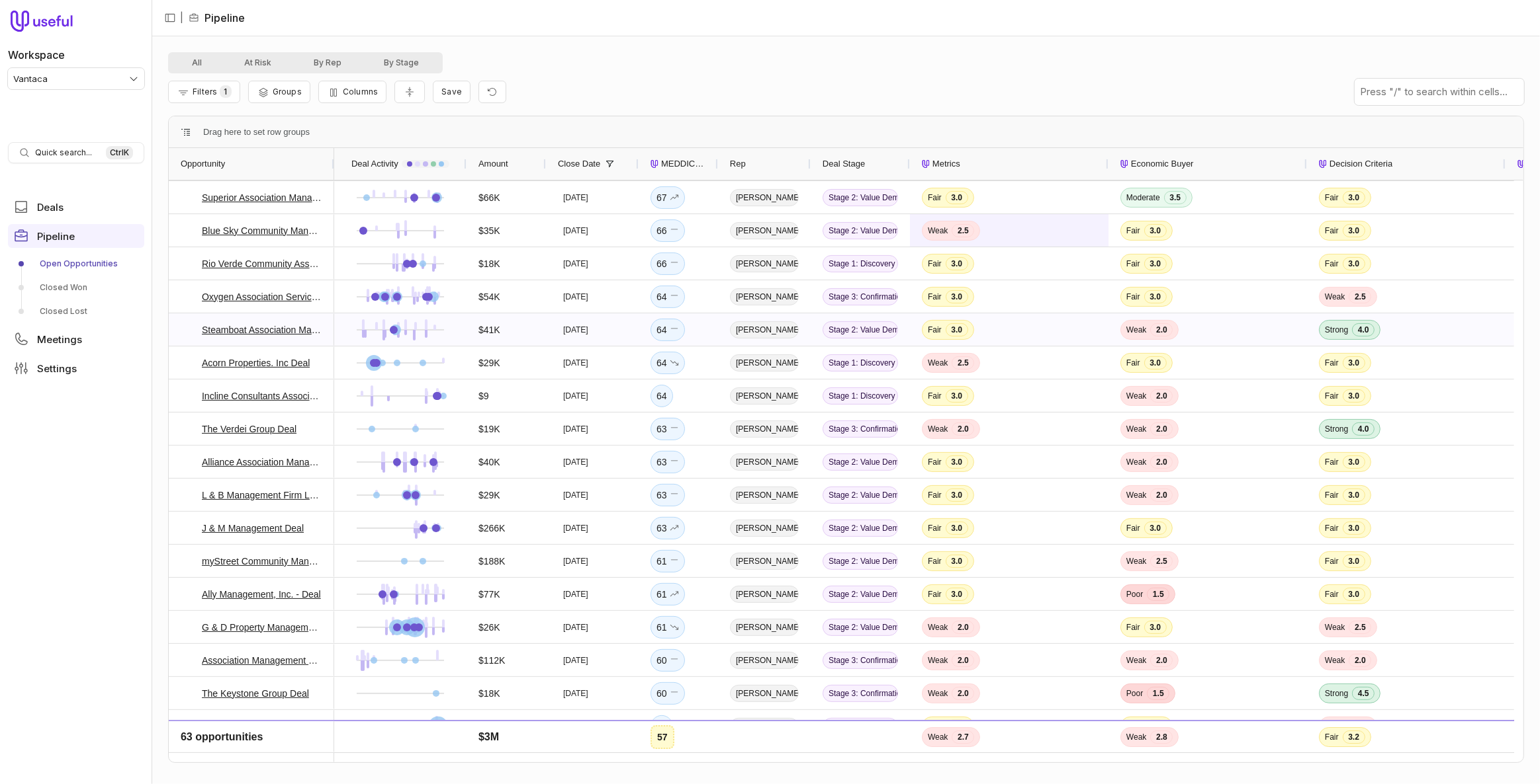
scroll to position [481, 0]
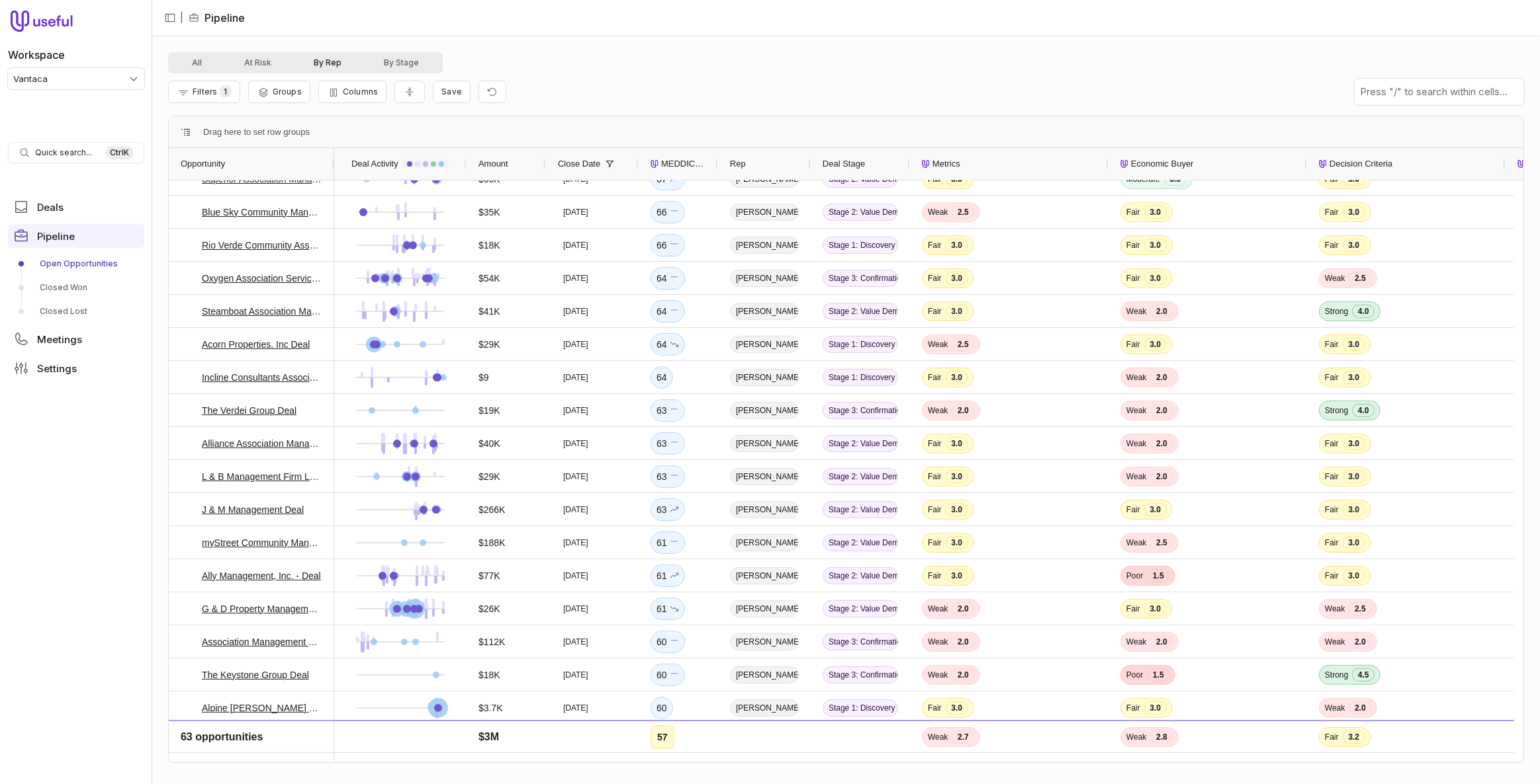
click at [341, 63] on button "By Rep" at bounding box center [327, 62] width 70 height 16
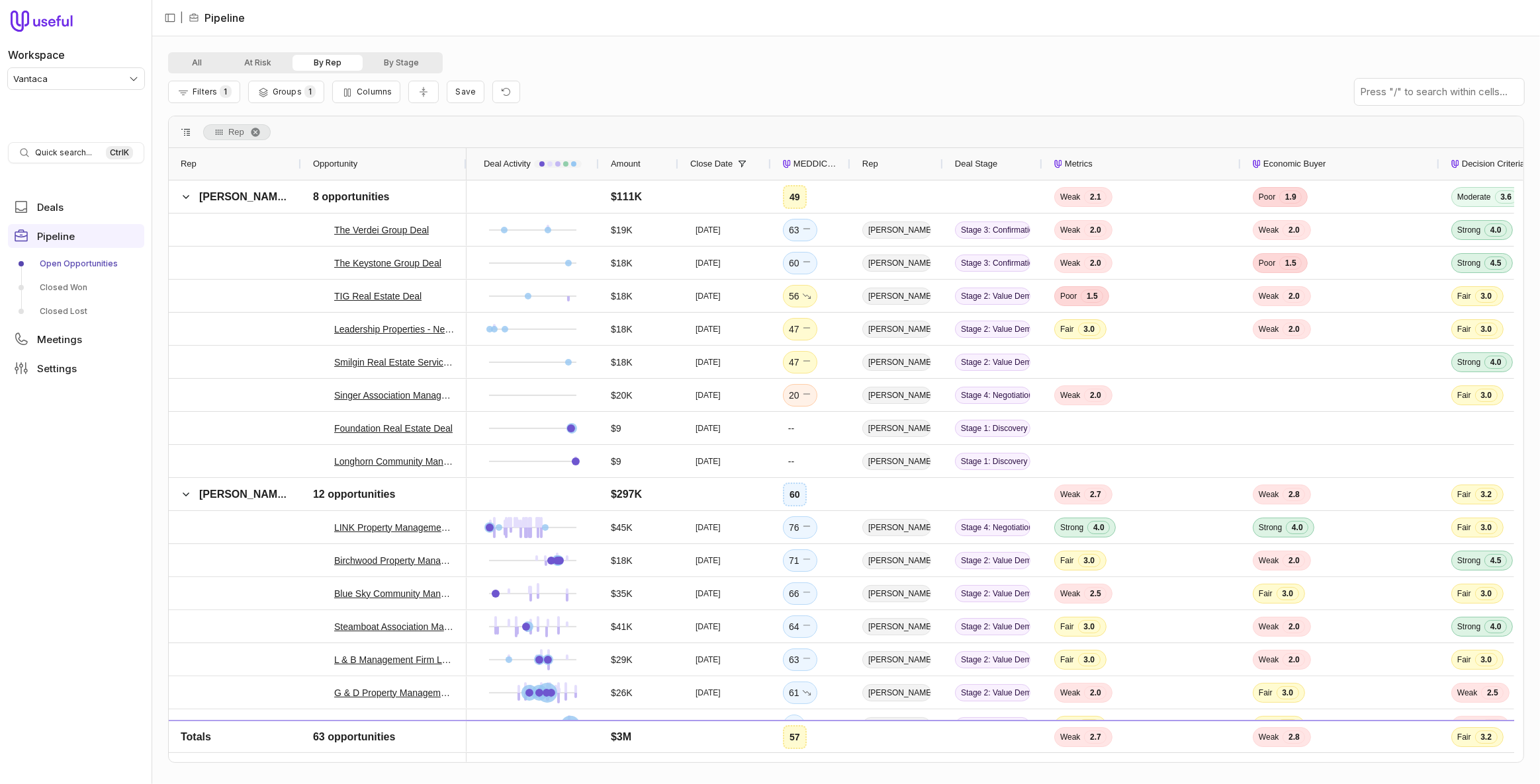
click at [186, 136] on span at bounding box center [186, 132] width 11 height 11
click at [422, 94] on icon "Collapse all rows" at bounding box center [424, 92] width 13 height 11
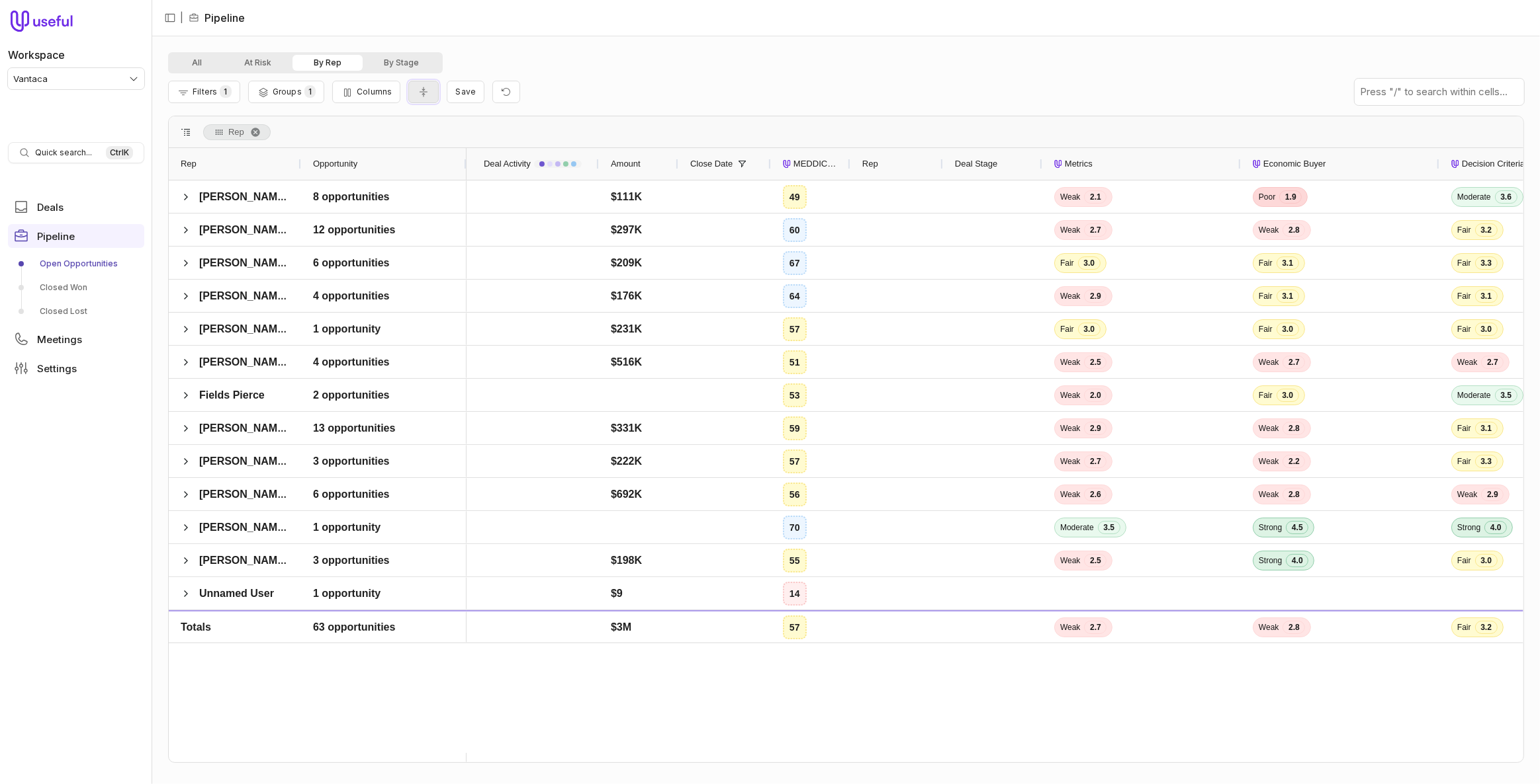
click at [430, 96] on button "Collapse all rows" at bounding box center [424, 92] width 31 height 23
click at [373, 267] on div "6 opportunities" at bounding box center [351, 263] width 77 height 16
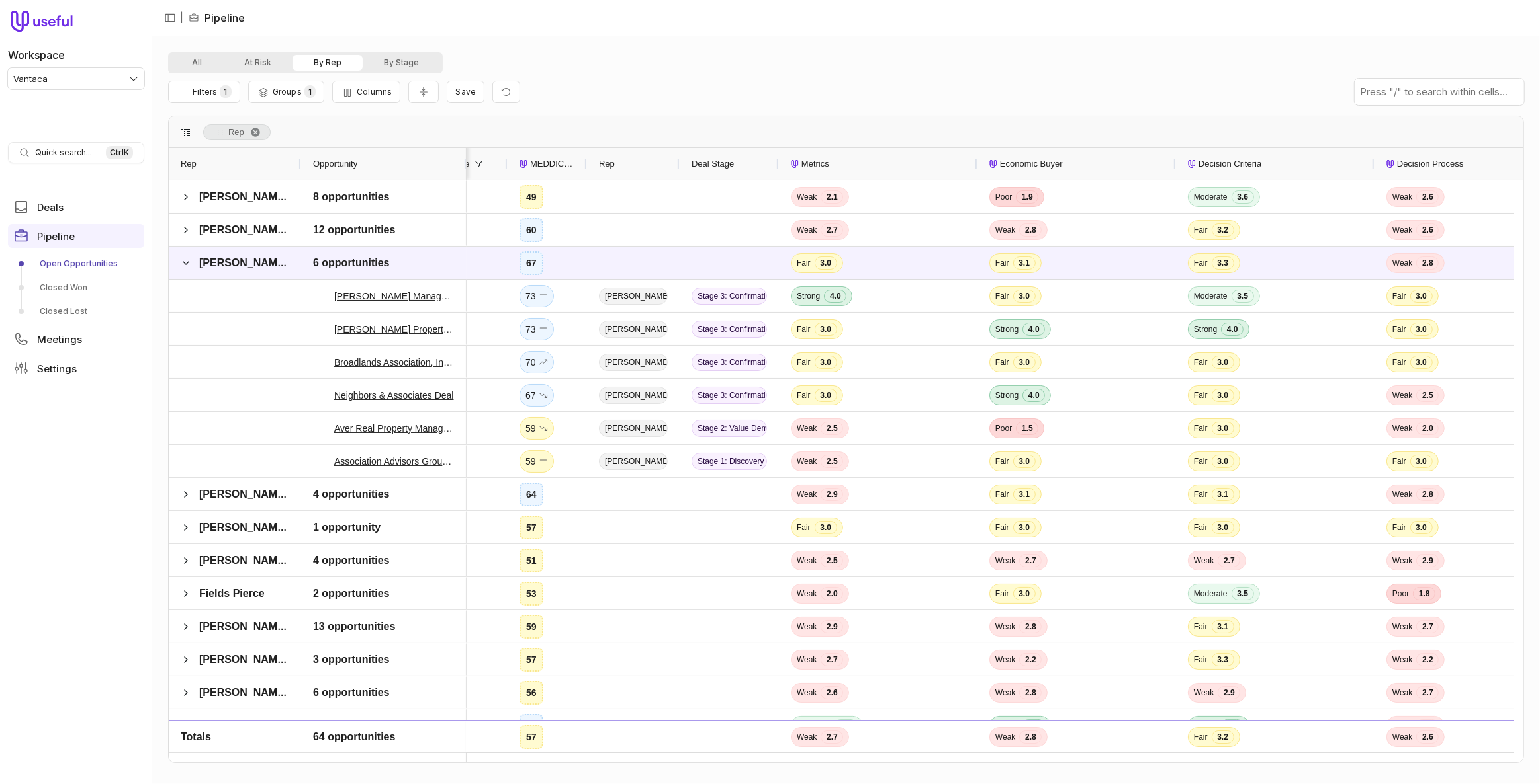
scroll to position [0, 570]
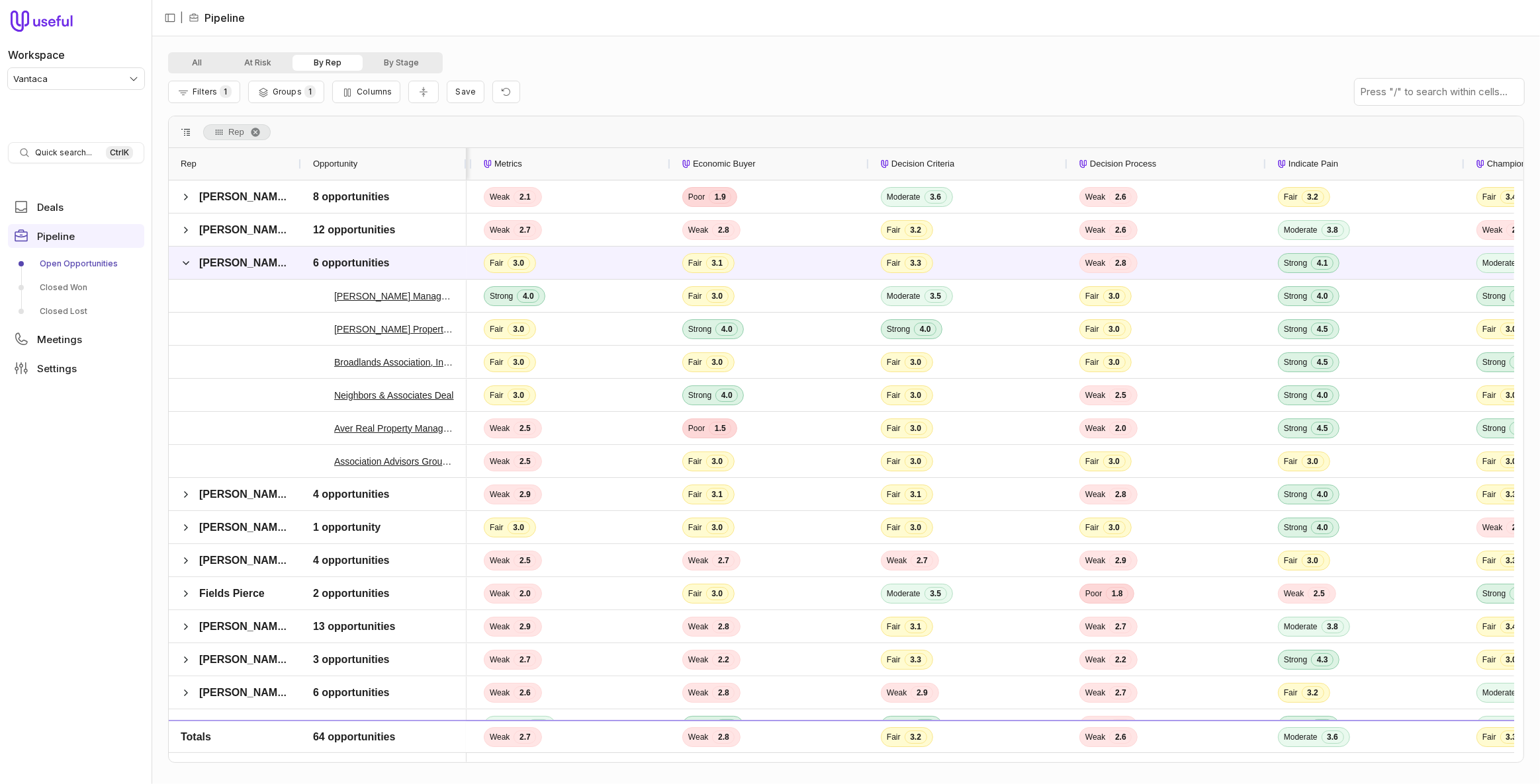
click at [1103, 158] on span "Decision Process" at bounding box center [1122, 163] width 66 height 16
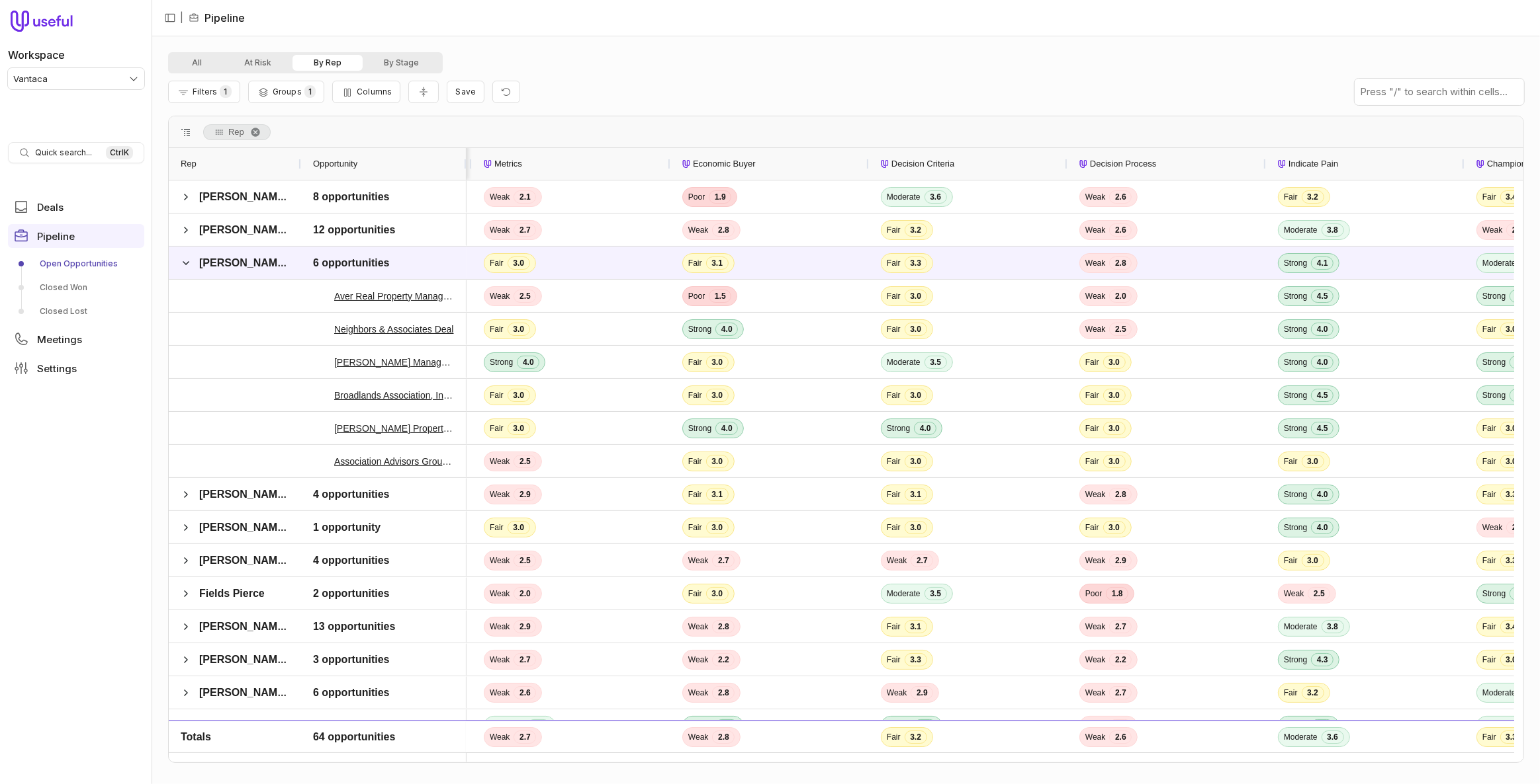
click at [1137, 161] on span "Decision Process" at bounding box center [1122, 163] width 66 height 16
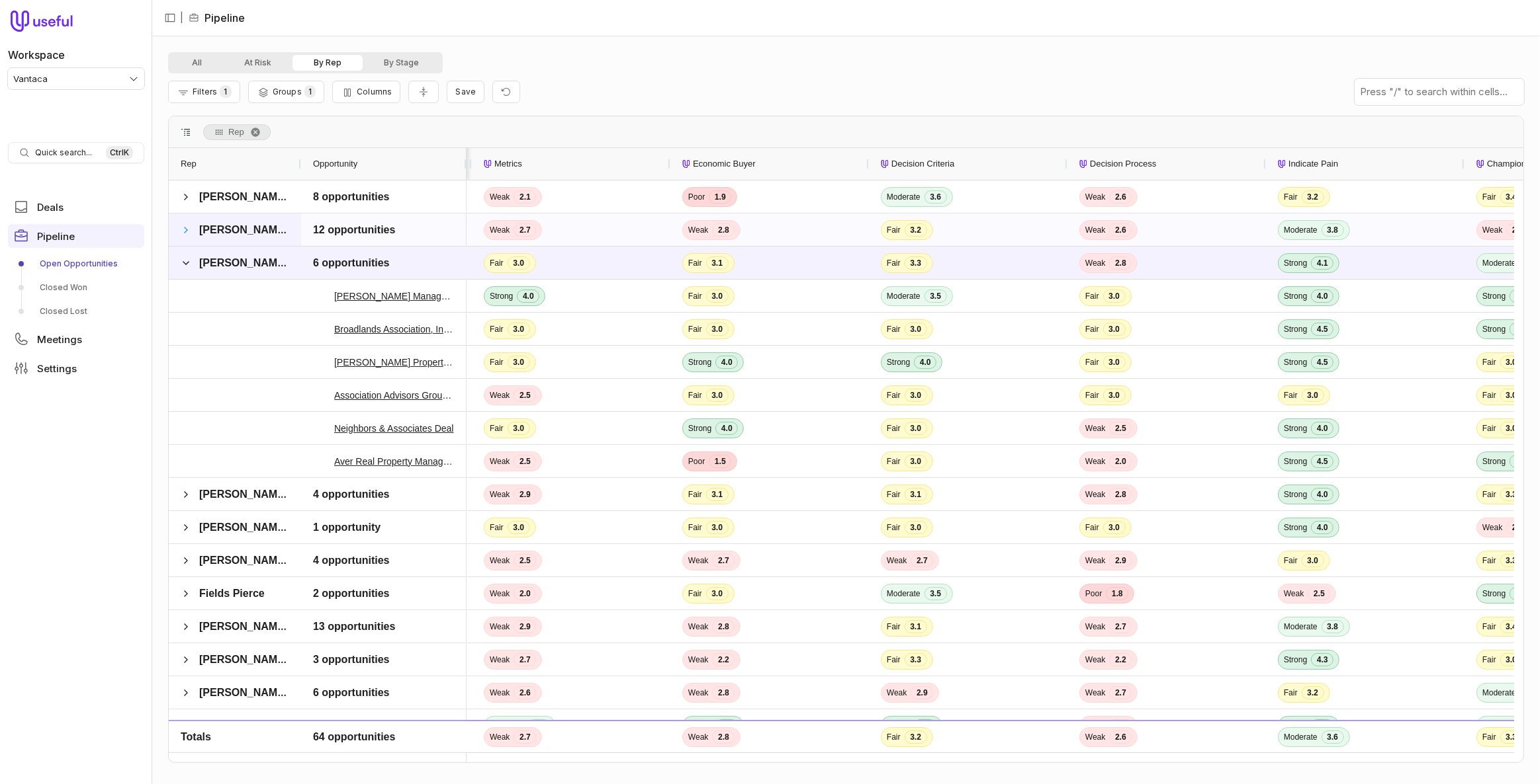
click at [187, 233] on span at bounding box center [186, 229] width 11 height 11
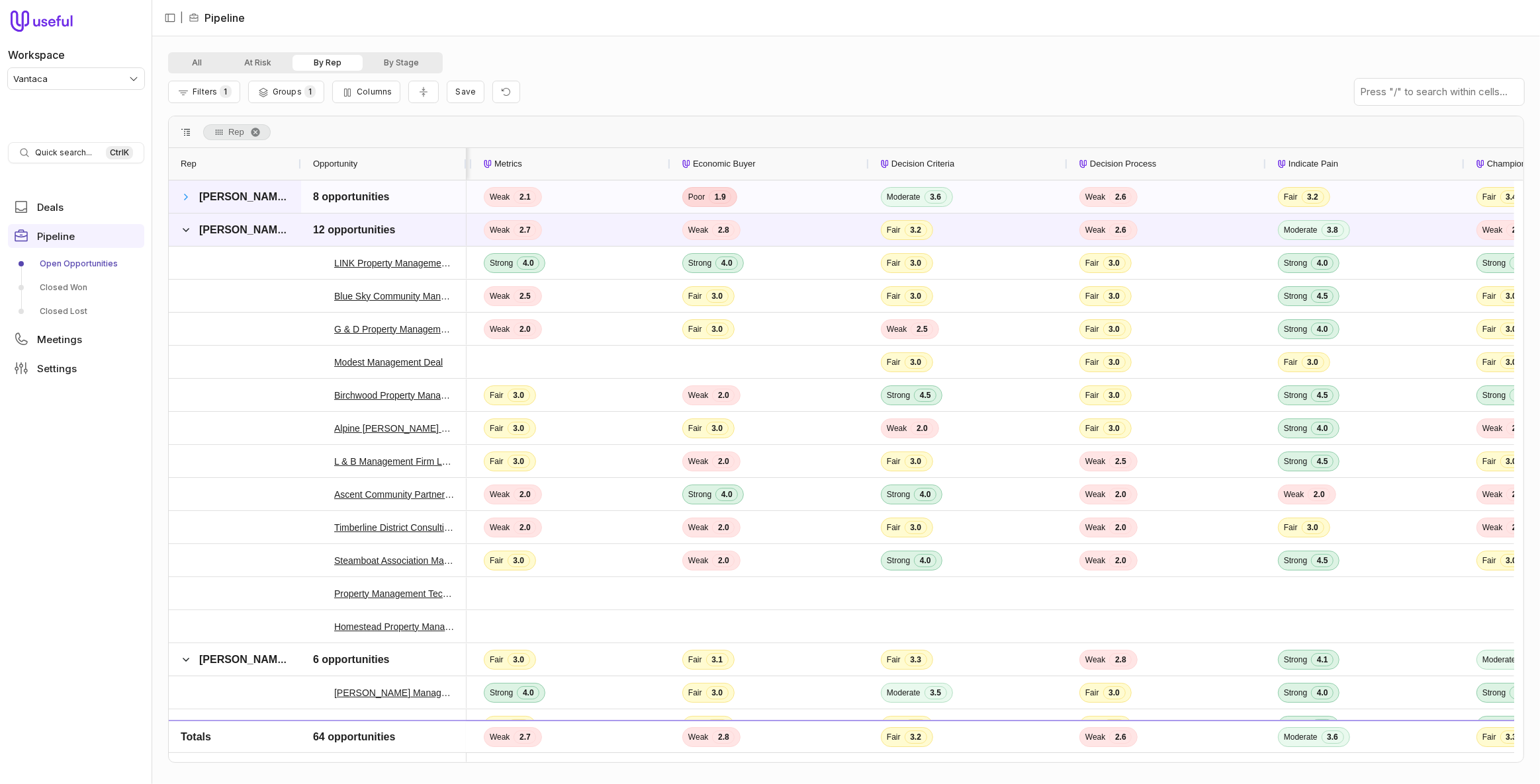
click at [189, 198] on span at bounding box center [186, 197] width 11 height 11
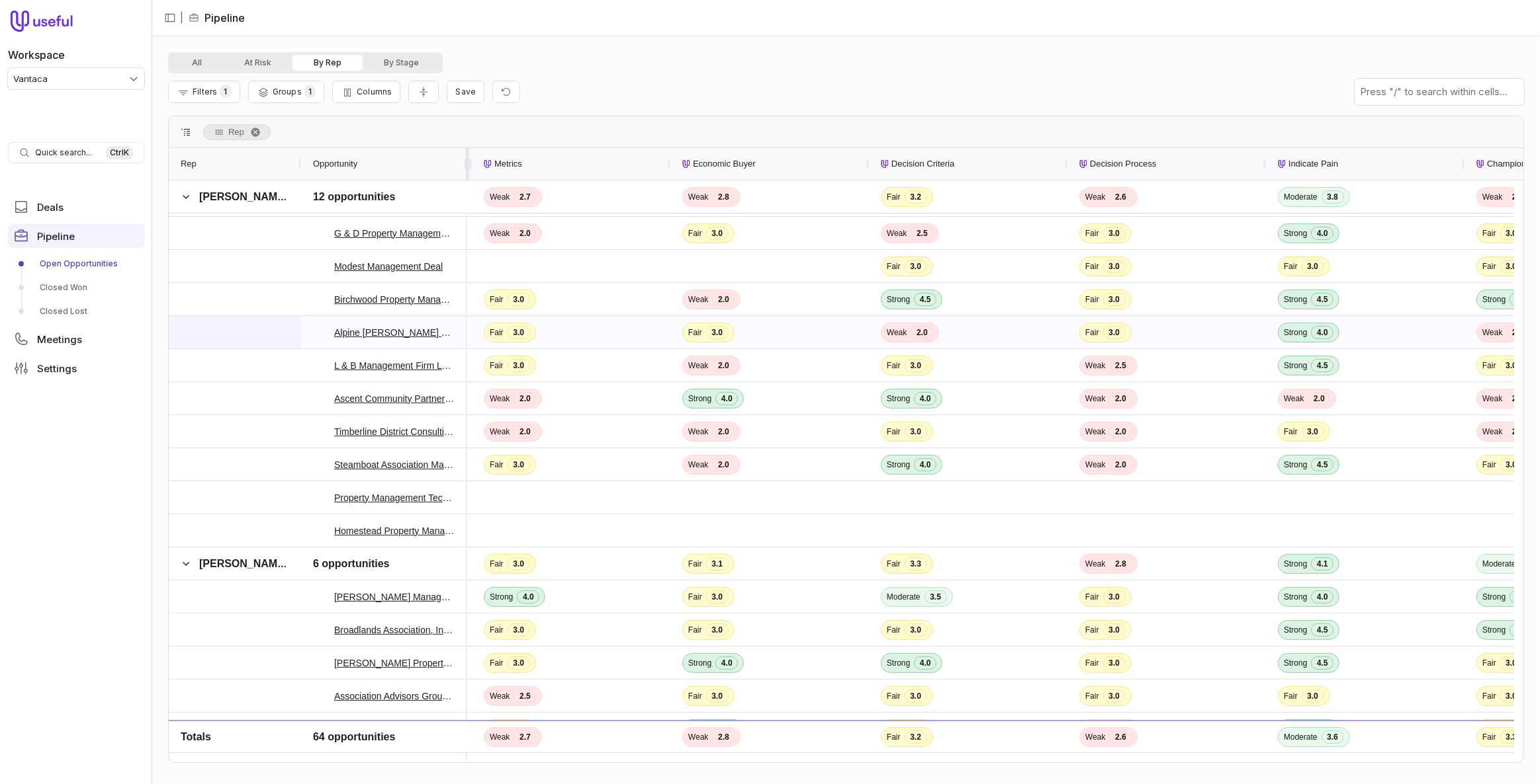
scroll to position [394, 0]
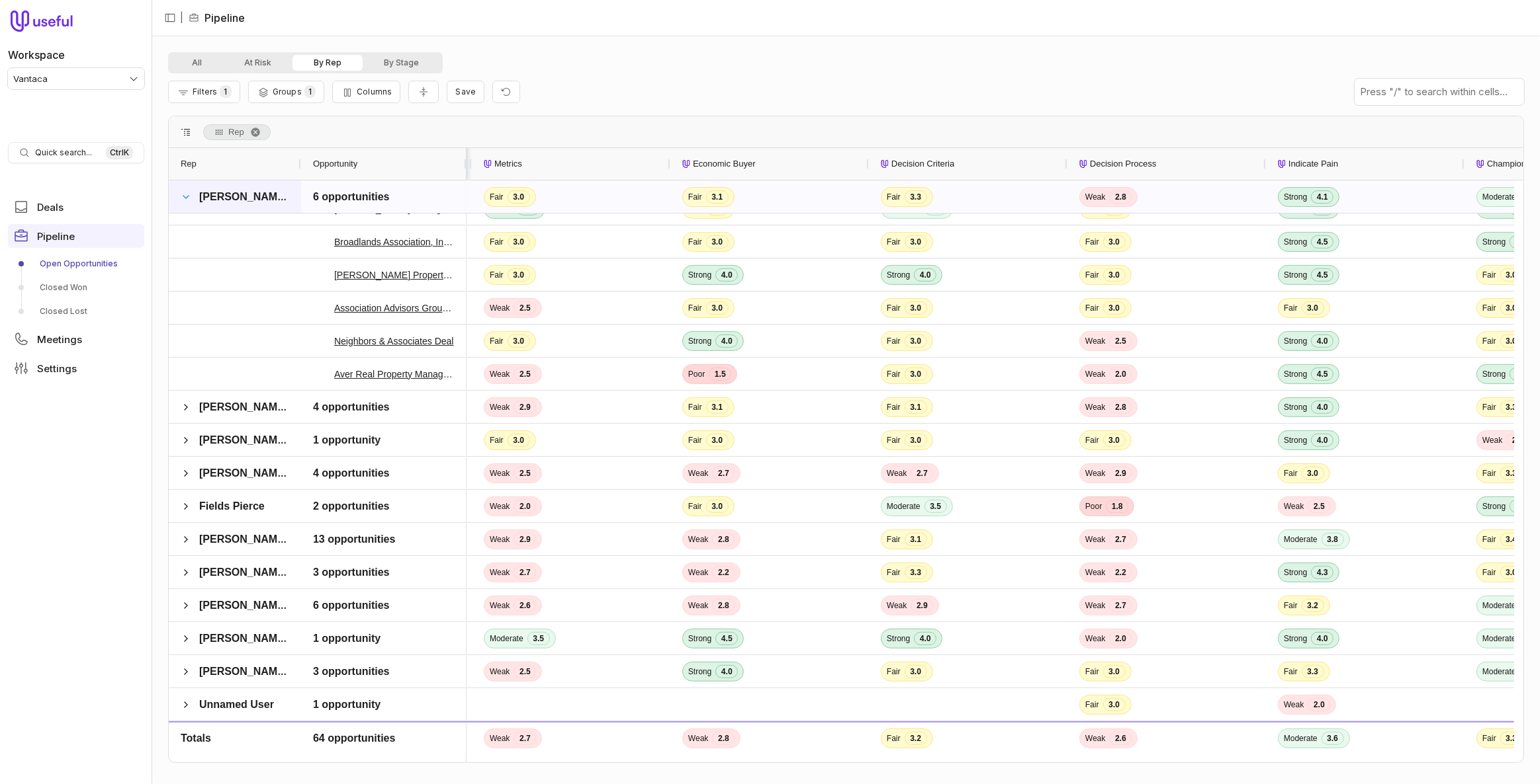
click at [184, 198] on span at bounding box center [186, 197] width 11 height 11
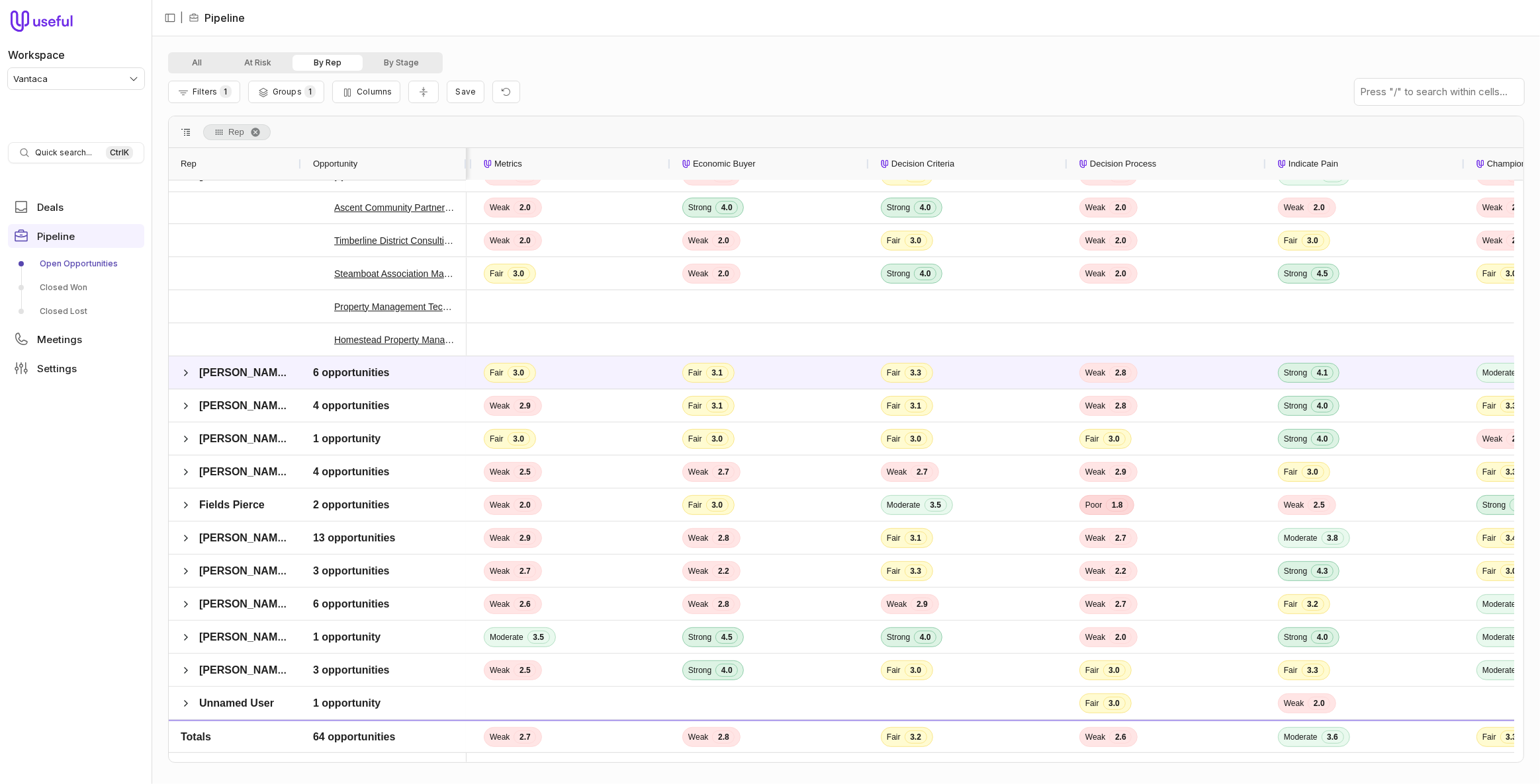
scroll to position [550, 0]
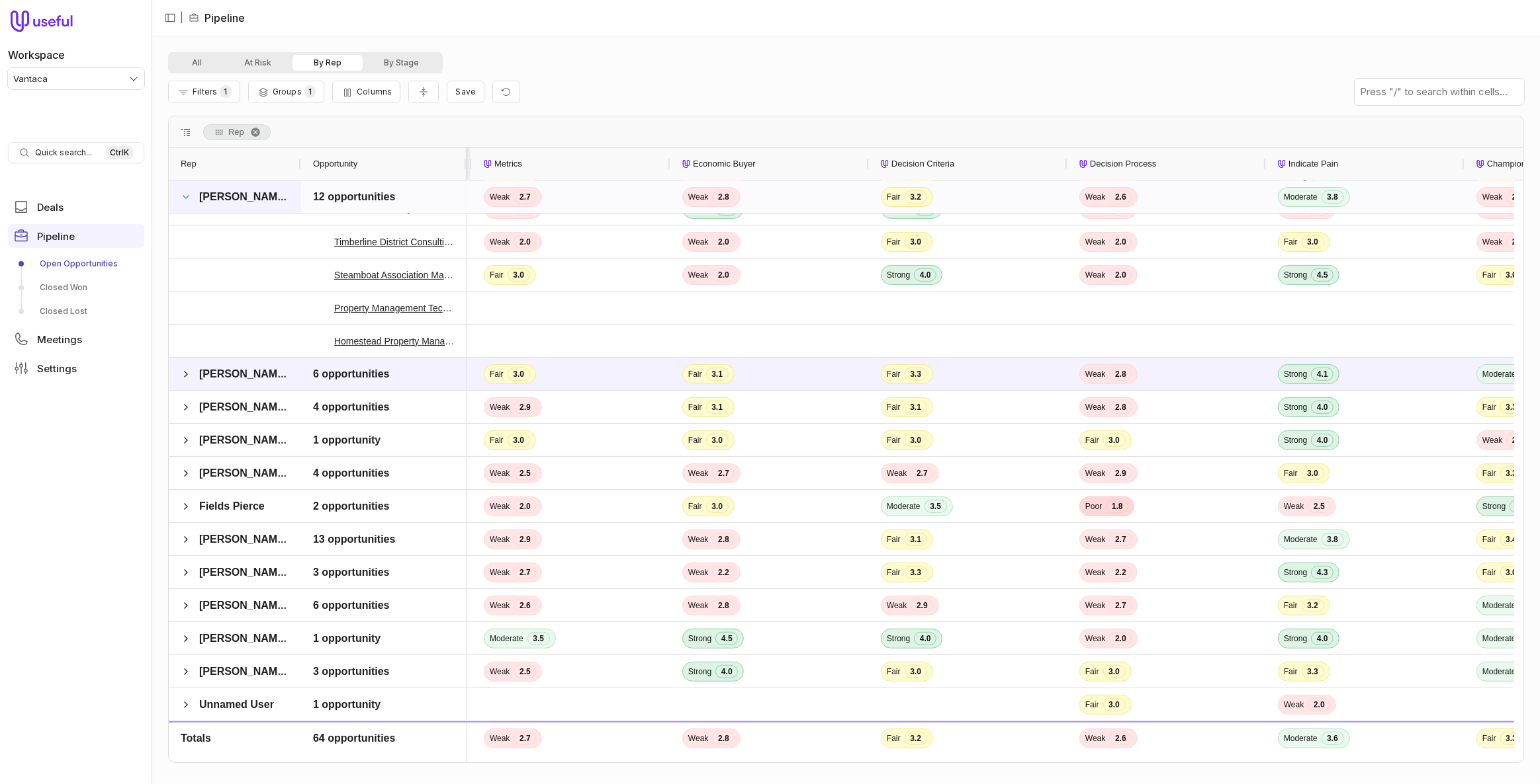
click at [188, 198] on span at bounding box center [186, 197] width 11 height 11
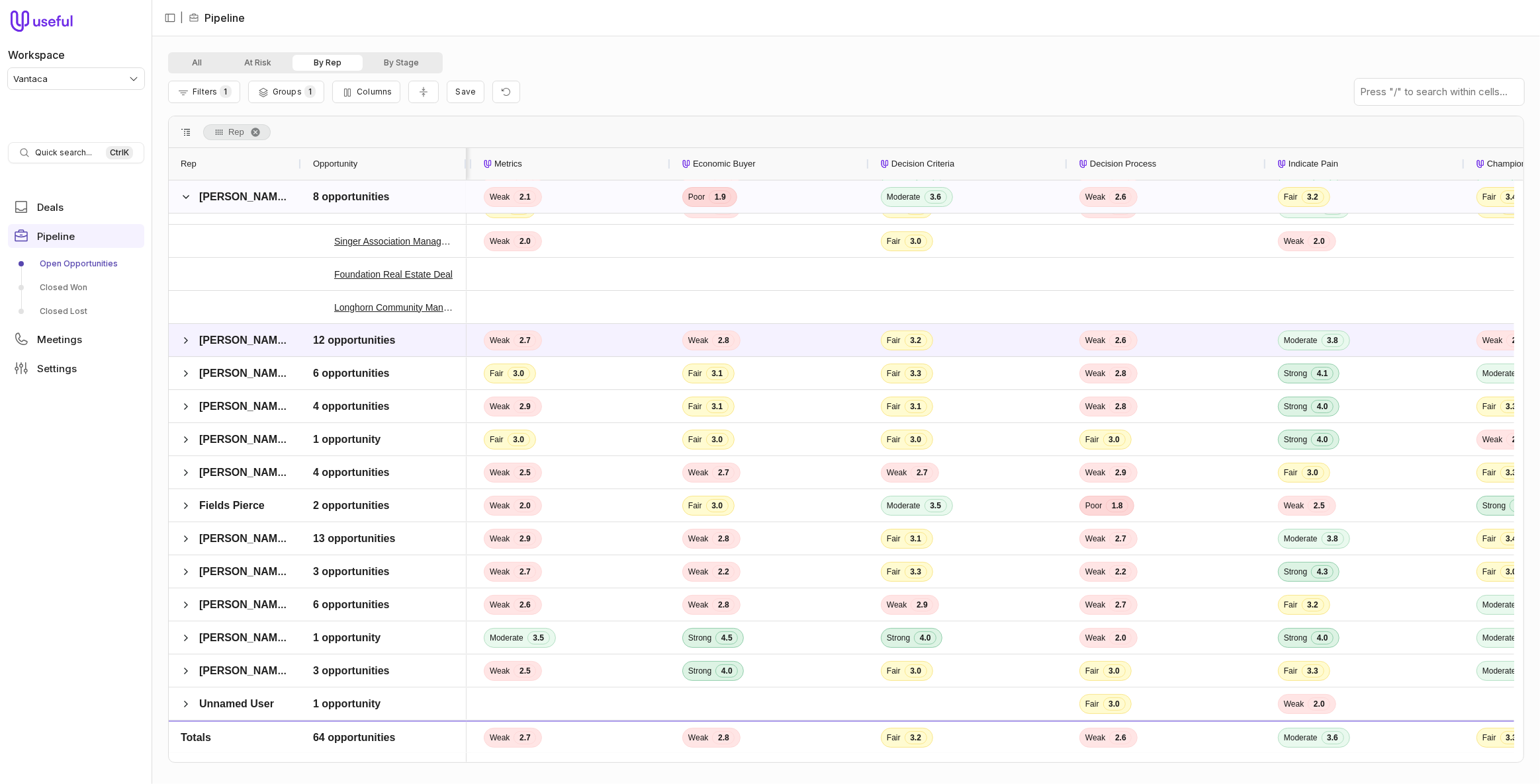
scroll to position [153, 0]
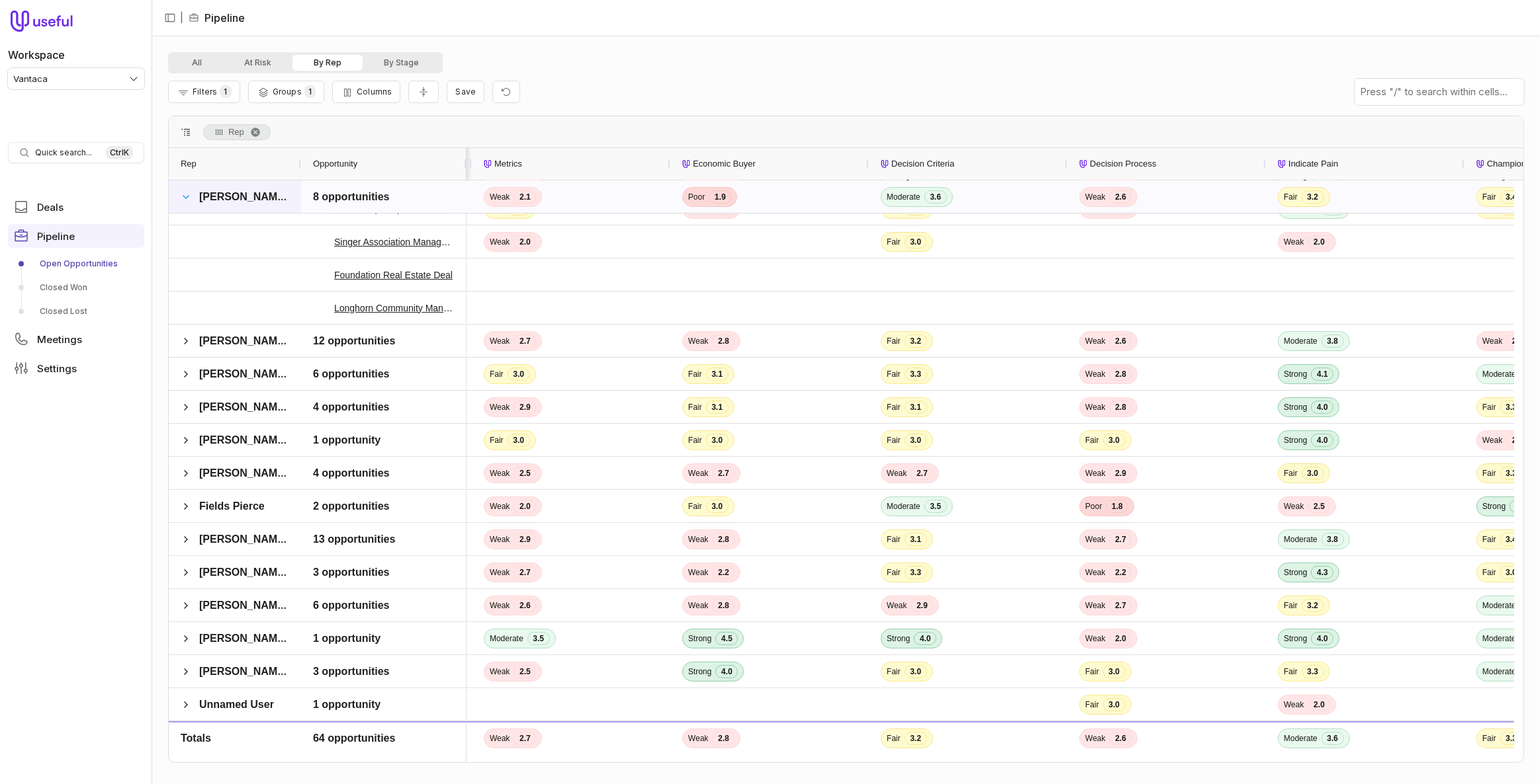
click at [189, 192] on span at bounding box center [186, 197] width 11 height 11
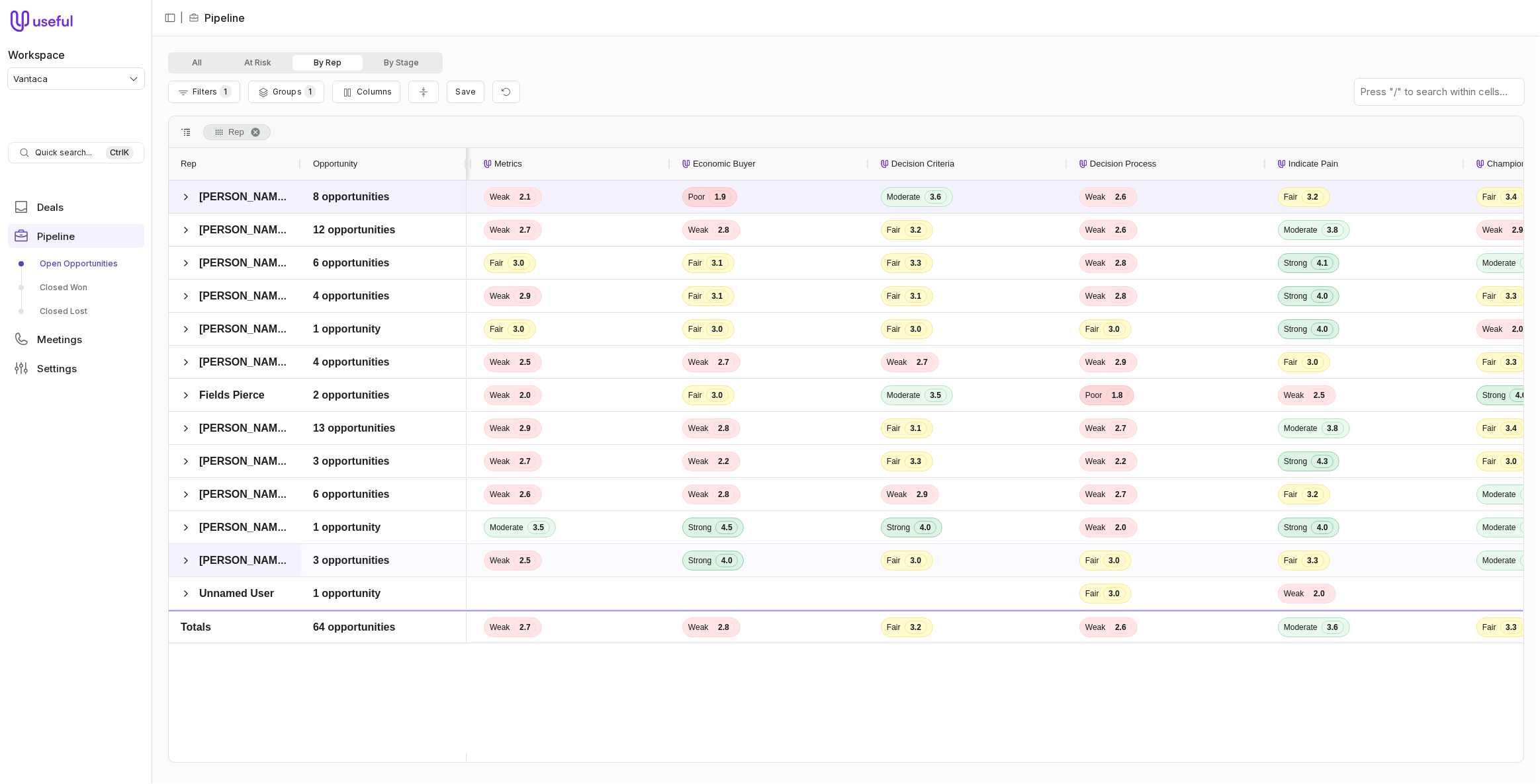
click at [228, 555] on span "Maegan Woytek" at bounding box center [243, 560] width 89 height 11
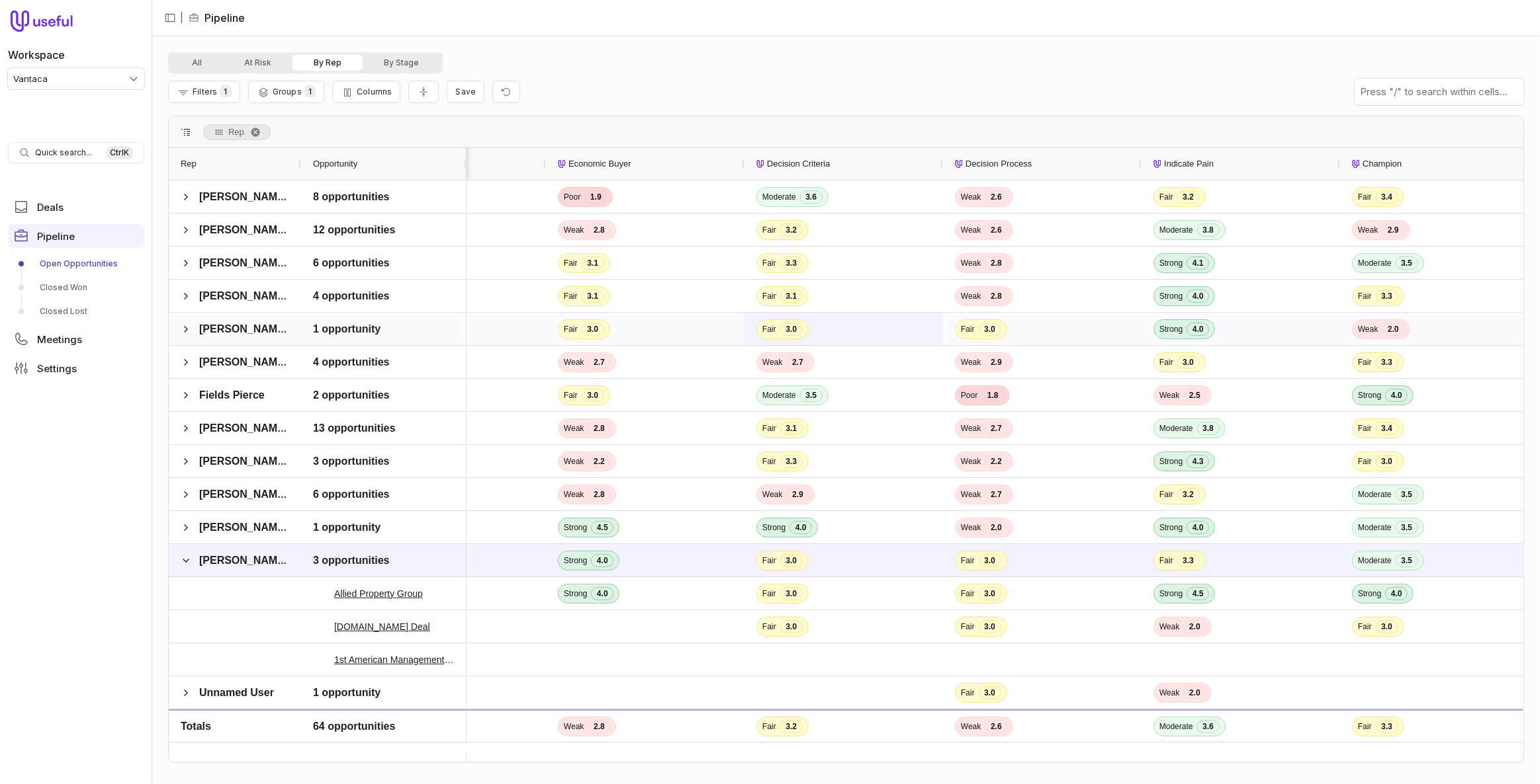
click at [883, 330] on span "Fair 3.0" at bounding box center [844, 329] width 175 height 32
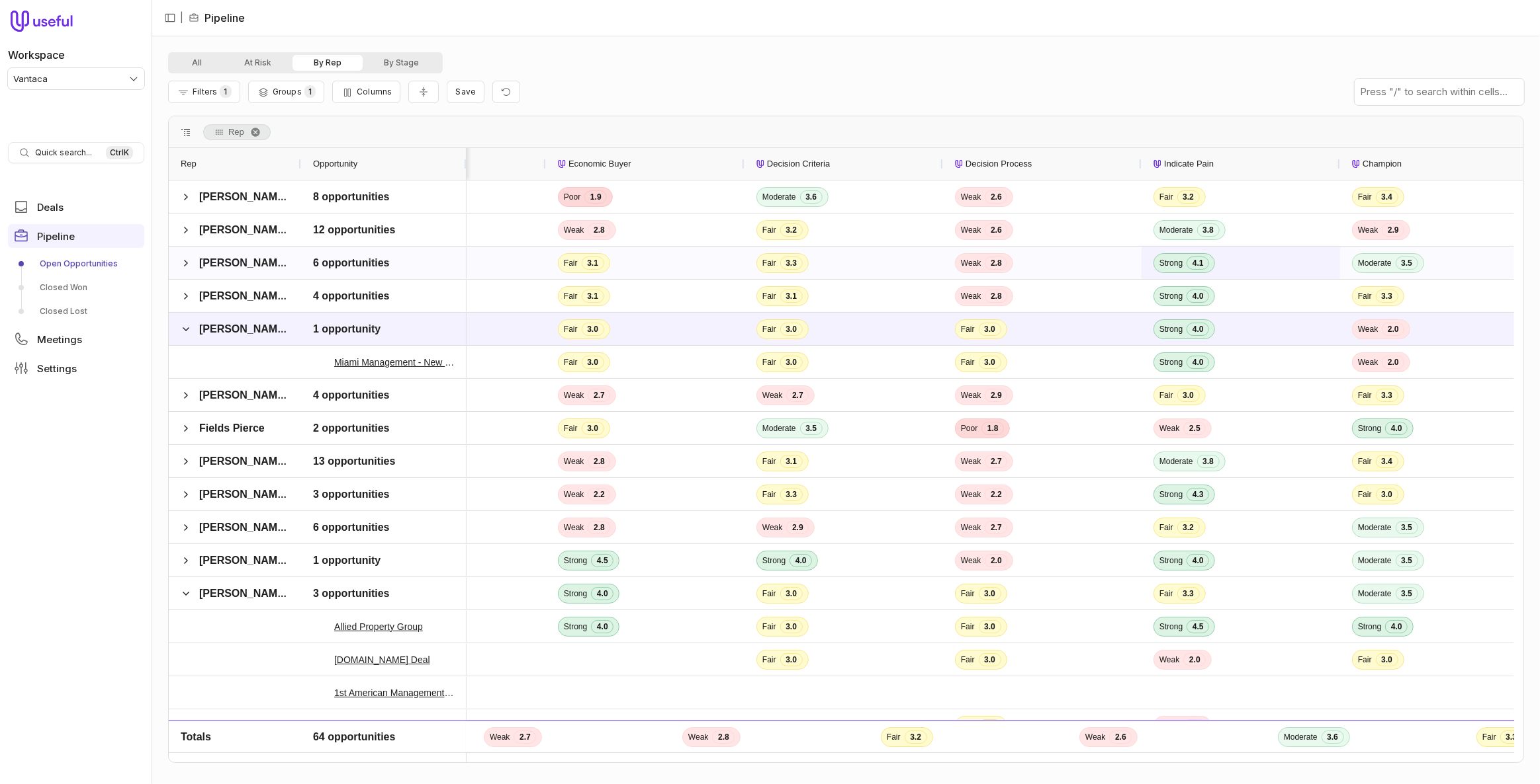
click at [1261, 265] on span "Strong 4.1" at bounding box center [1241, 263] width 175 height 32
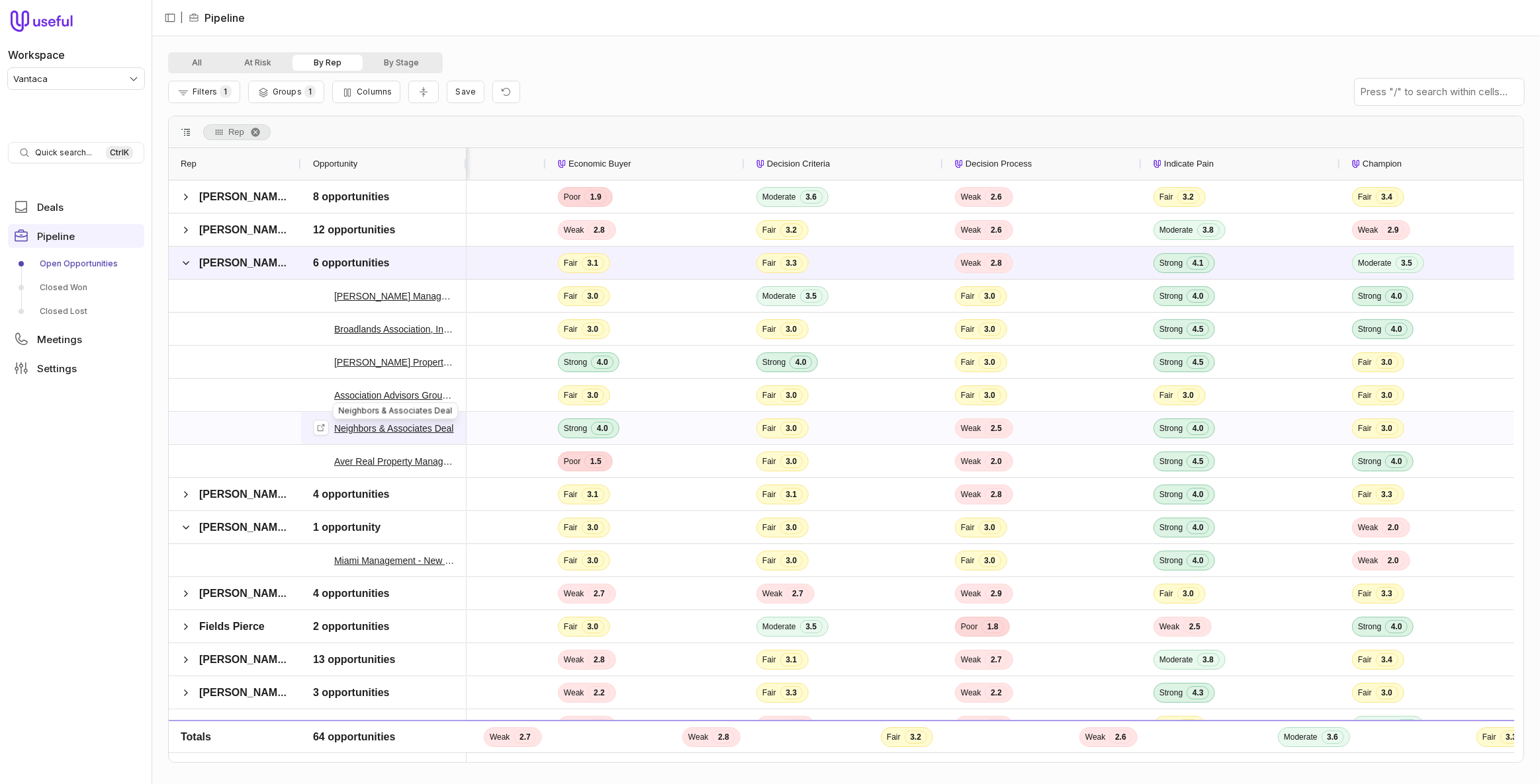
click at [434, 425] on link "Neighbors & Associates Deal" at bounding box center [393, 428] width 120 height 16
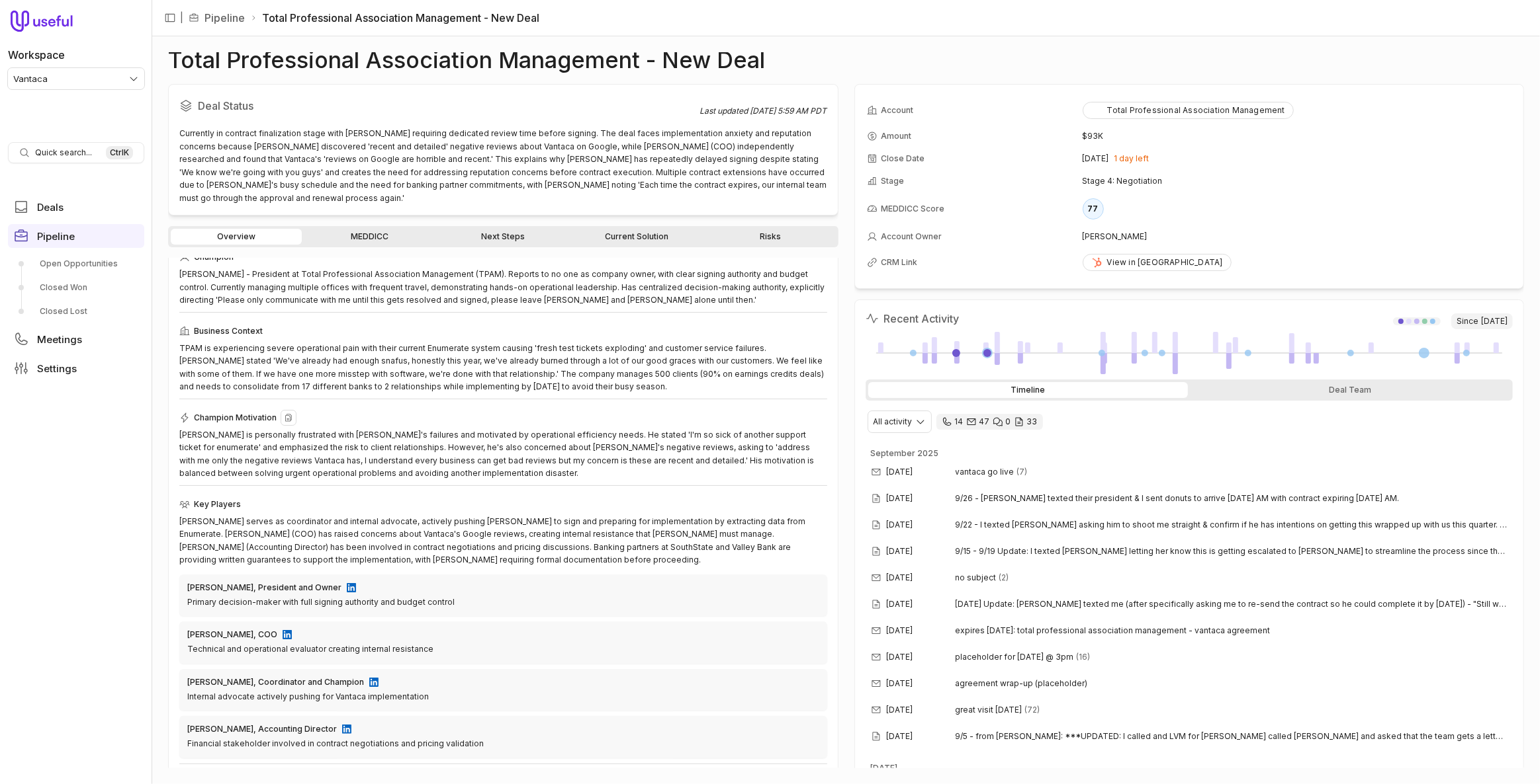
scroll to position [59, 0]
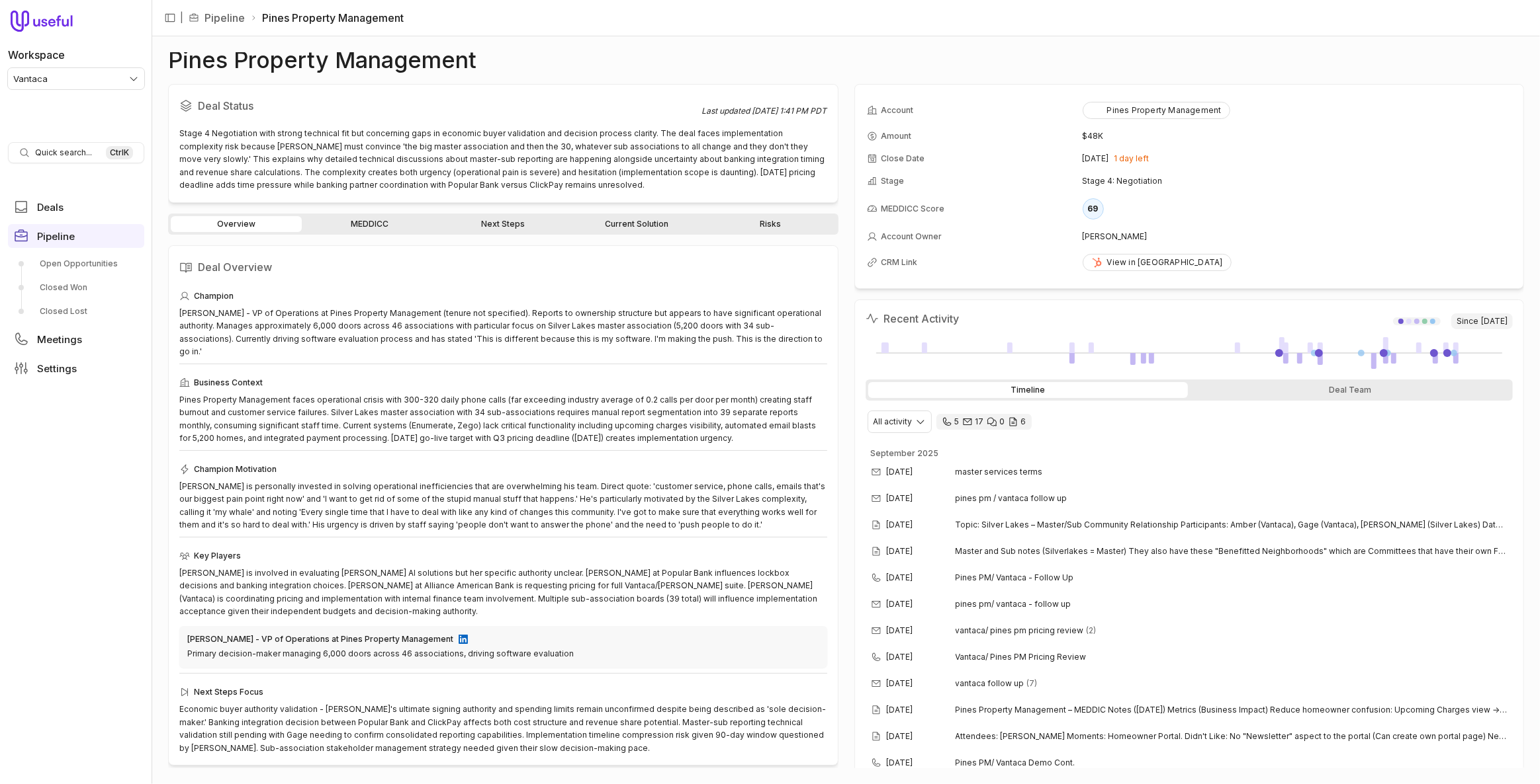
click at [536, 220] on link "Next Steps" at bounding box center [502, 224] width 131 height 16
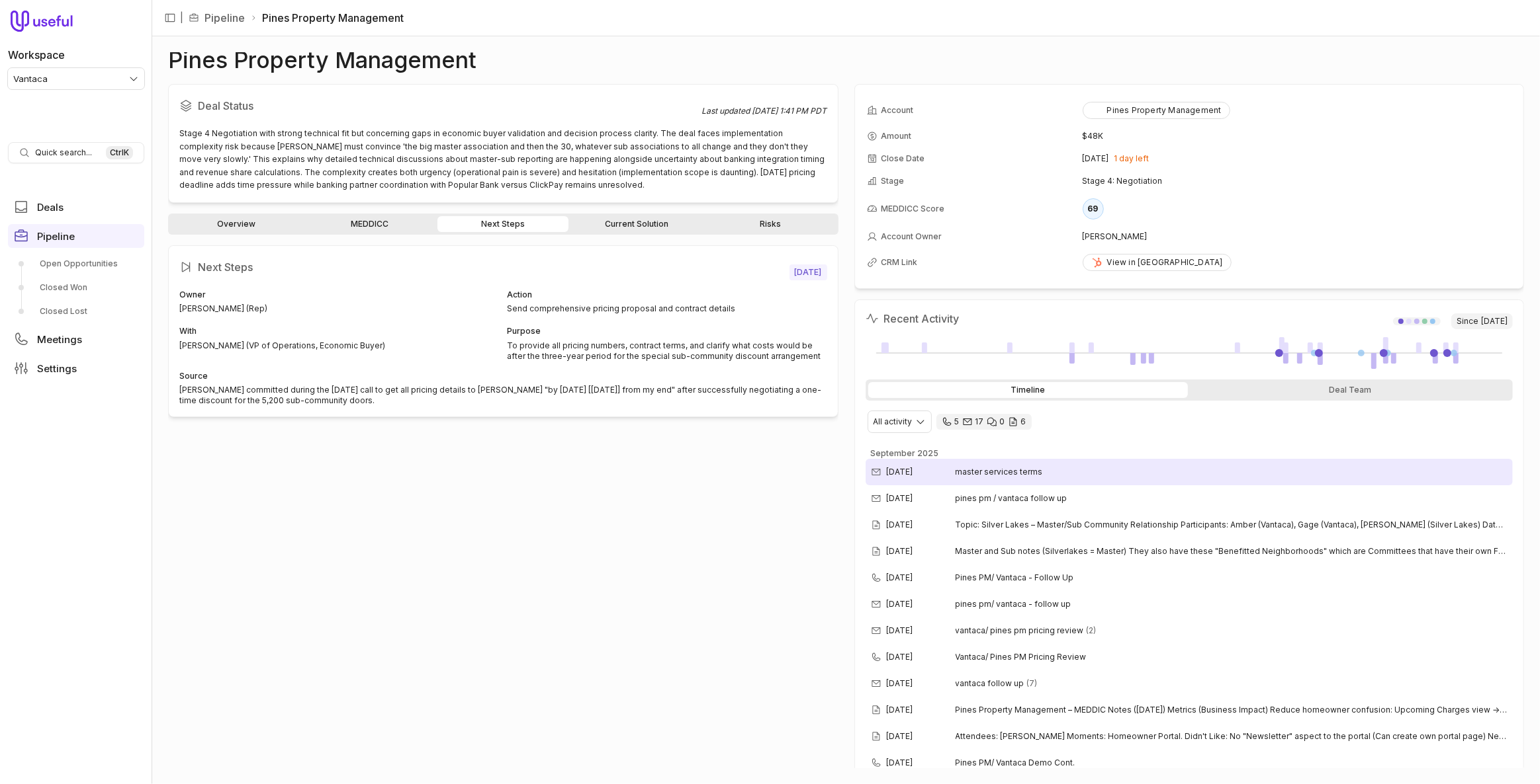
click at [969, 468] on span "master services terms" at bounding box center [999, 471] width 87 height 11
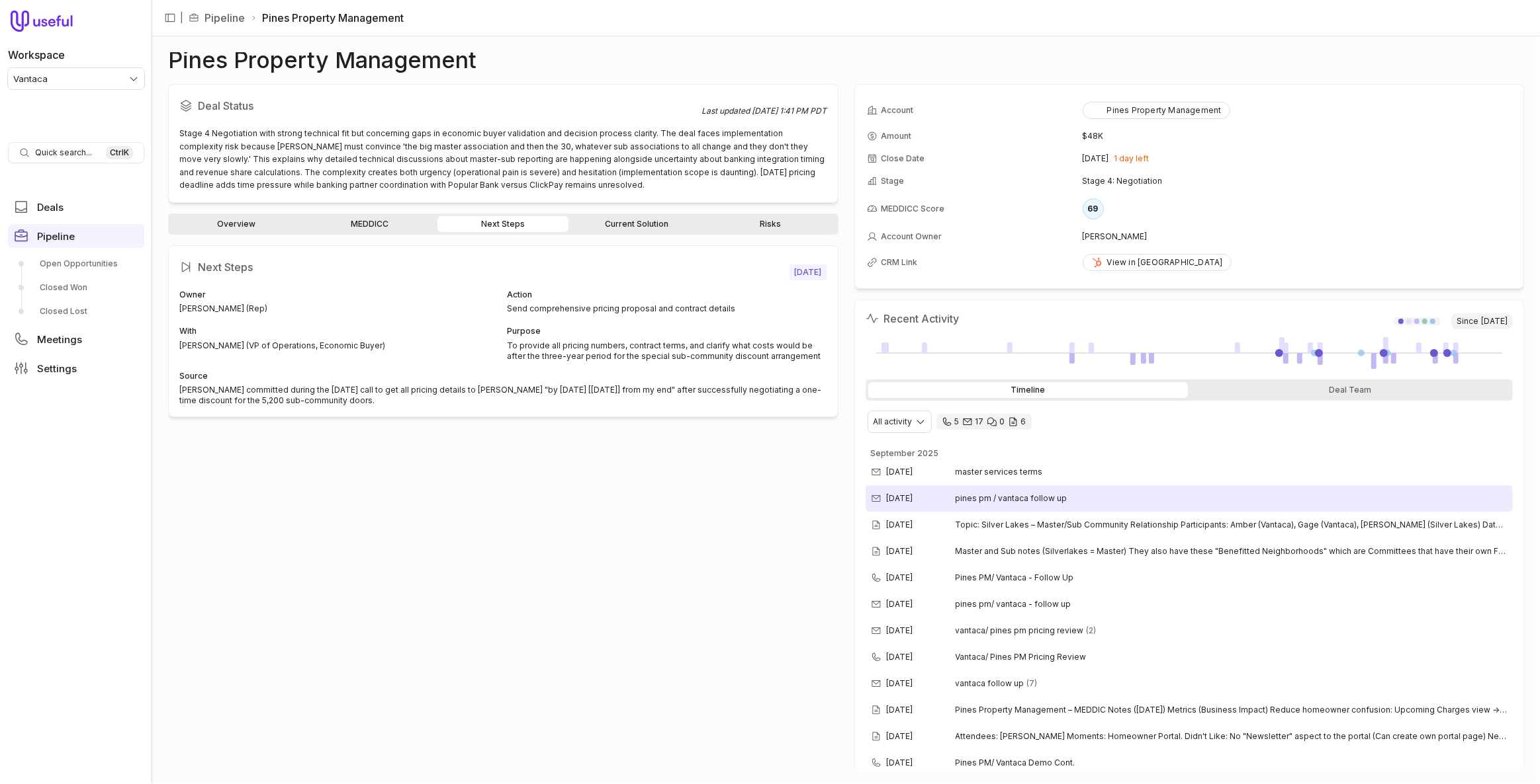
click at [1119, 497] on div "[DATE] pines pm / vantaca follow up" at bounding box center [1189, 499] width 648 height 27
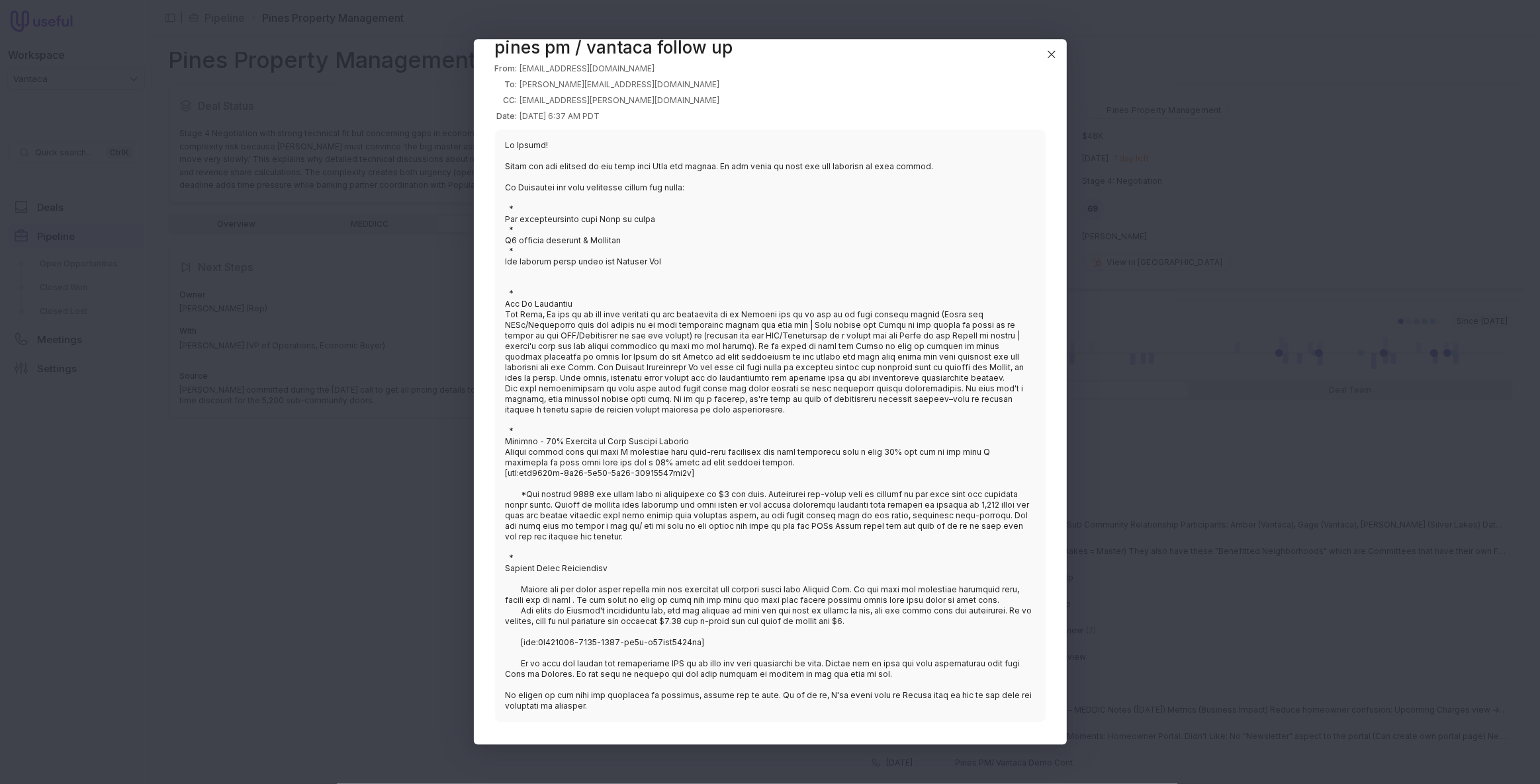
scroll to position [24, 0]
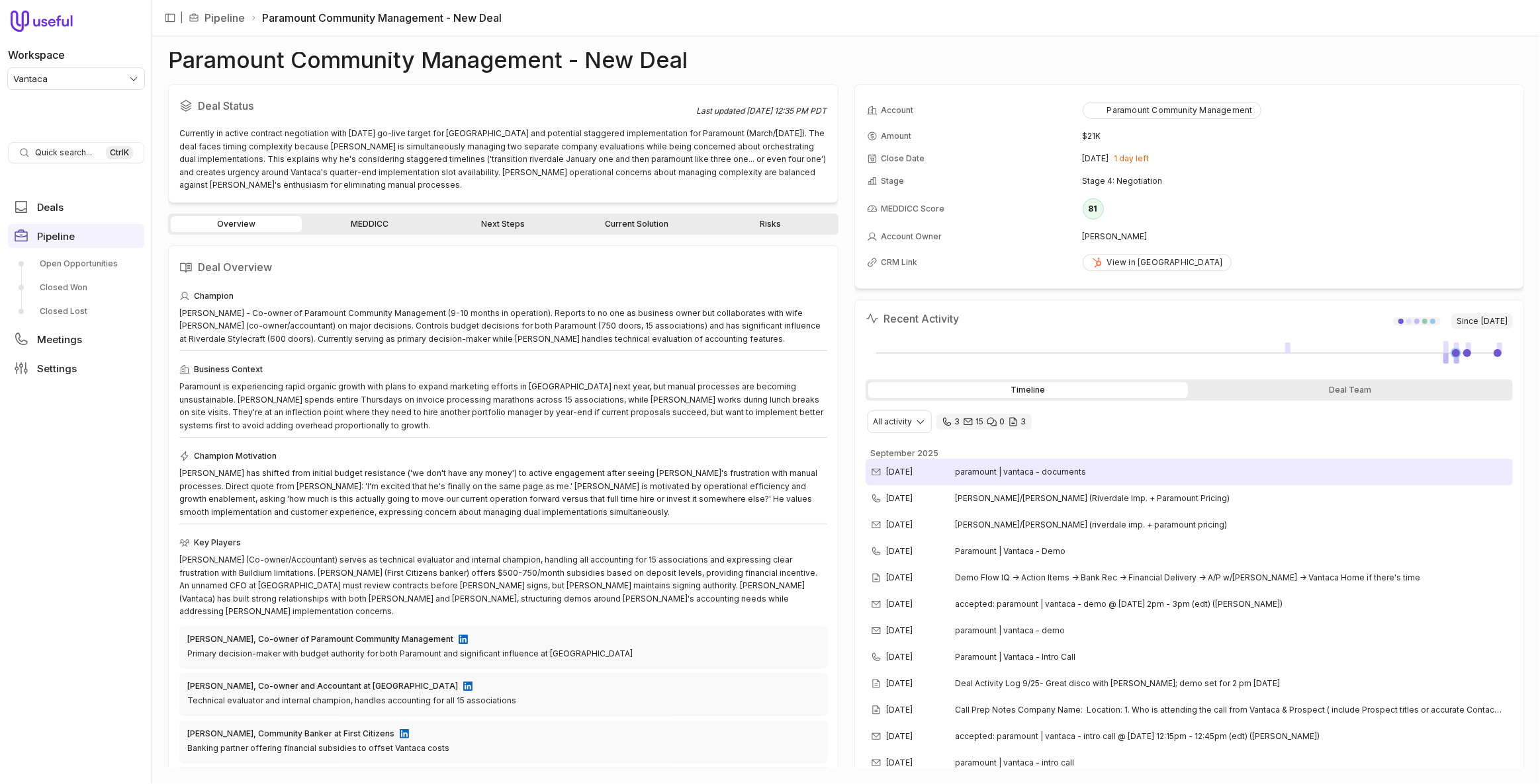
click at [1129, 465] on div "[DATE] paramount | vantaca - documents" at bounding box center [1189, 472] width 648 height 27
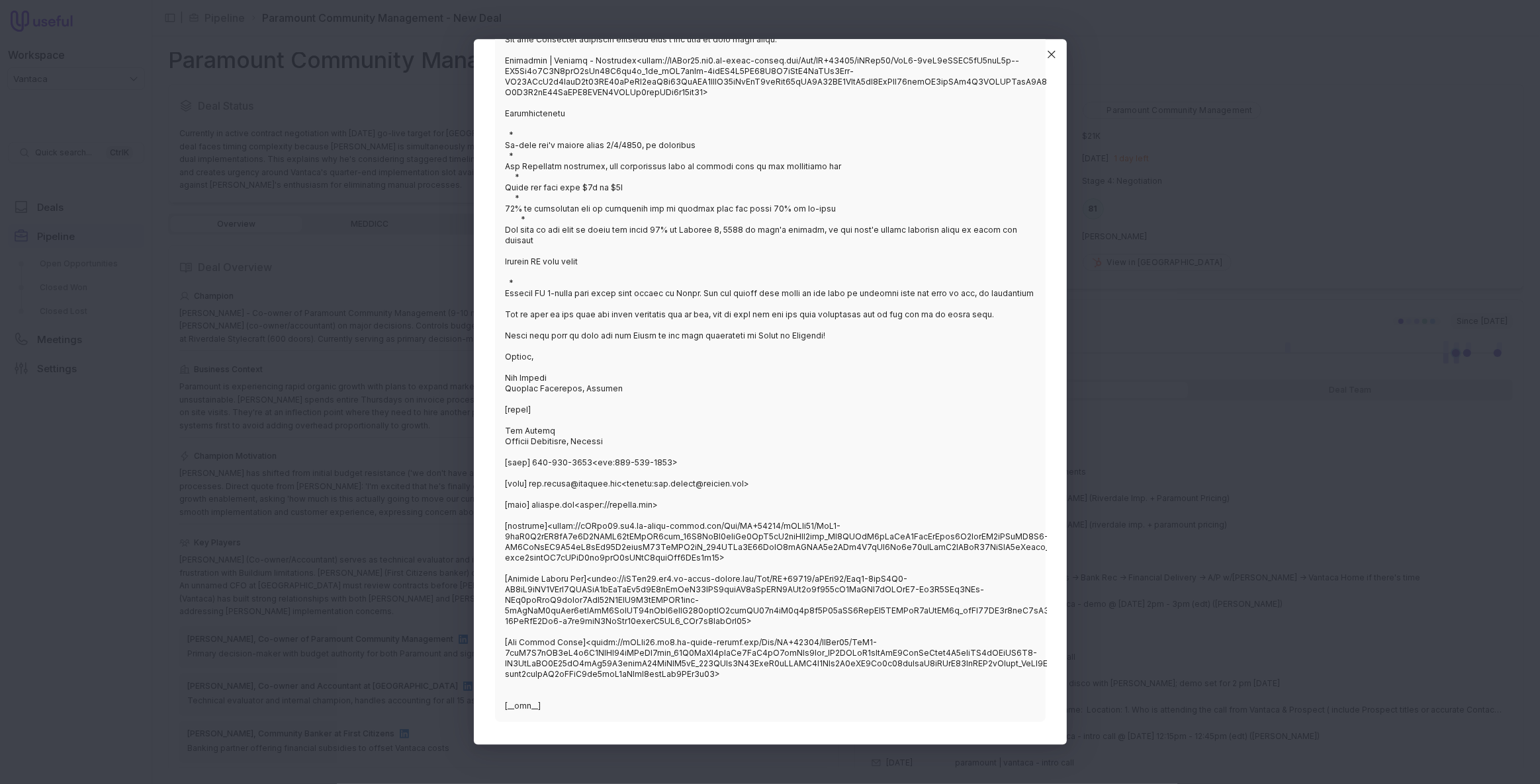
scroll to position [134, 0]
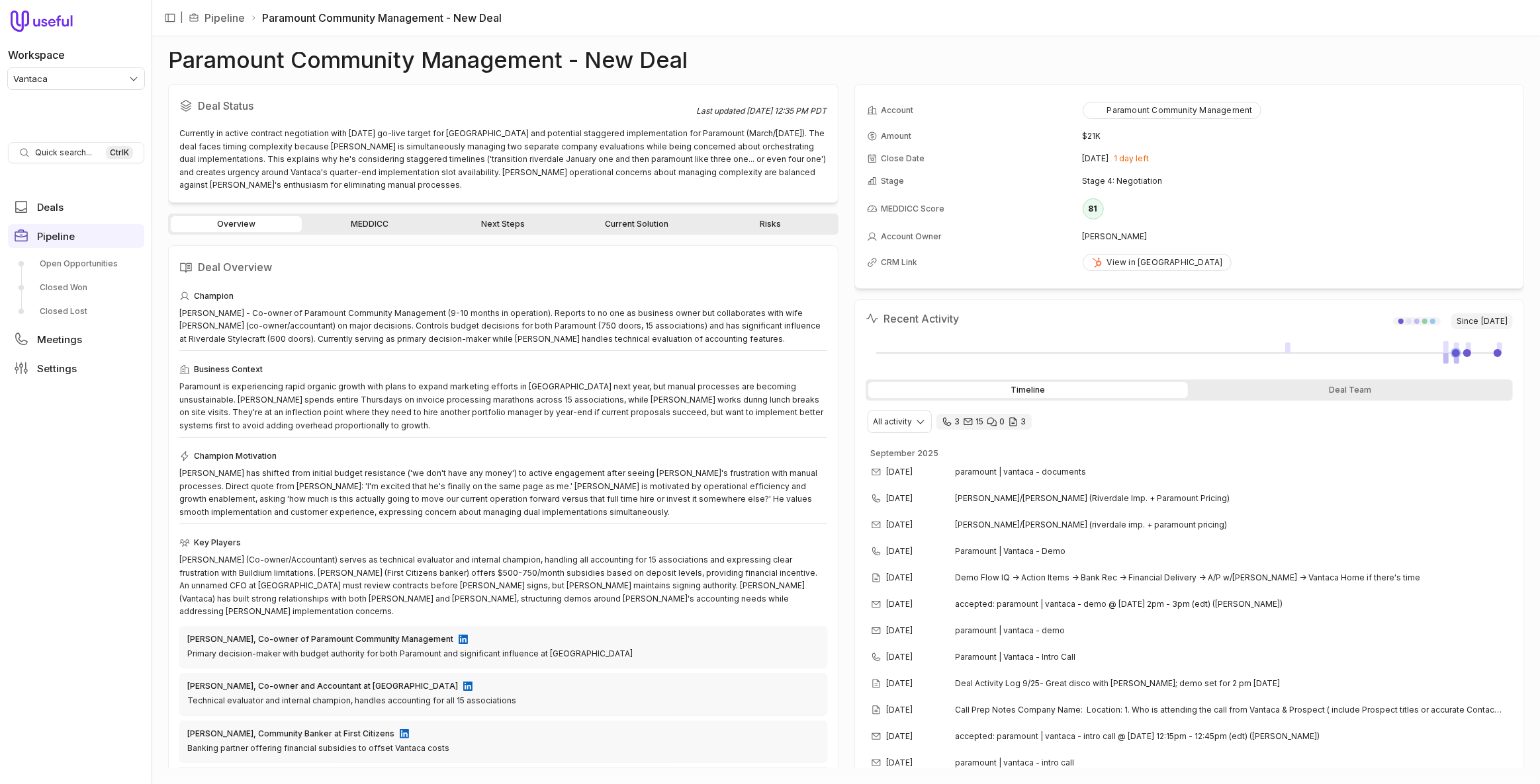
click at [498, 218] on link "Next Steps" at bounding box center [502, 224] width 131 height 16
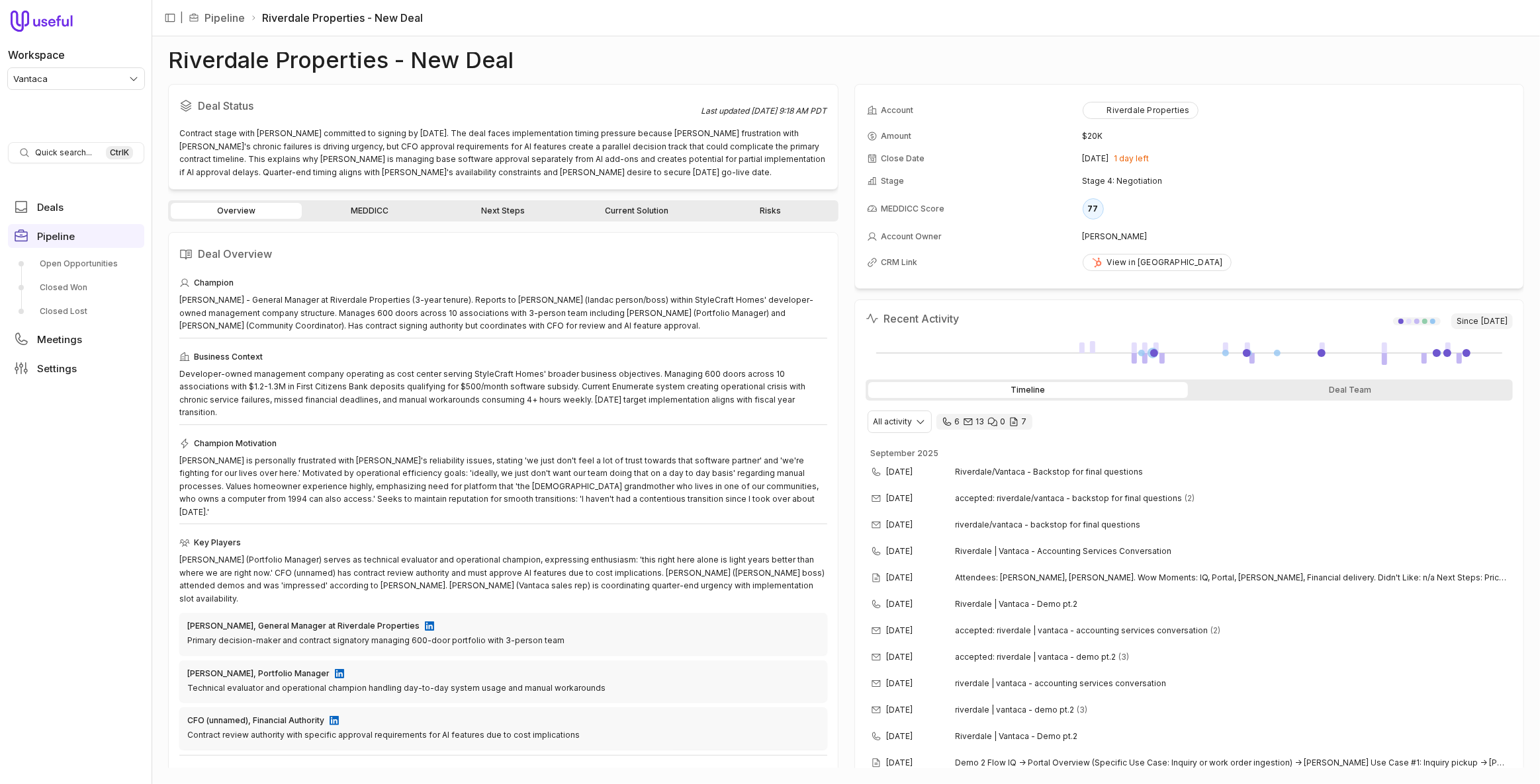
click at [369, 203] on link "MEDDICC" at bounding box center [369, 210] width 131 height 16
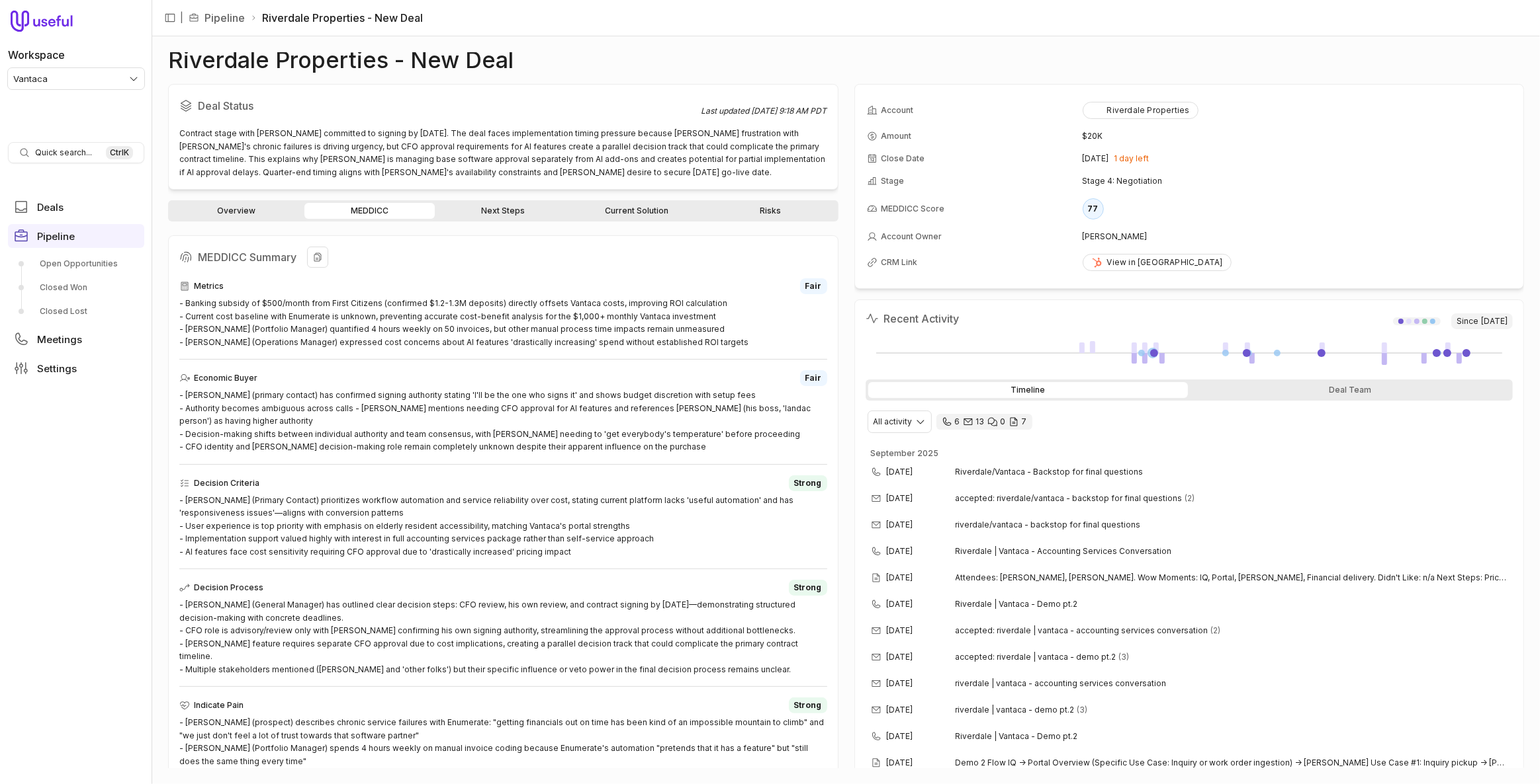
scroll to position [289, 0]
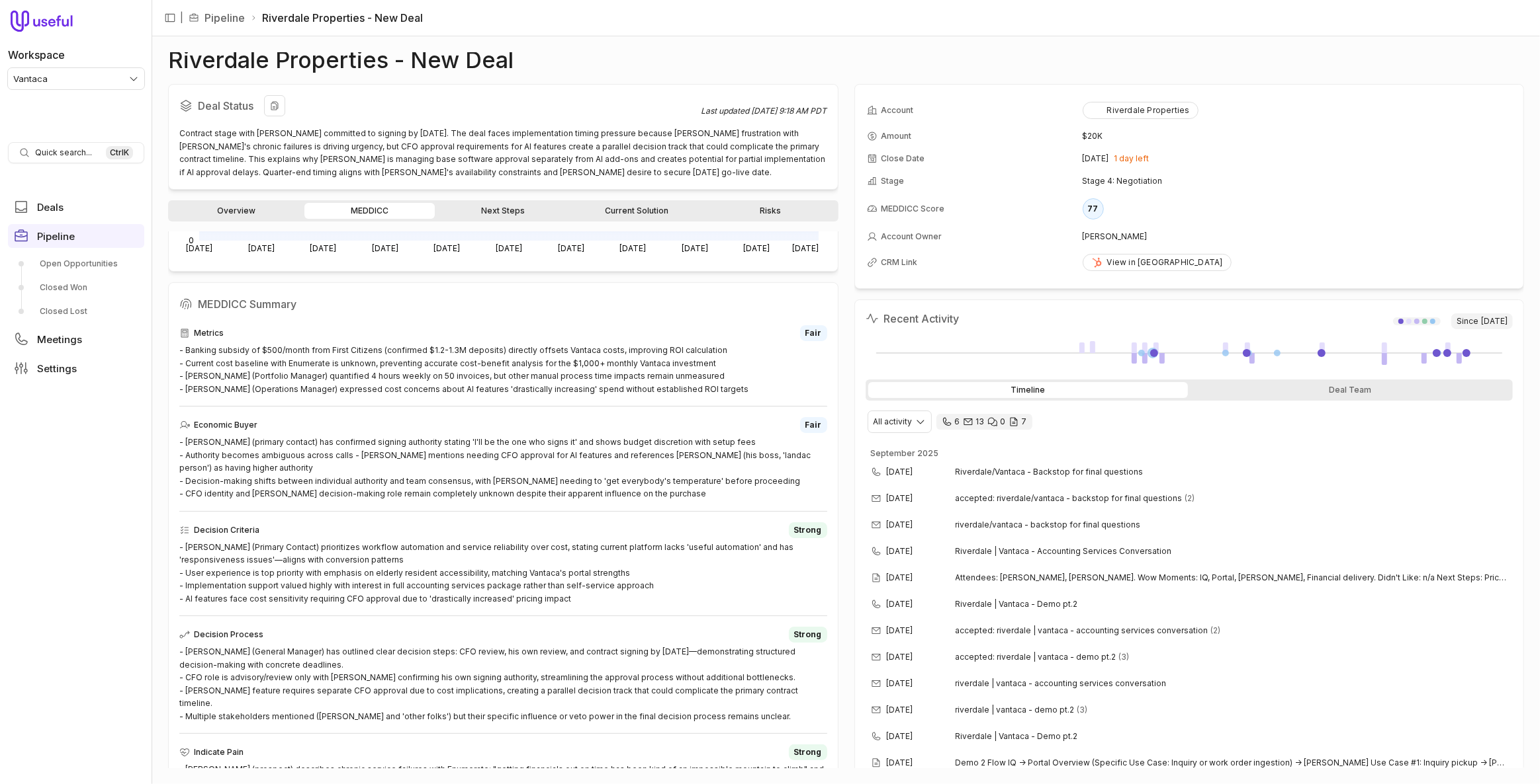
click at [224, 187] on div "Deal Status Last updated [DATE] 9:18 AM PDT Contract stage with [PERSON_NAME] c…" at bounding box center [503, 137] width 671 height 106
click at [242, 207] on link "Overview" at bounding box center [235, 210] width 131 height 16
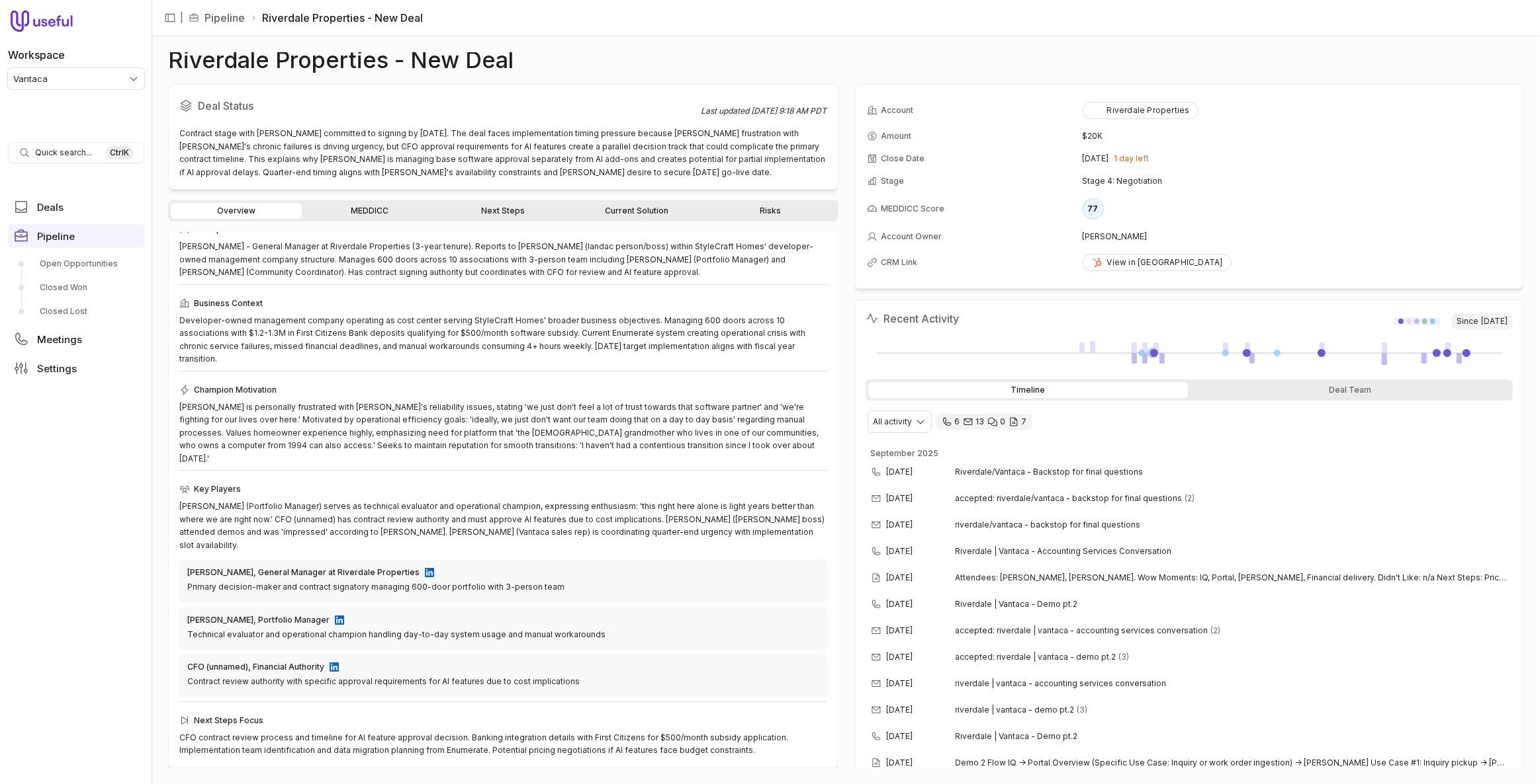
scroll to position [11, 0]
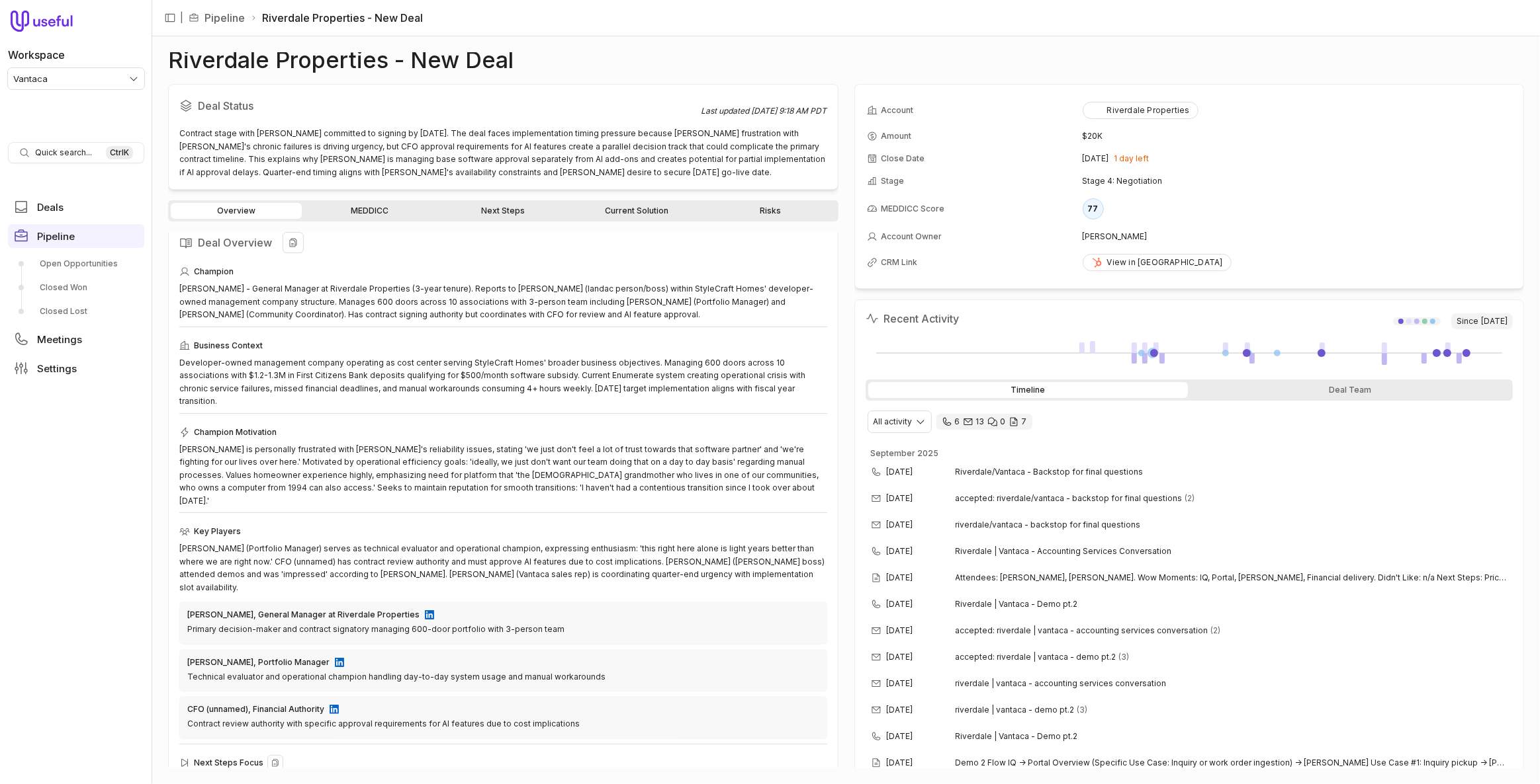
click at [524, 773] on div "CFO contract review process and timeline for AI feature approval decision. Bank…" at bounding box center [502, 786] width 648 height 26
click at [486, 217] on link "Next Steps" at bounding box center [502, 210] width 131 height 16
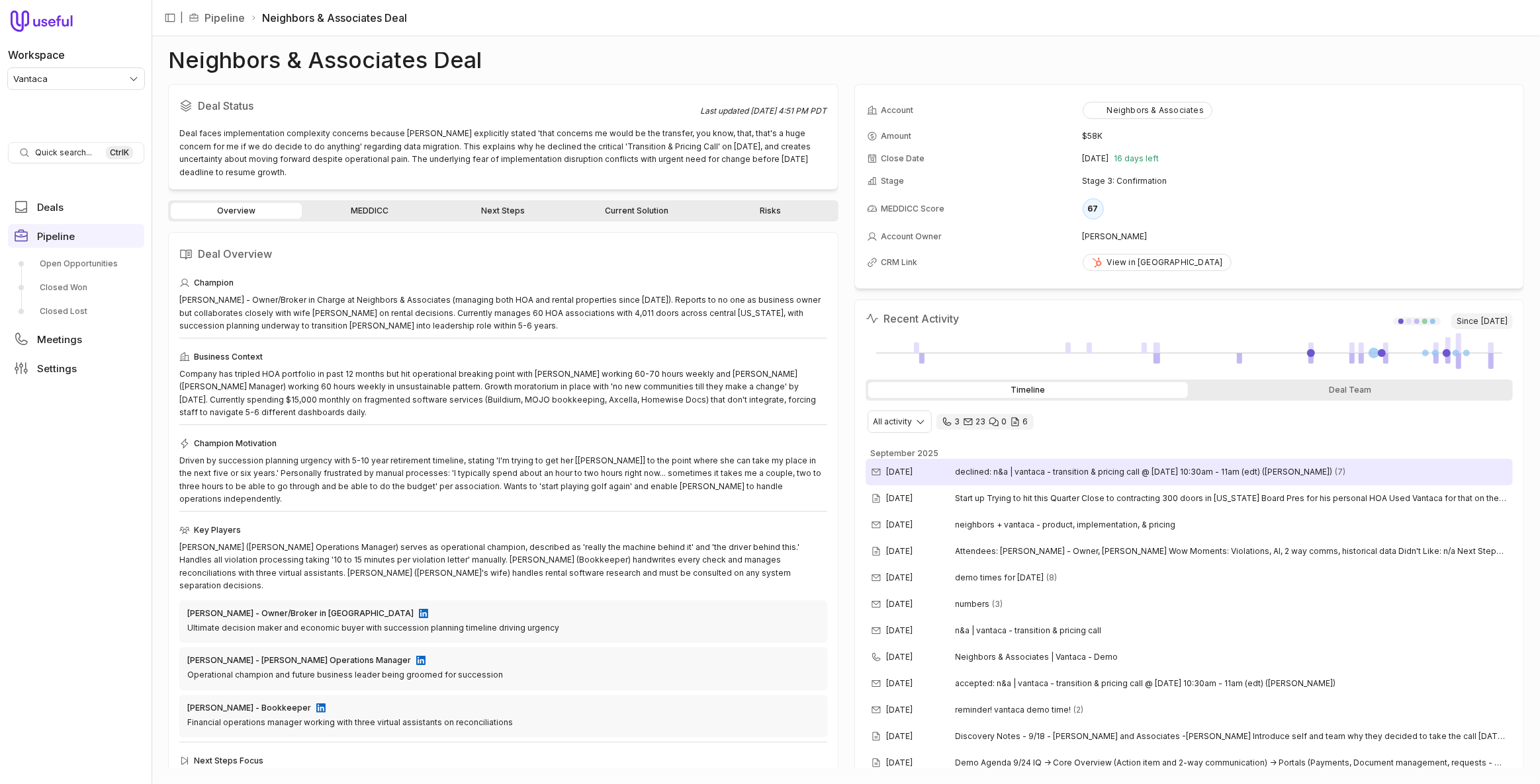
click at [1042, 467] on span "declined: n&a | vantaca - transition & pricing call @ [DATE] 10:30am - 11am (ed…" at bounding box center [1144, 471] width 377 height 11
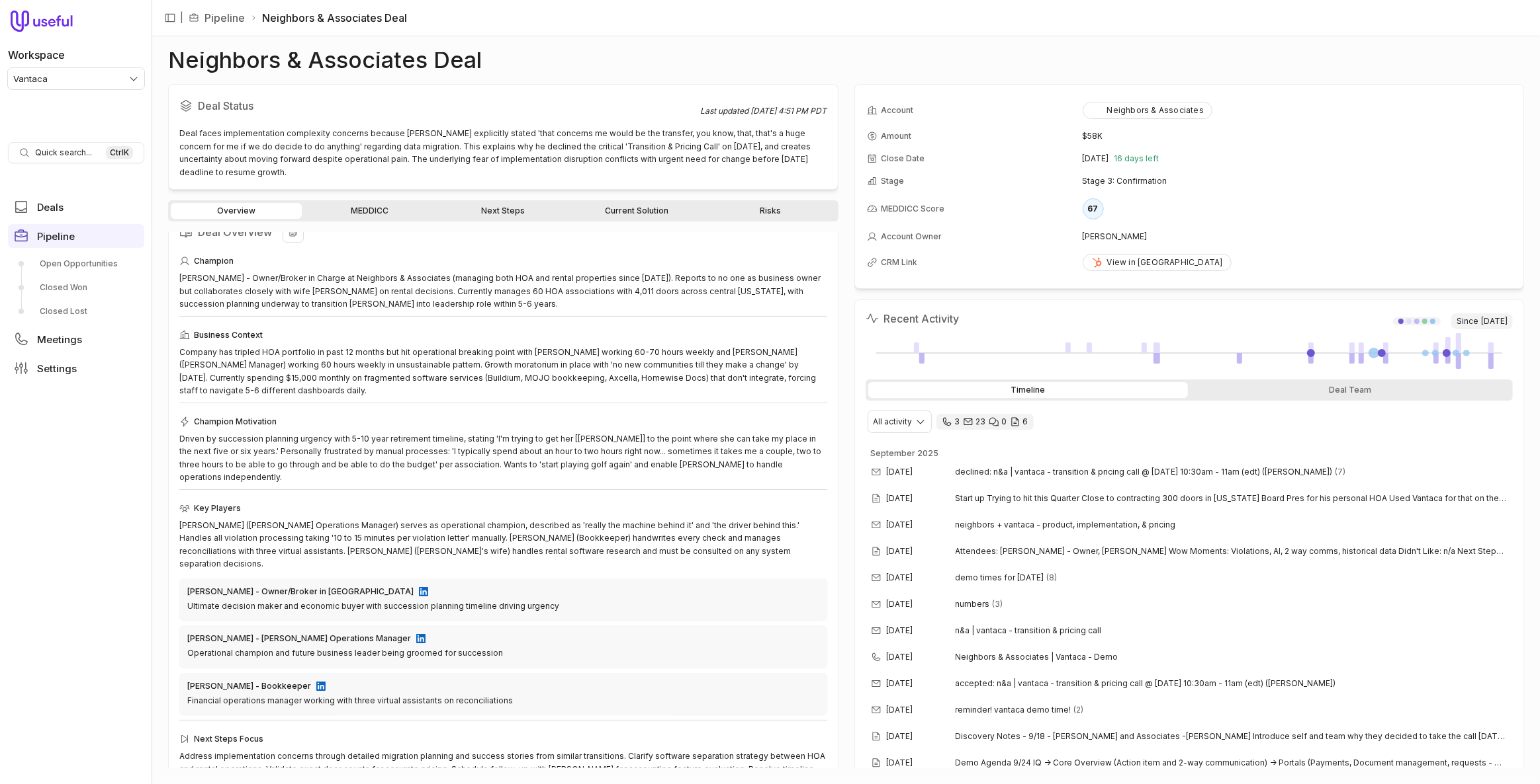
scroll to position [24, 0]
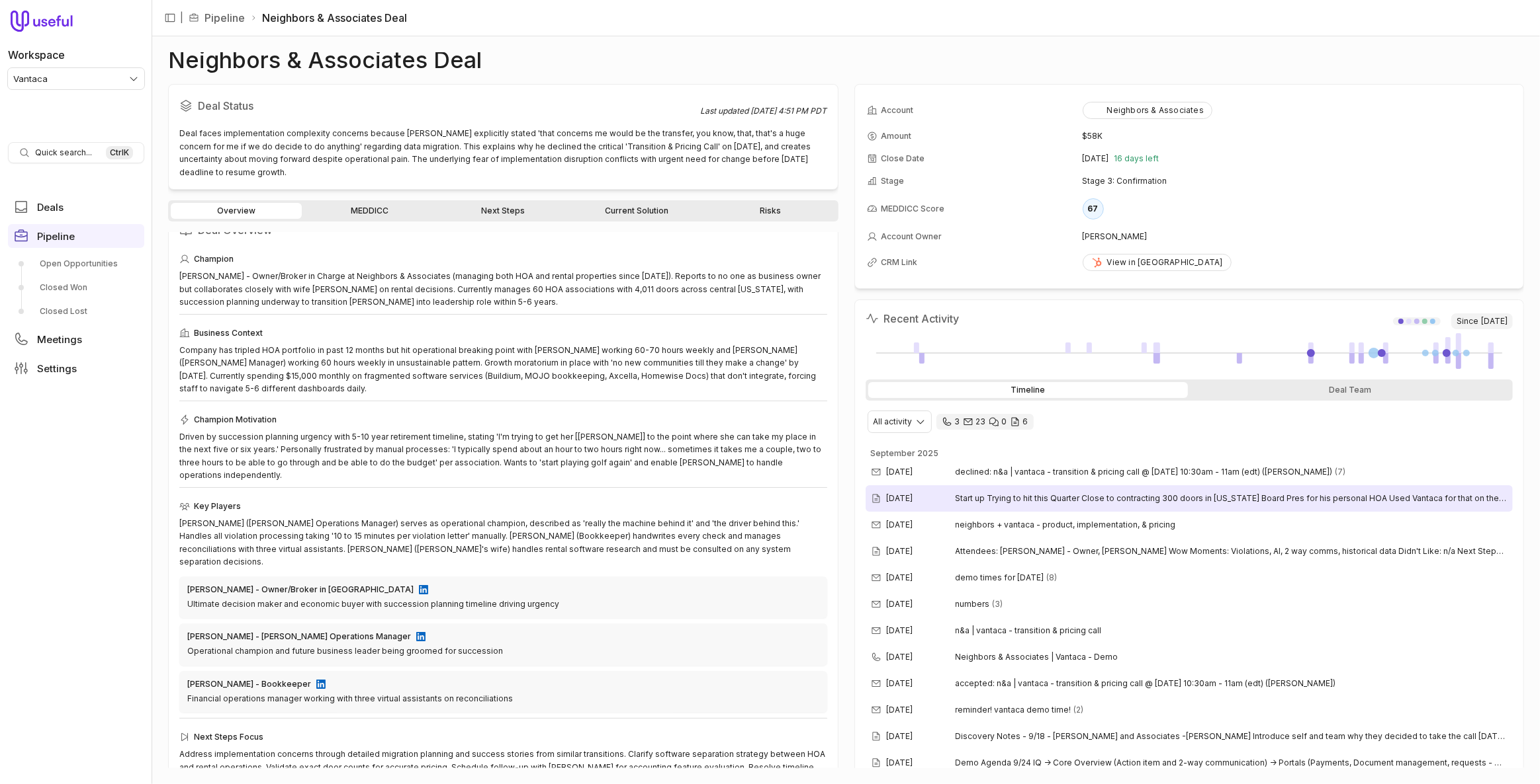
click at [982, 493] on span "Start up Trying to hit this Quarter Close to contracting 300 doors in [US_STATE…" at bounding box center [1232, 498] width 553 height 11
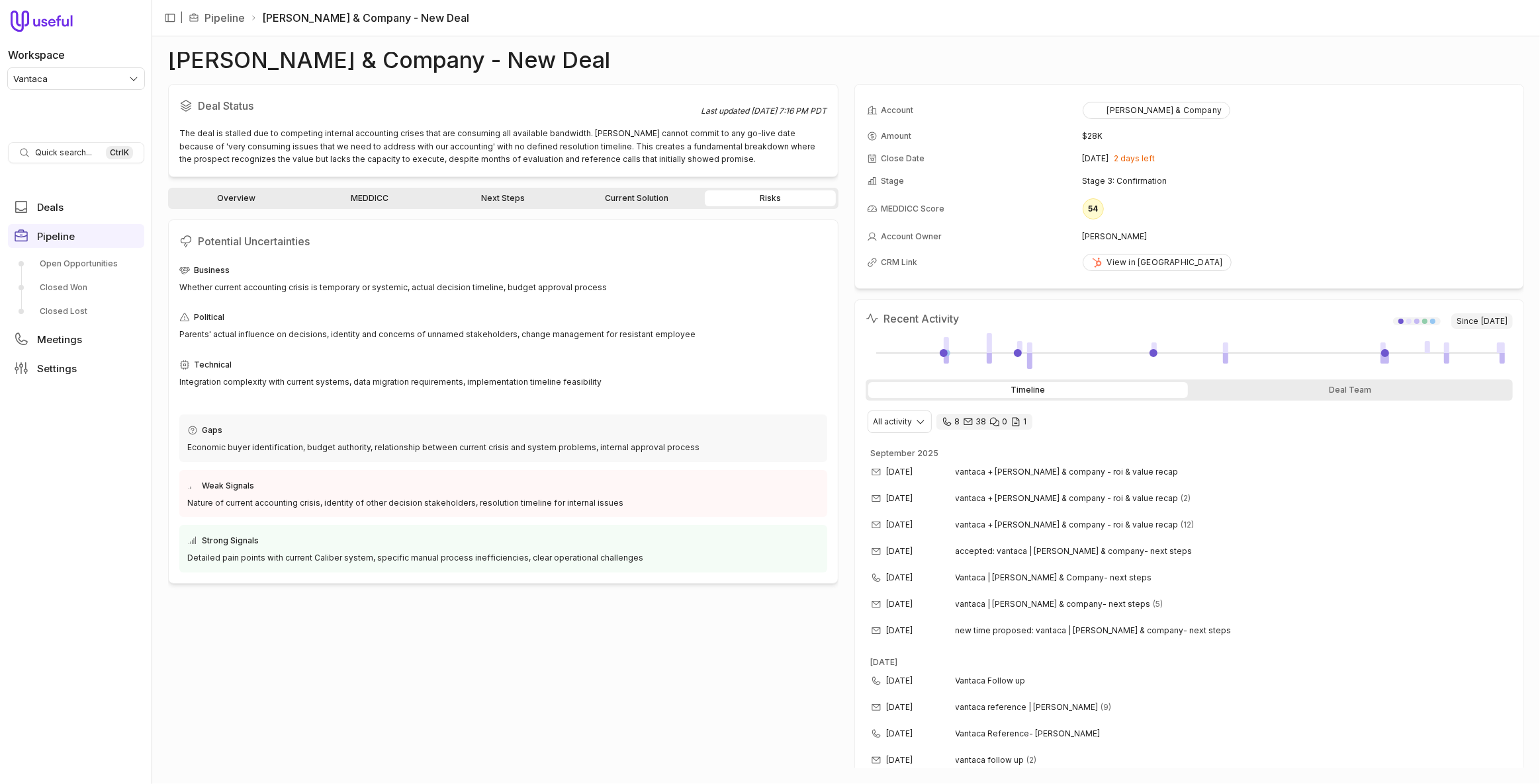
click at [668, 194] on link "Current Solution" at bounding box center [636, 198] width 131 height 16
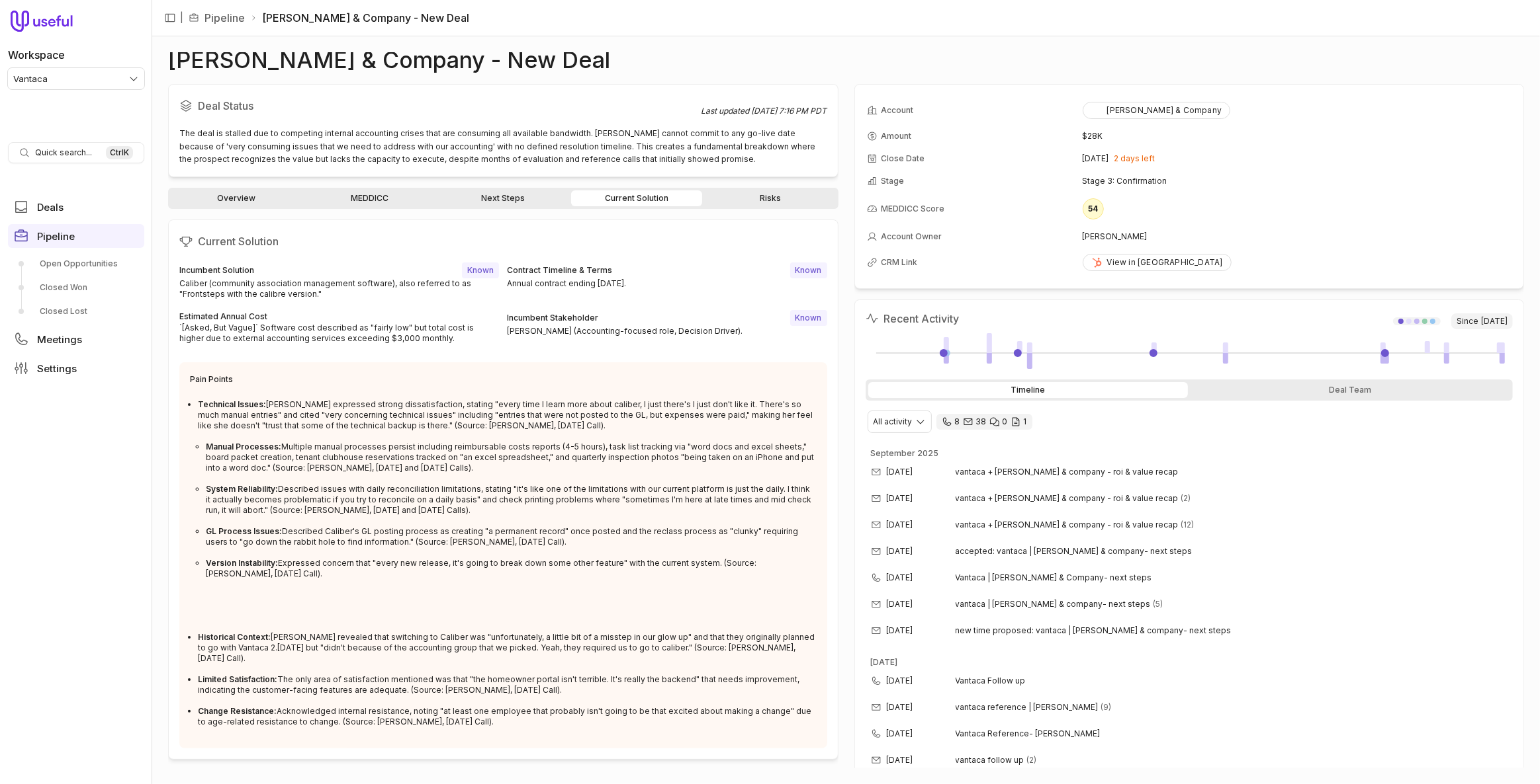
click at [481, 196] on link "Next Steps" at bounding box center [502, 198] width 131 height 16
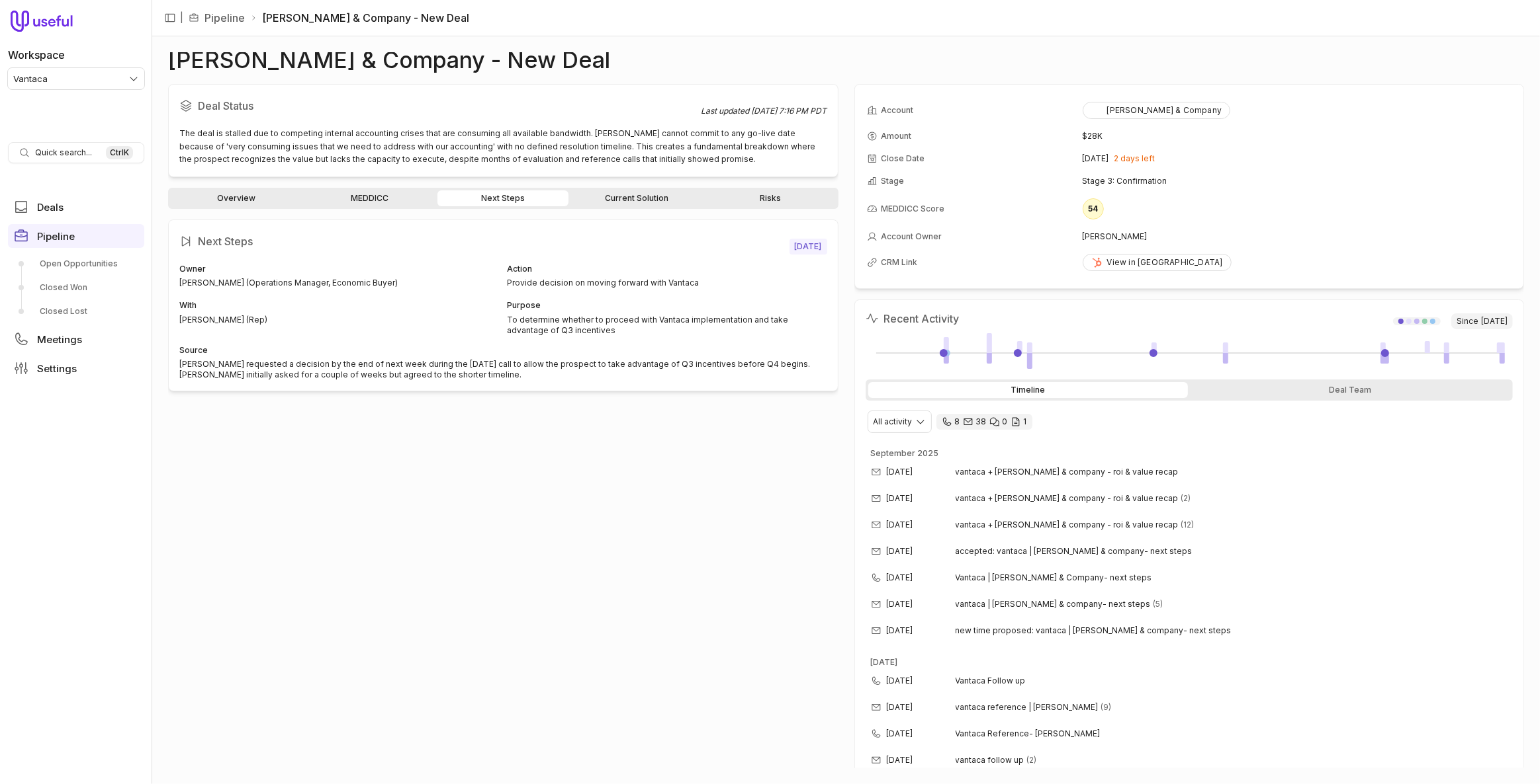
click at [414, 184] on div "Deal Status Last updated [DATE] 7:16 PM PDT The deal is stalled due to competin…" at bounding box center [503, 426] width 671 height 685
click at [406, 192] on link "MEDDICC" at bounding box center [369, 198] width 131 height 16
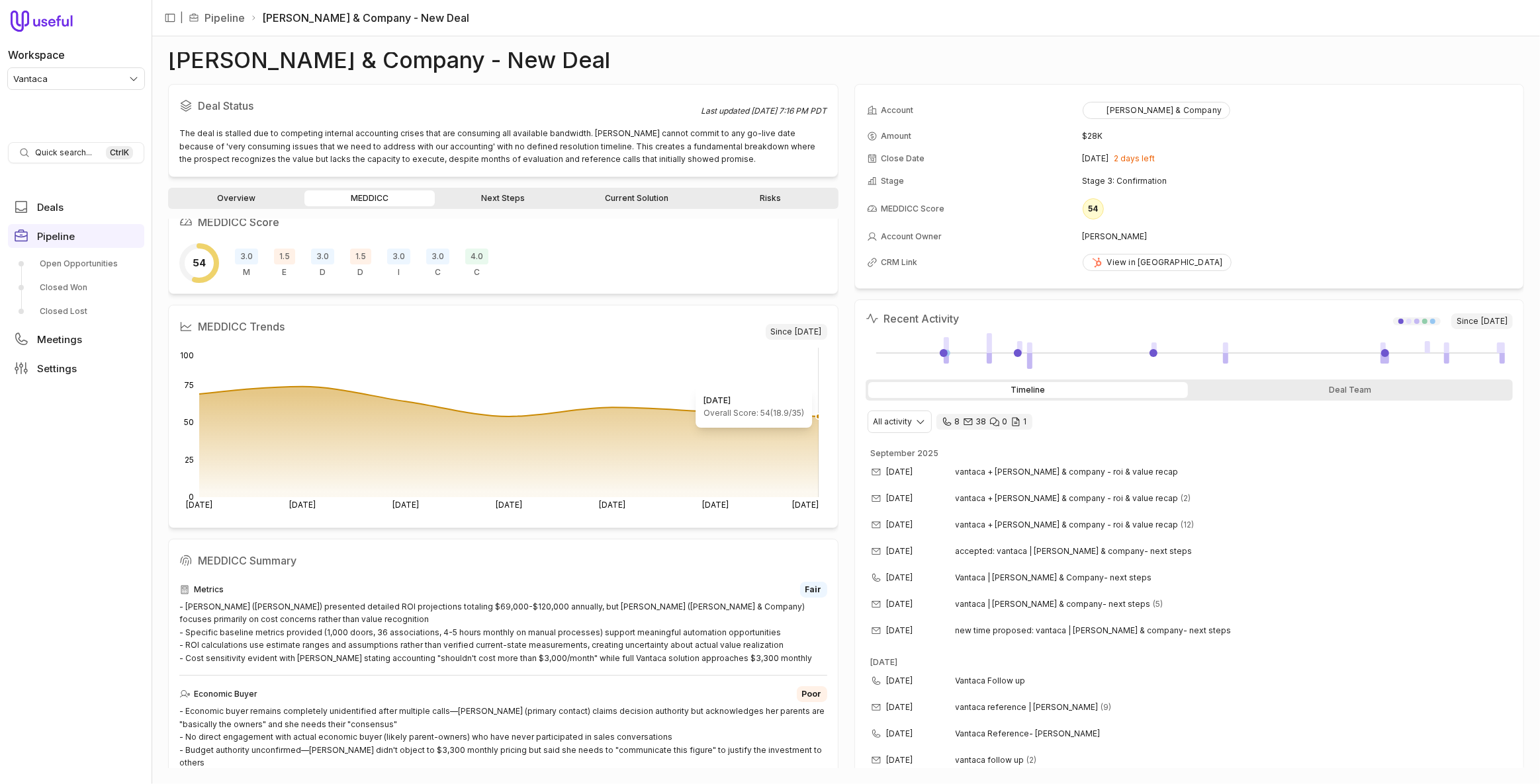
scroll to position [59, 0]
